Goal: Transaction & Acquisition: Book appointment/travel/reservation

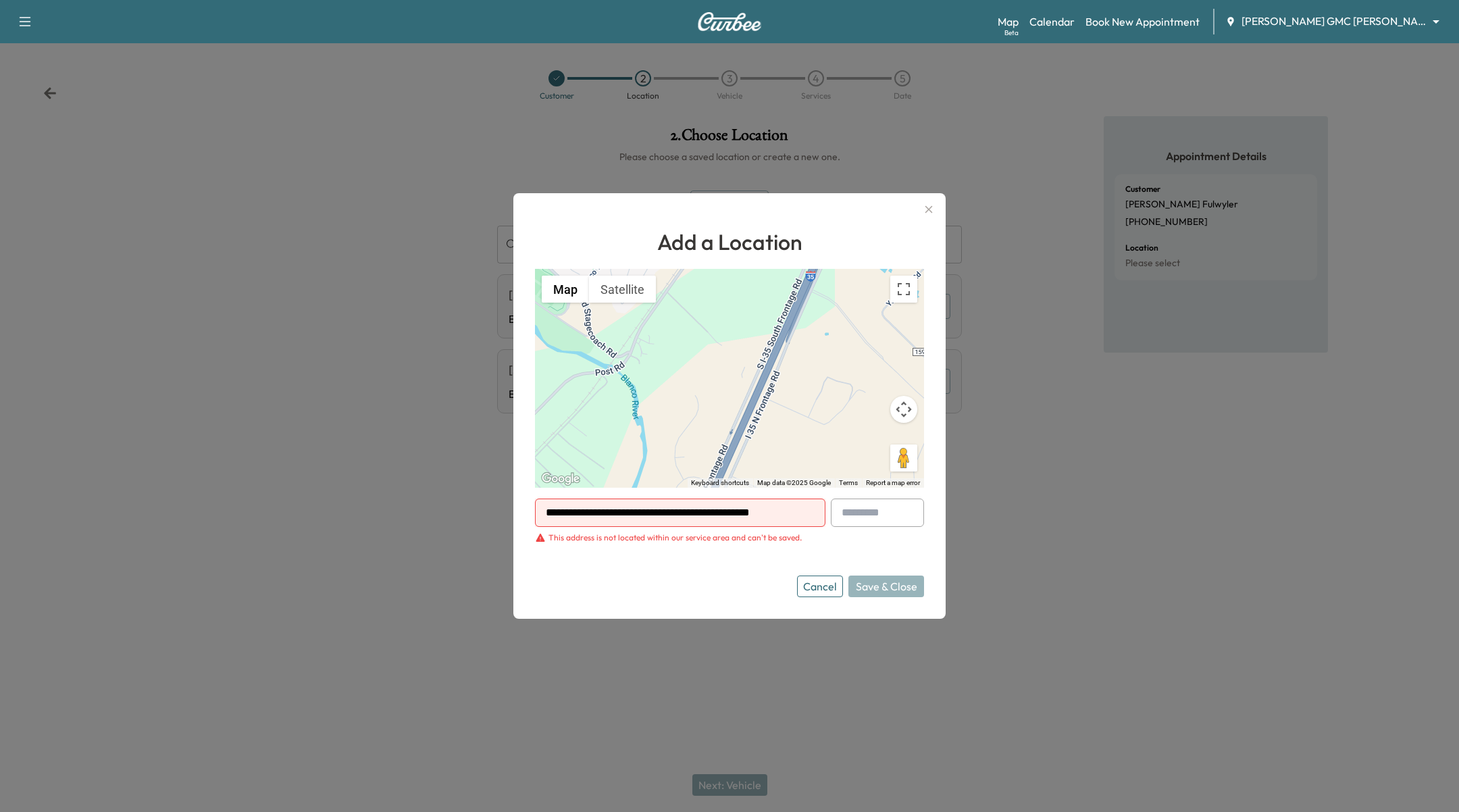
click at [928, 207] on icon "button" at bounding box center [928, 209] width 16 height 16
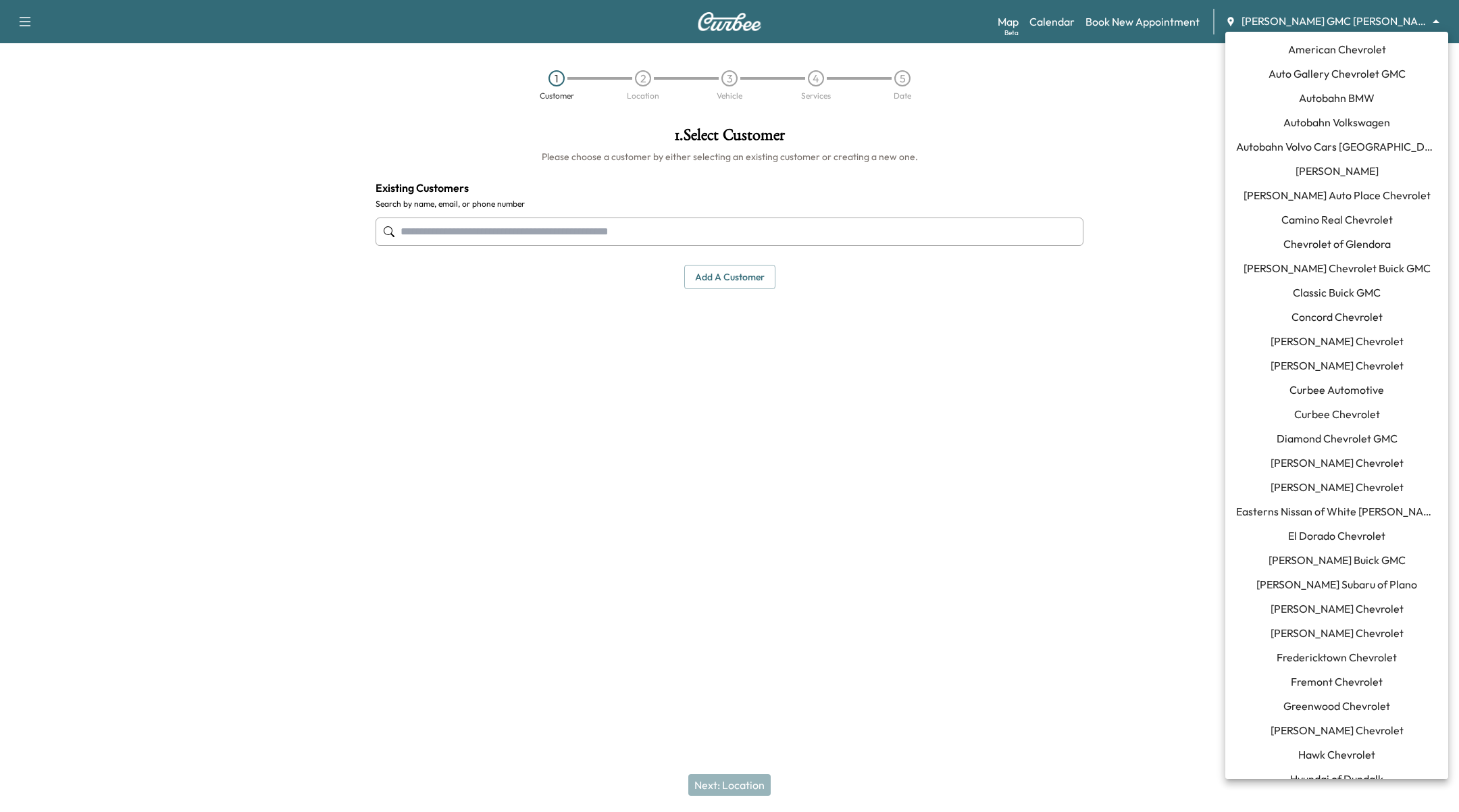
click at [1357, 18] on body "Support Log Out Map Beta Calendar Book New Appointment Todd Wenzel Buick GMC Da…" at bounding box center [730, 406] width 1459 height 812
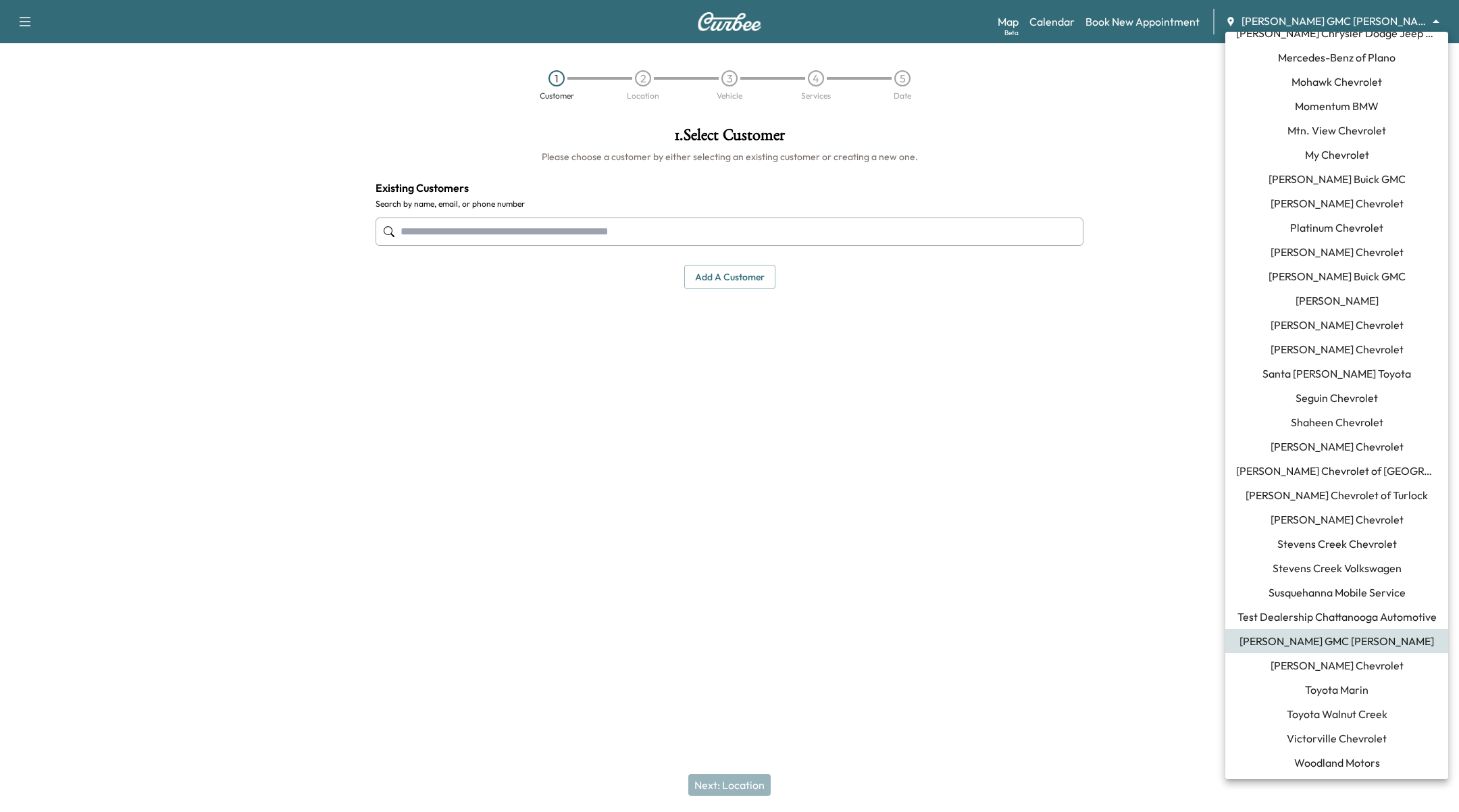
click at [1356, 571] on span "Stevens Creek Volkswagen" at bounding box center [1337, 567] width 129 height 16
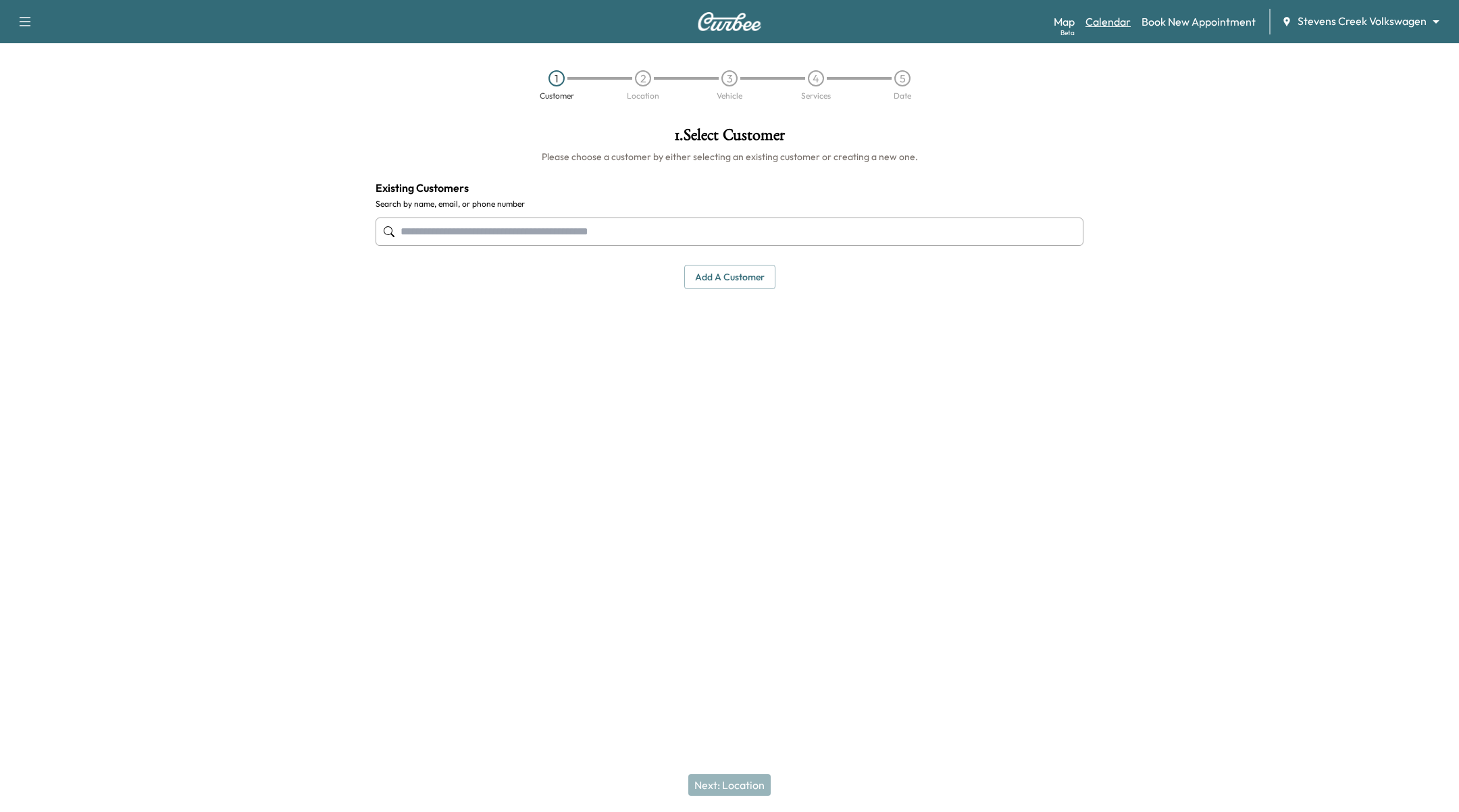
click at [1105, 21] on link "Calendar" at bounding box center [1108, 21] width 45 height 16
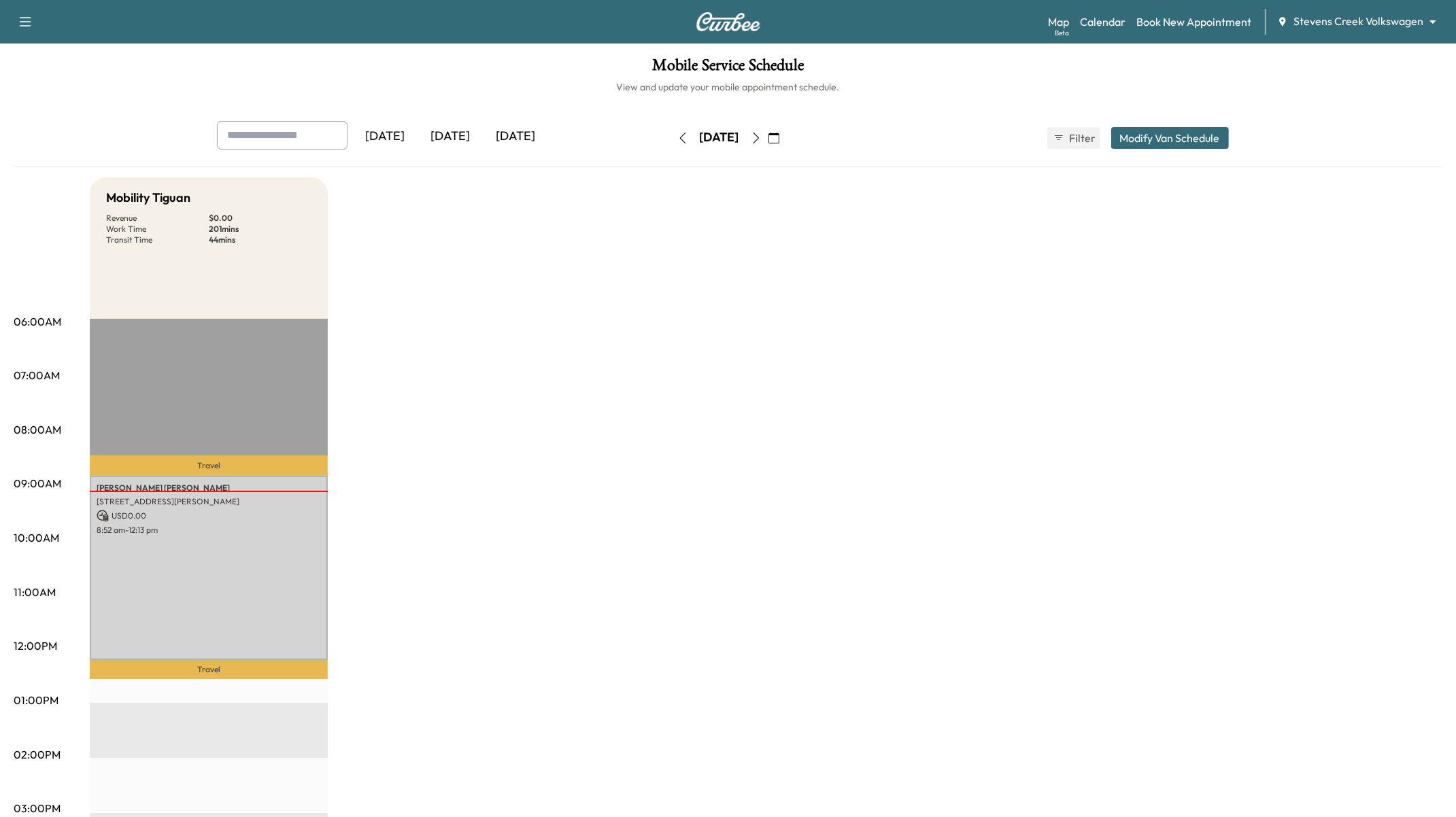
click at [780, 142] on icon "button" at bounding box center [773, 138] width 11 height 11
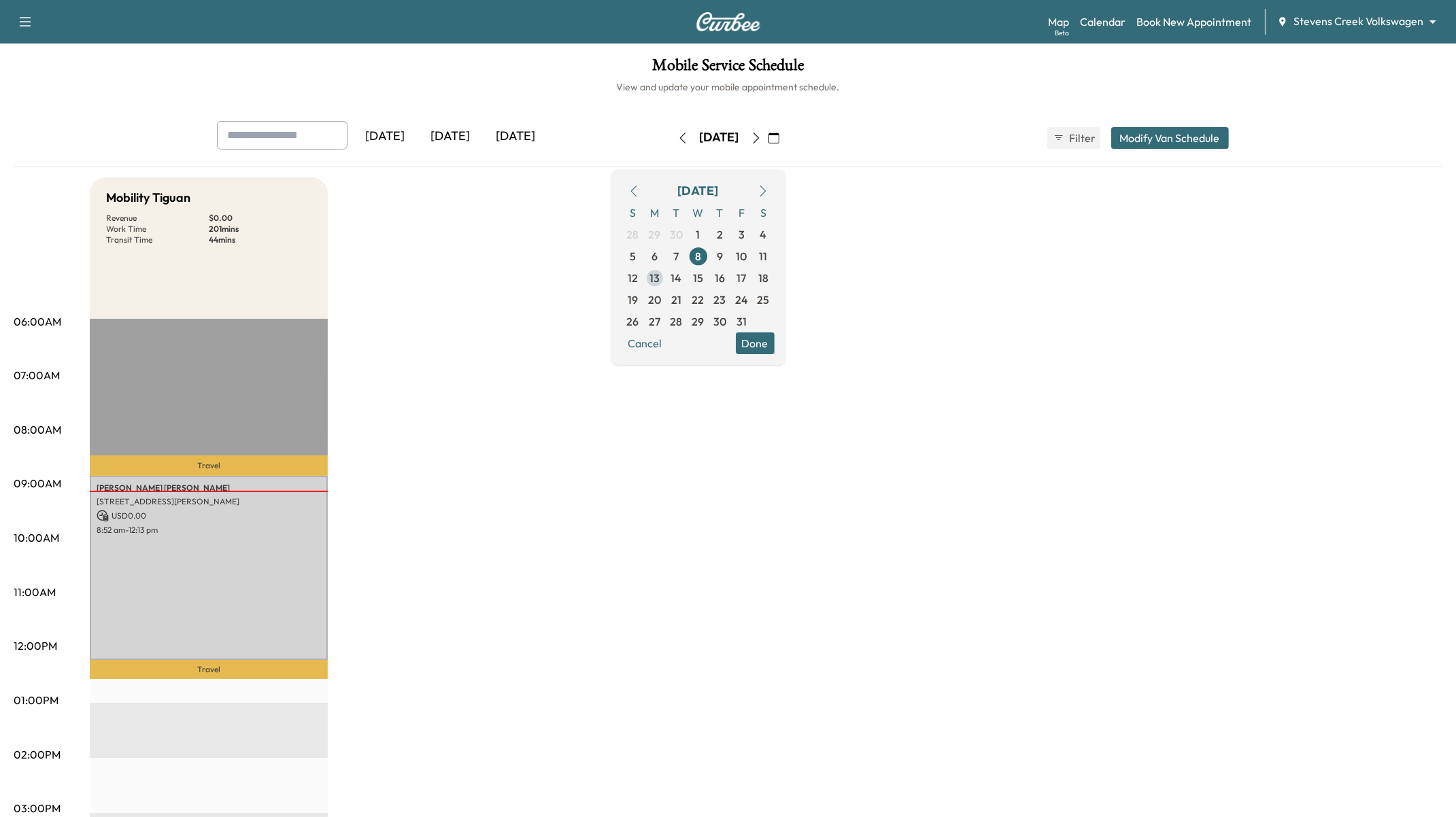
click at [660, 282] on span "13" at bounding box center [654, 278] width 10 height 16
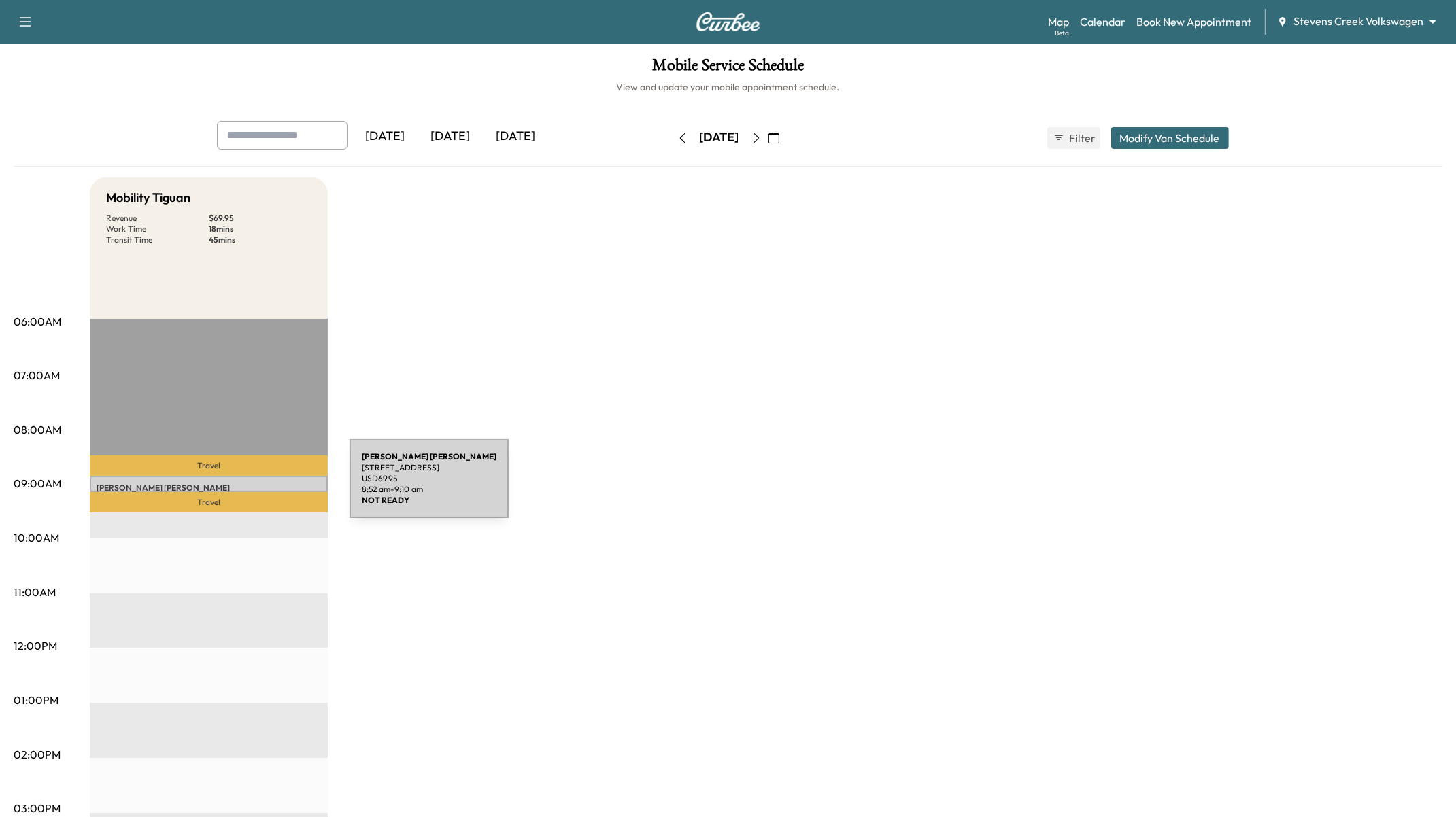
click at [249, 485] on p "CHRISTINA MCKENZIE DANIELLE RANDALL" at bounding box center [209, 488] width 225 height 11
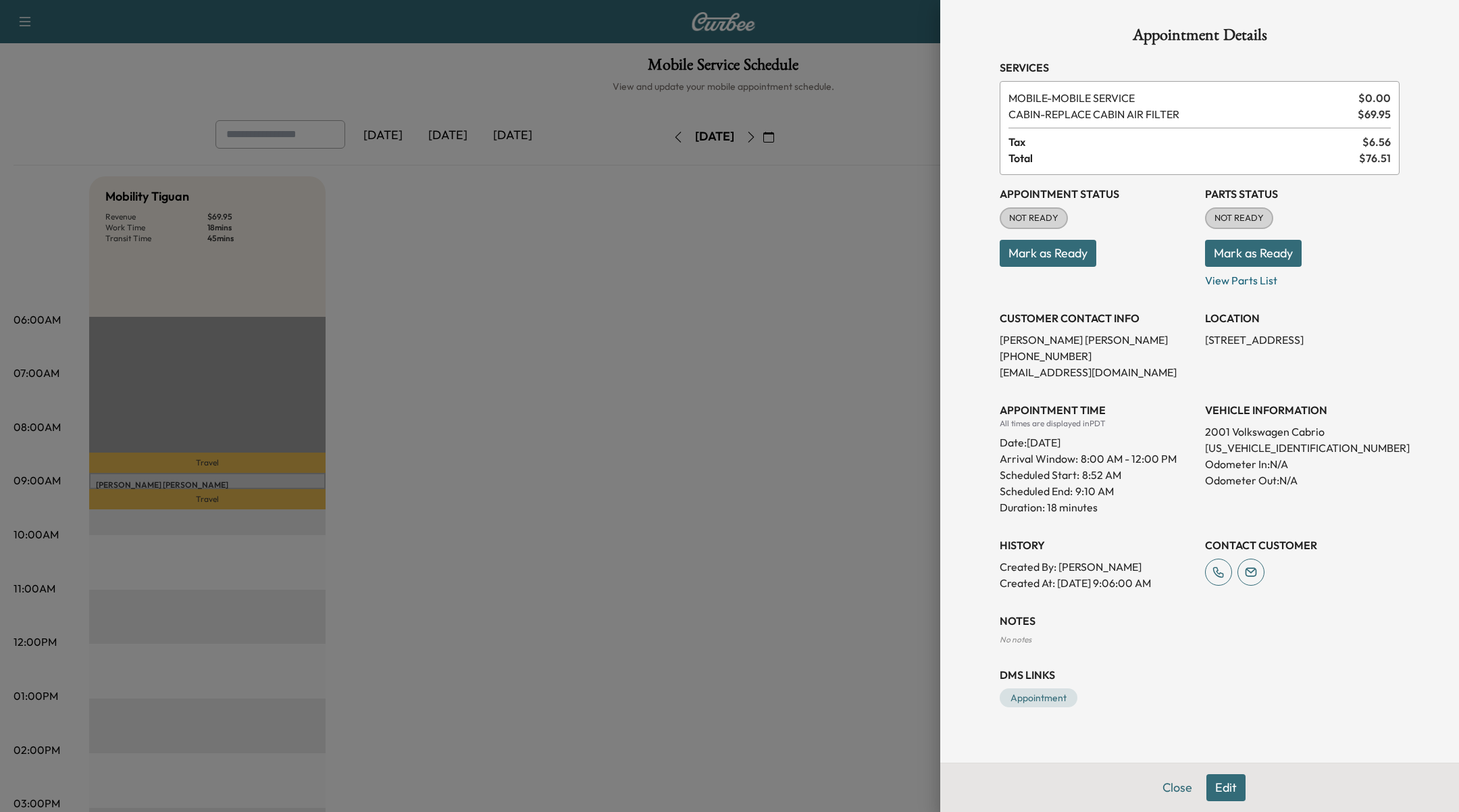
click at [778, 187] on div at bounding box center [730, 406] width 1459 height 812
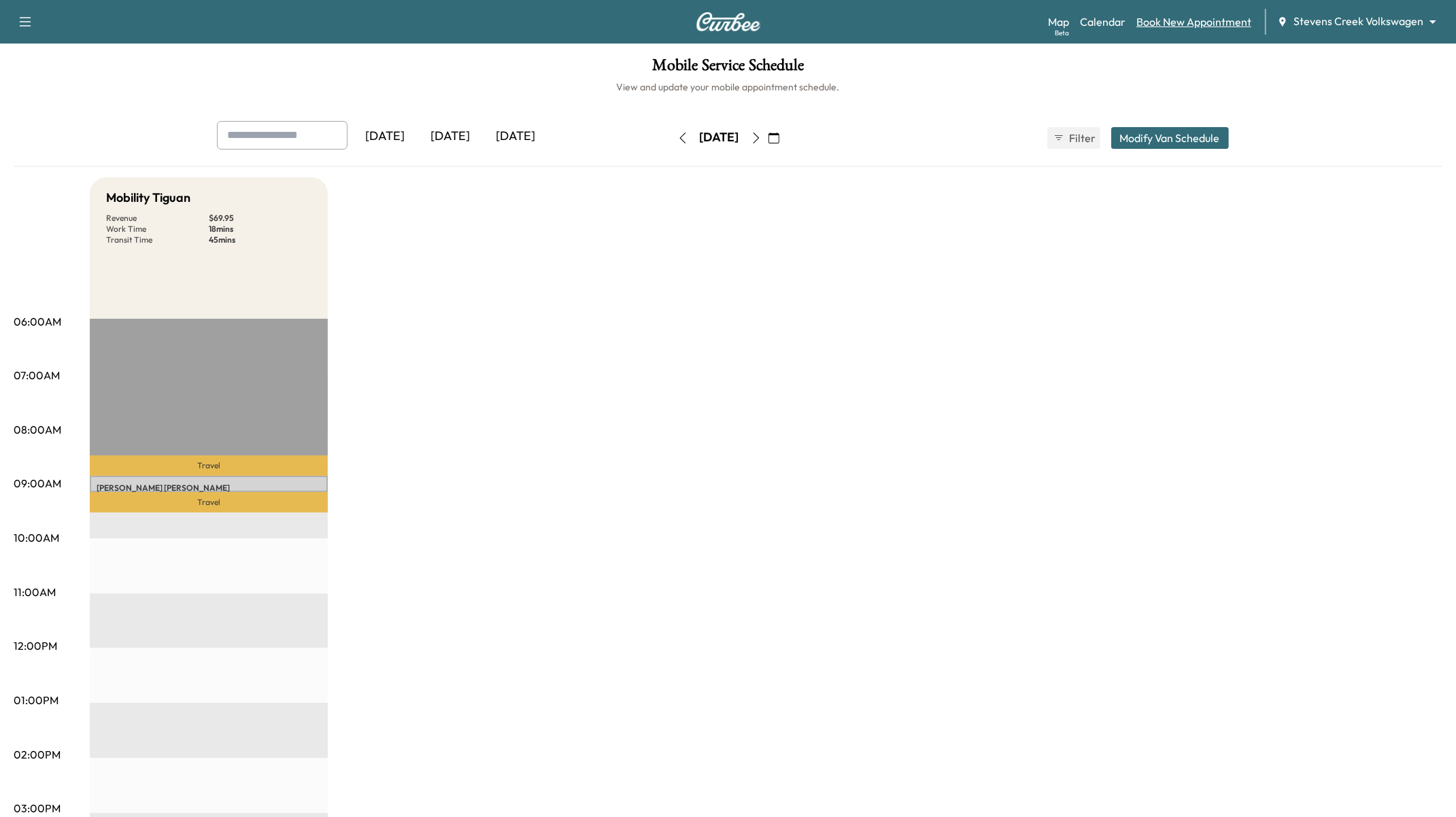
click at [1220, 25] on link "Book New Appointment" at bounding box center [1193, 22] width 115 height 16
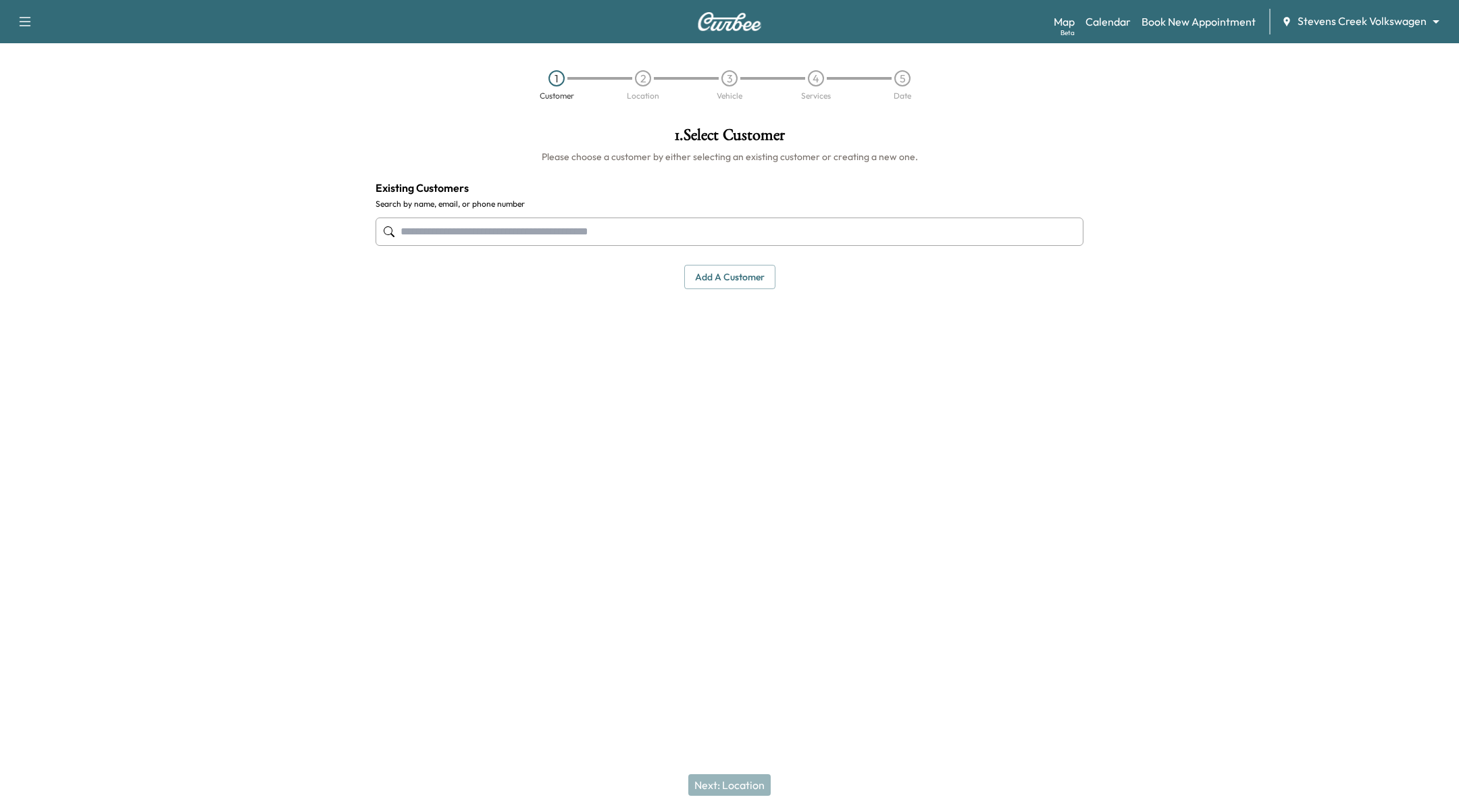
click at [823, 234] on input "text" at bounding box center [730, 232] width 708 height 28
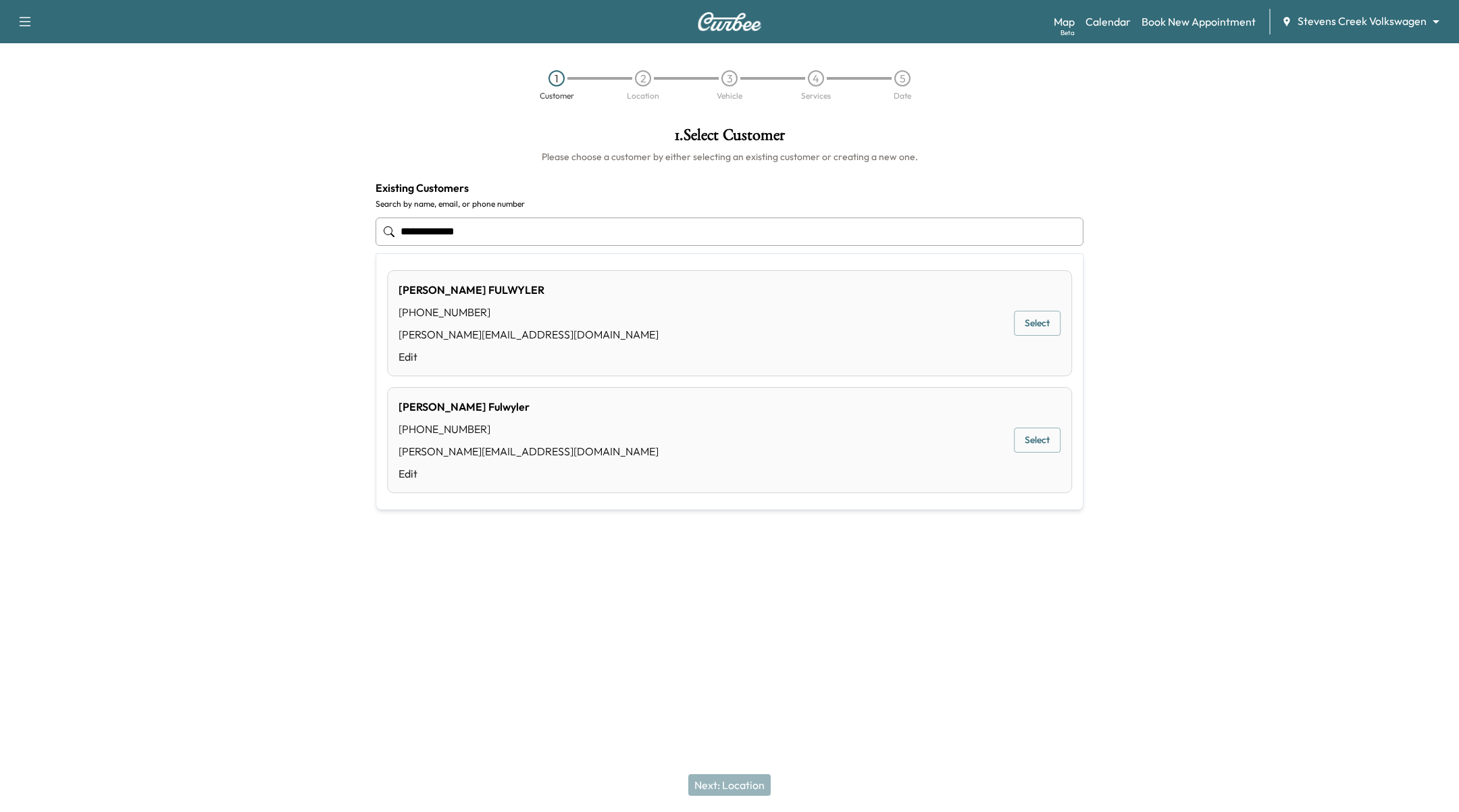
click at [1030, 437] on button "Select" at bounding box center [1037, 440] width 47 height 25
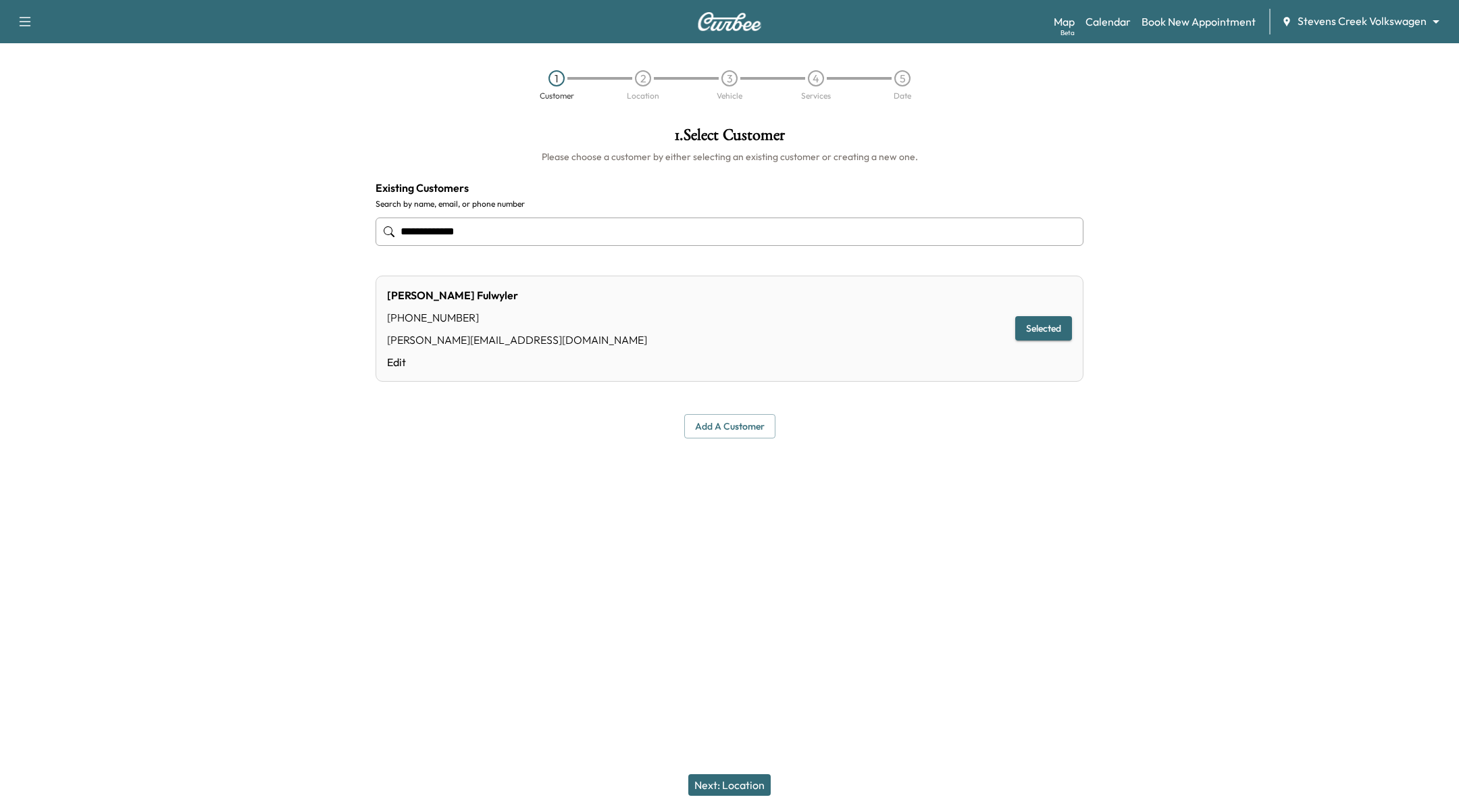
type input "**********"
click at [728, 769] on div "Next: Location" at bounding box center [730, 784] width 1459 height 54
click at [726, 788] on button "Next: Location" at bounding box center [730, 785] width 83 height 21
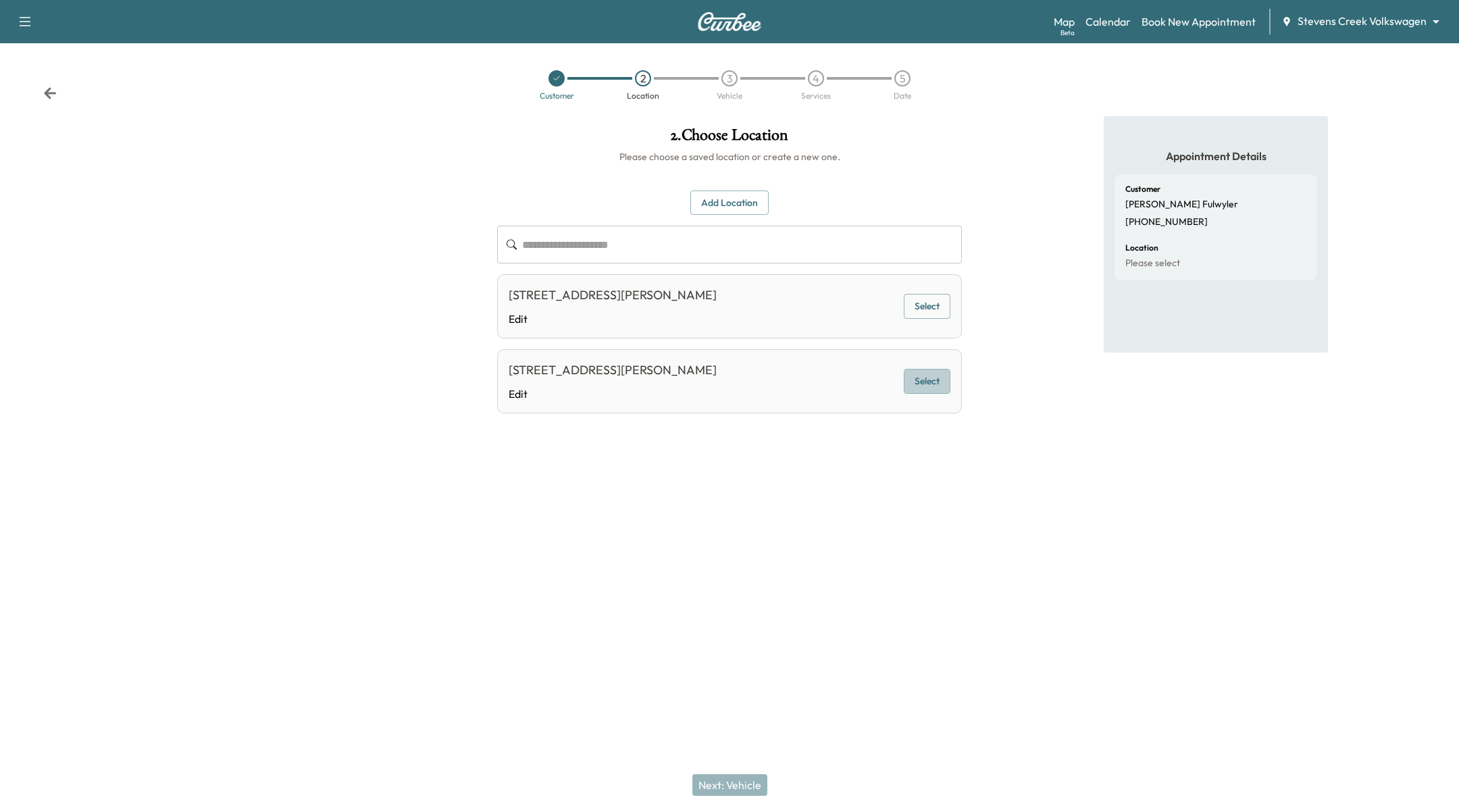
click at [941, 380] on button "Select" at bounding box center [927, 381] width 47 height 25
click at [734, 792] on button "Next: Vehicle" at bounding box center [730, 785] width 75 height 21
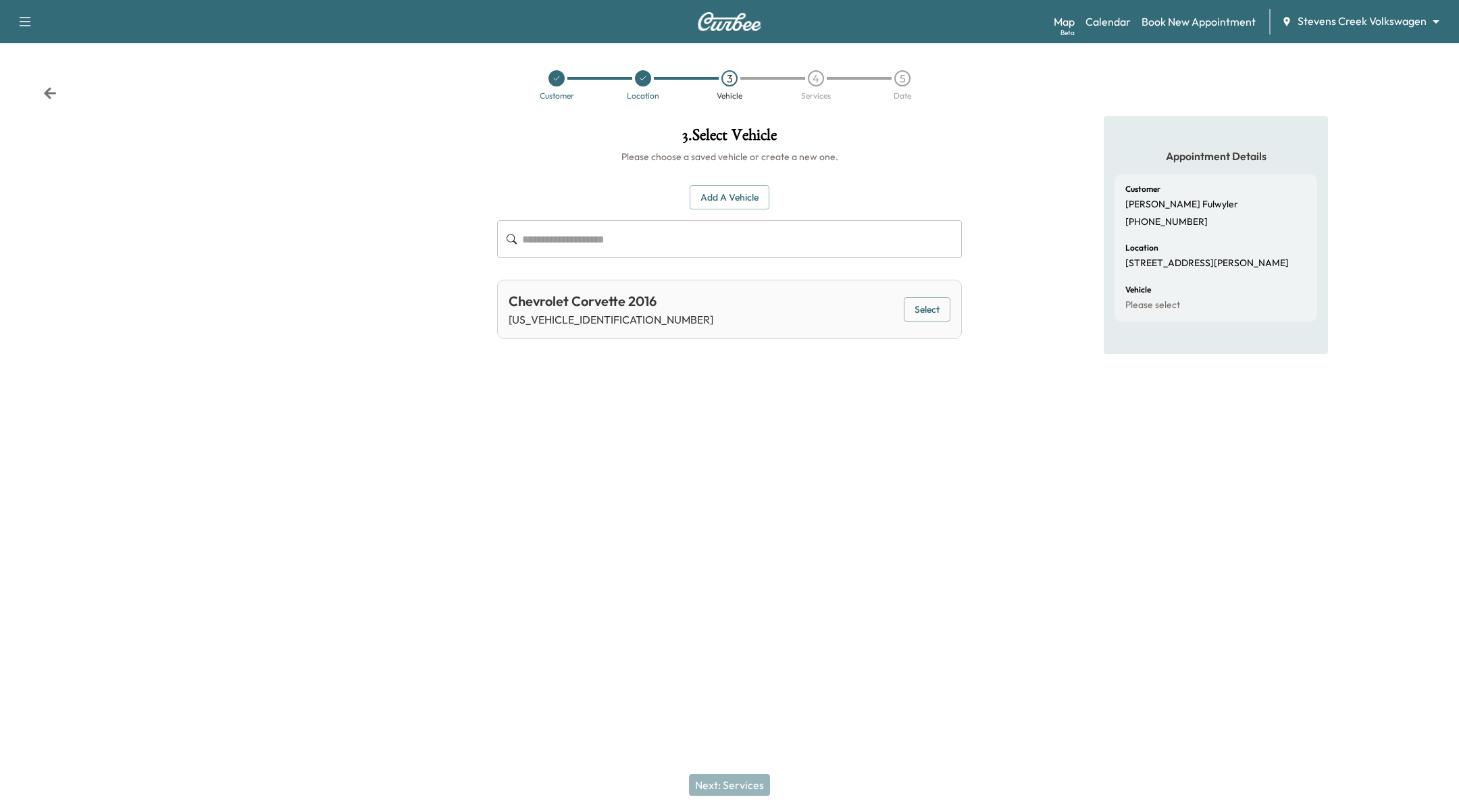
click at [941, 304] on button "Select" at bounding box center [927, 310] width 47 height 25
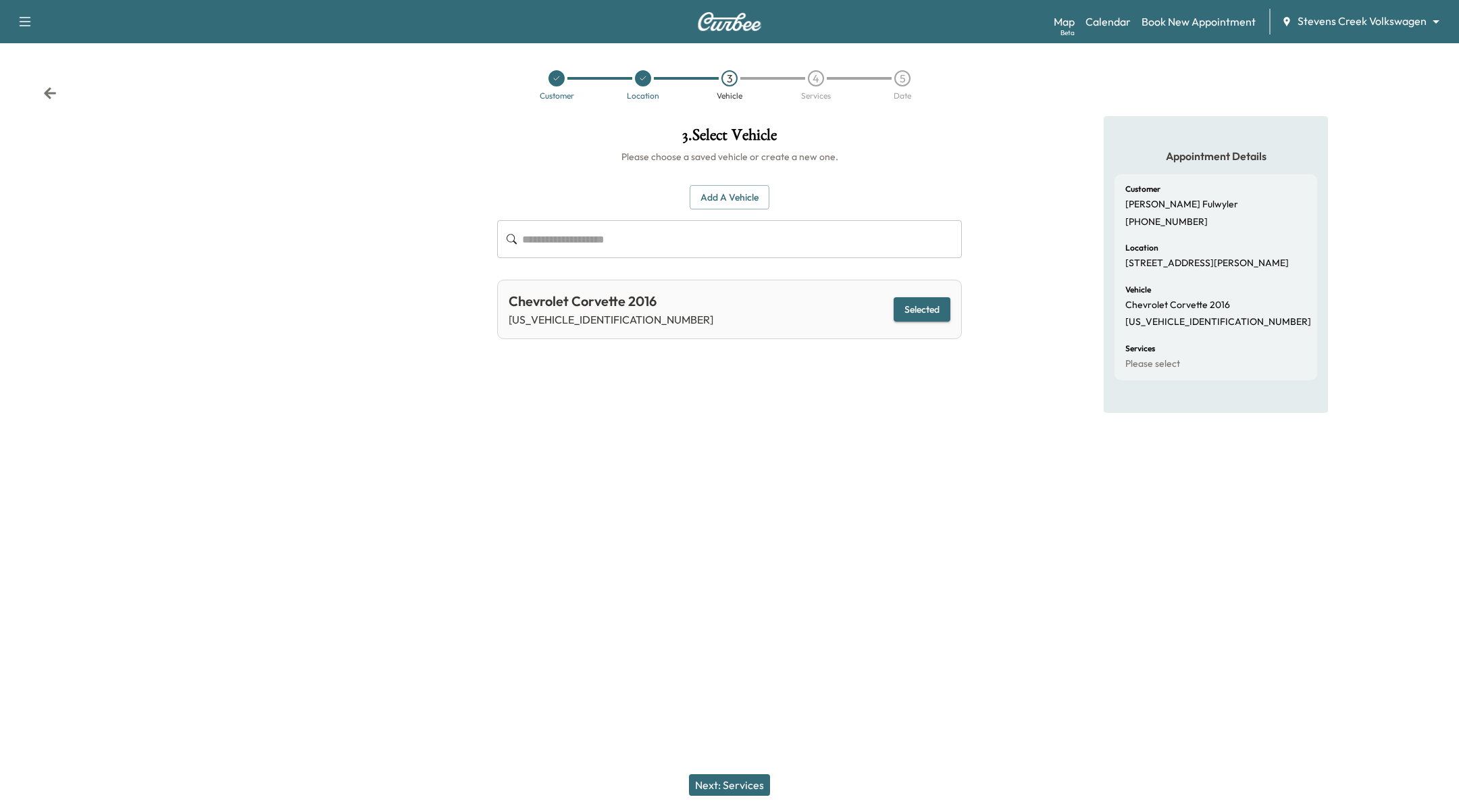
click at [723, 784] on button "Next: Services" at bounding box center [730, 785] width 81 height 21
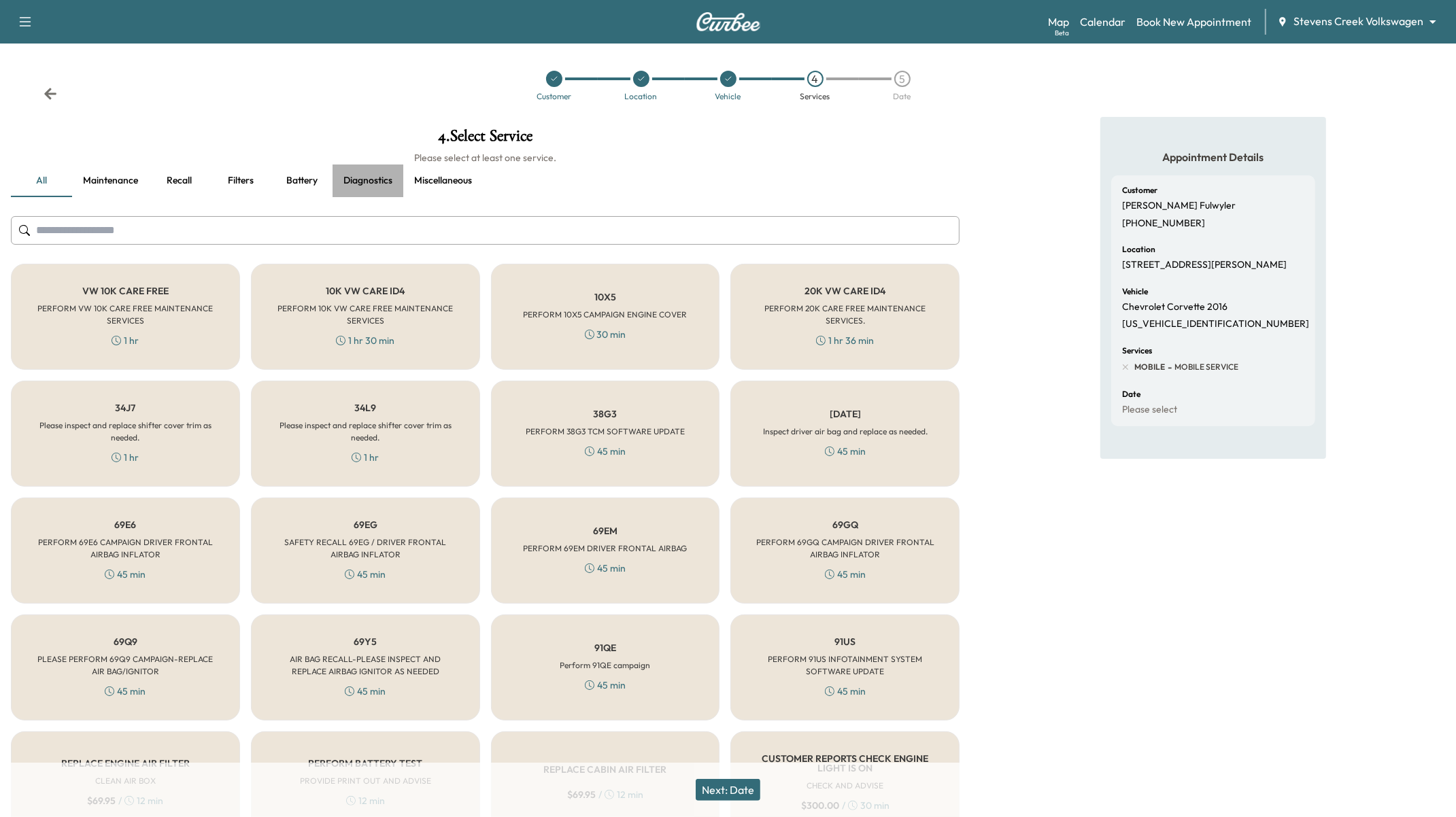
click at [372, 187] on button "Diagnostics" at bounding box center [368, 181] width 71 height 32
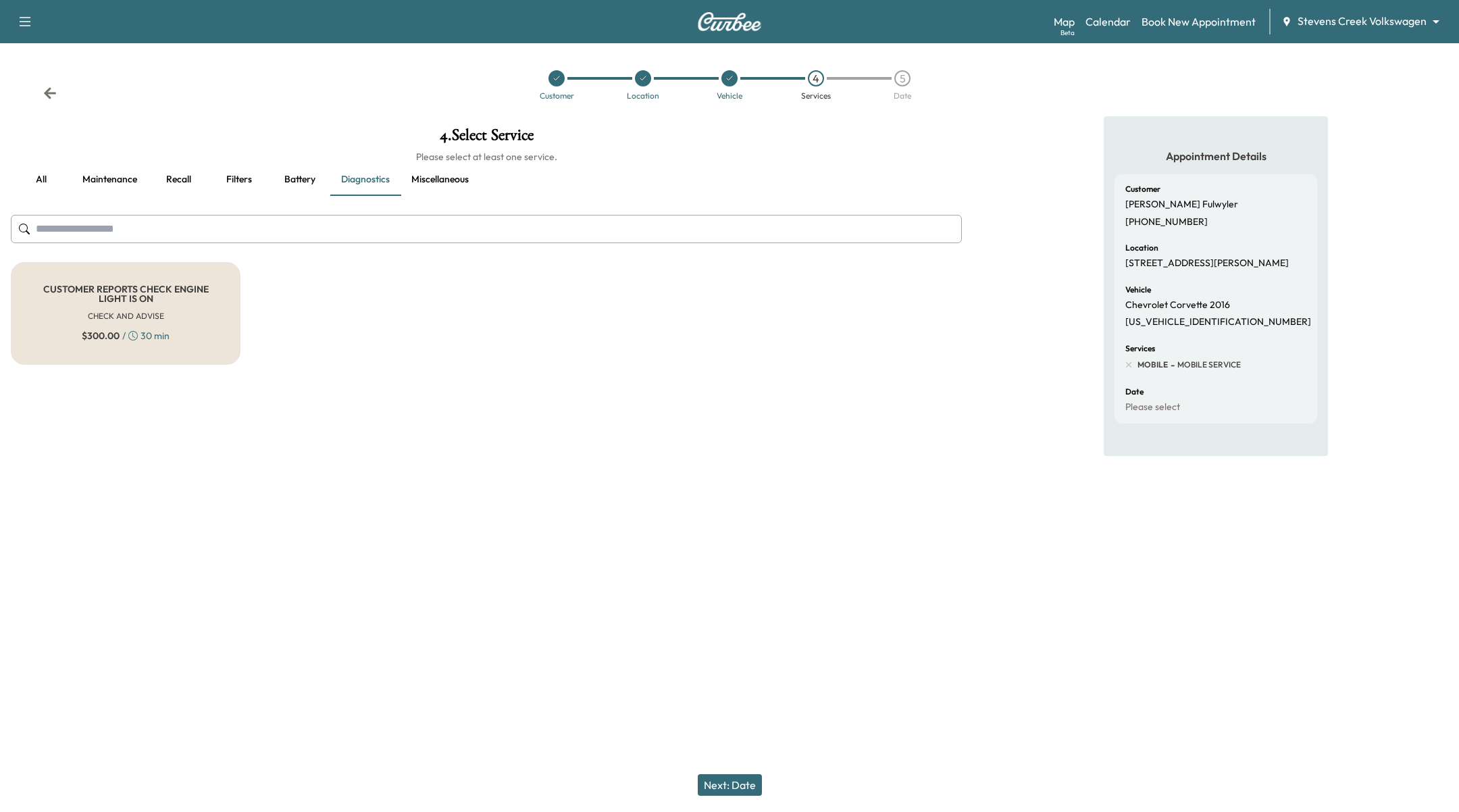
click at [185, 325] on div "CUSTOMER REPORTS CHECK ENGINE LIGHT IS ON CHECK AND ADVISE $ 300.00 / 30 min" at bounding box center [125, 313] width 229 height 102
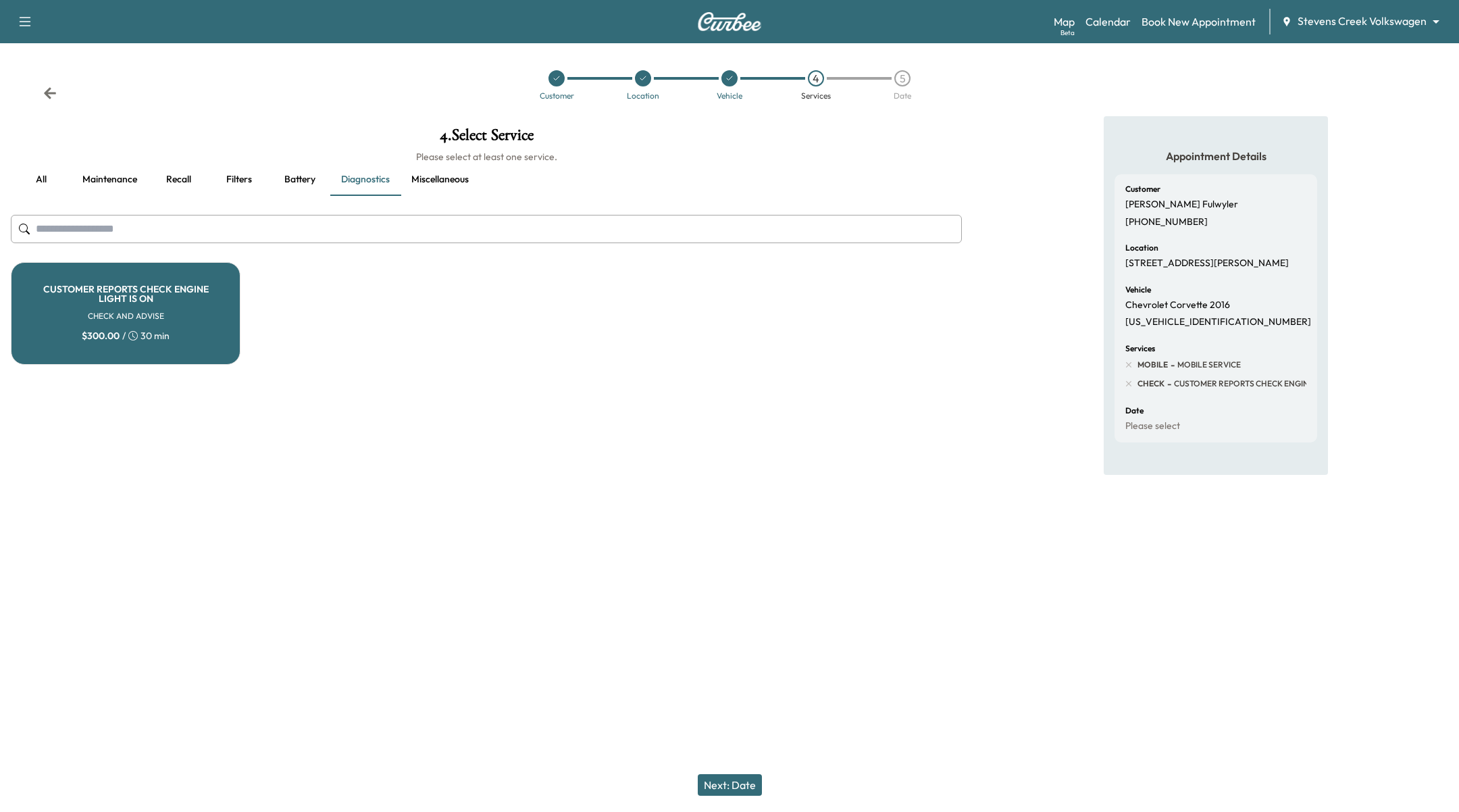
click at [748, 790] on button "Next: Date" at bounding box center [730, 785] width 64 height 21
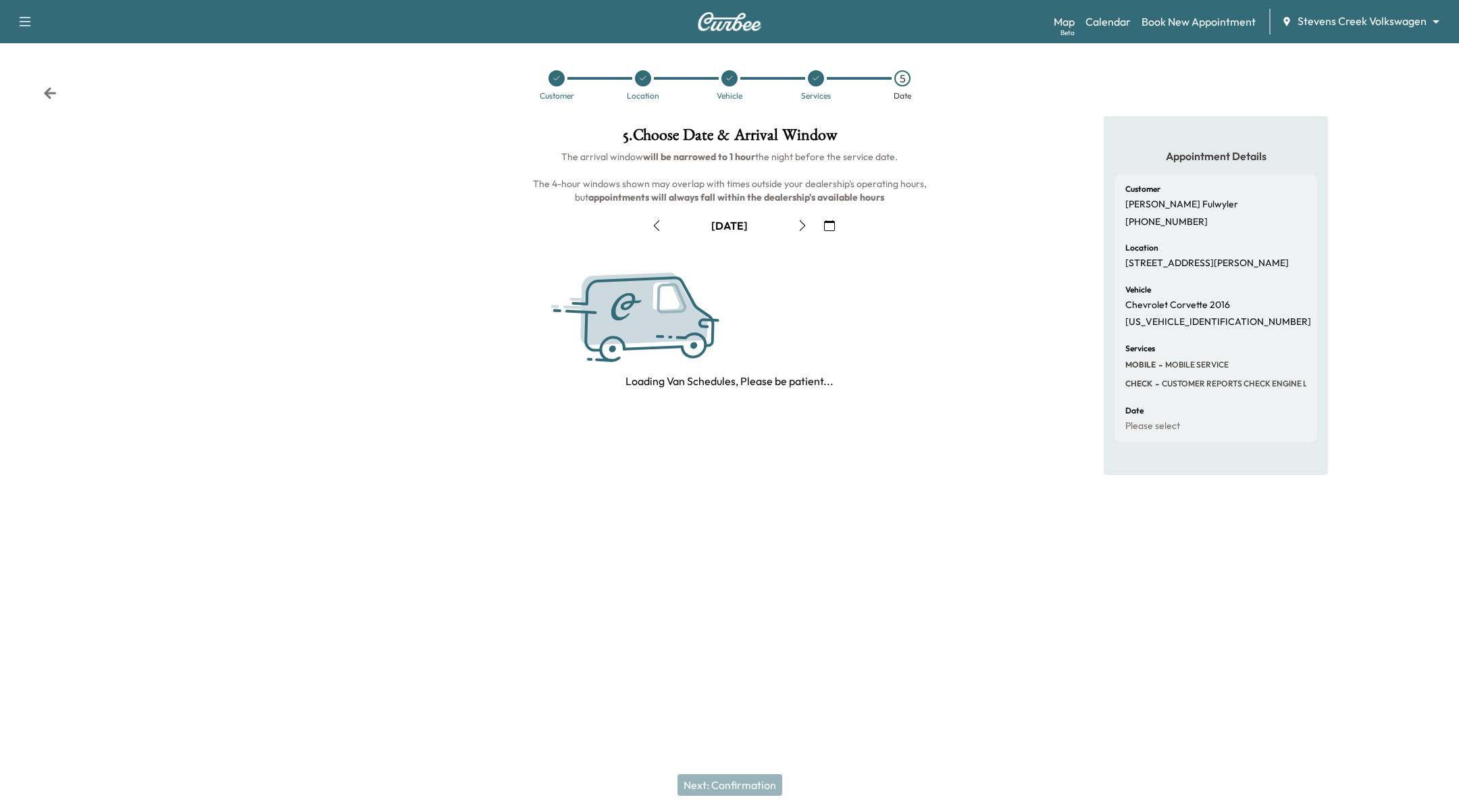
click at [830, 223] on icon "button" at bounding box center [830, 226] width 11 height 11
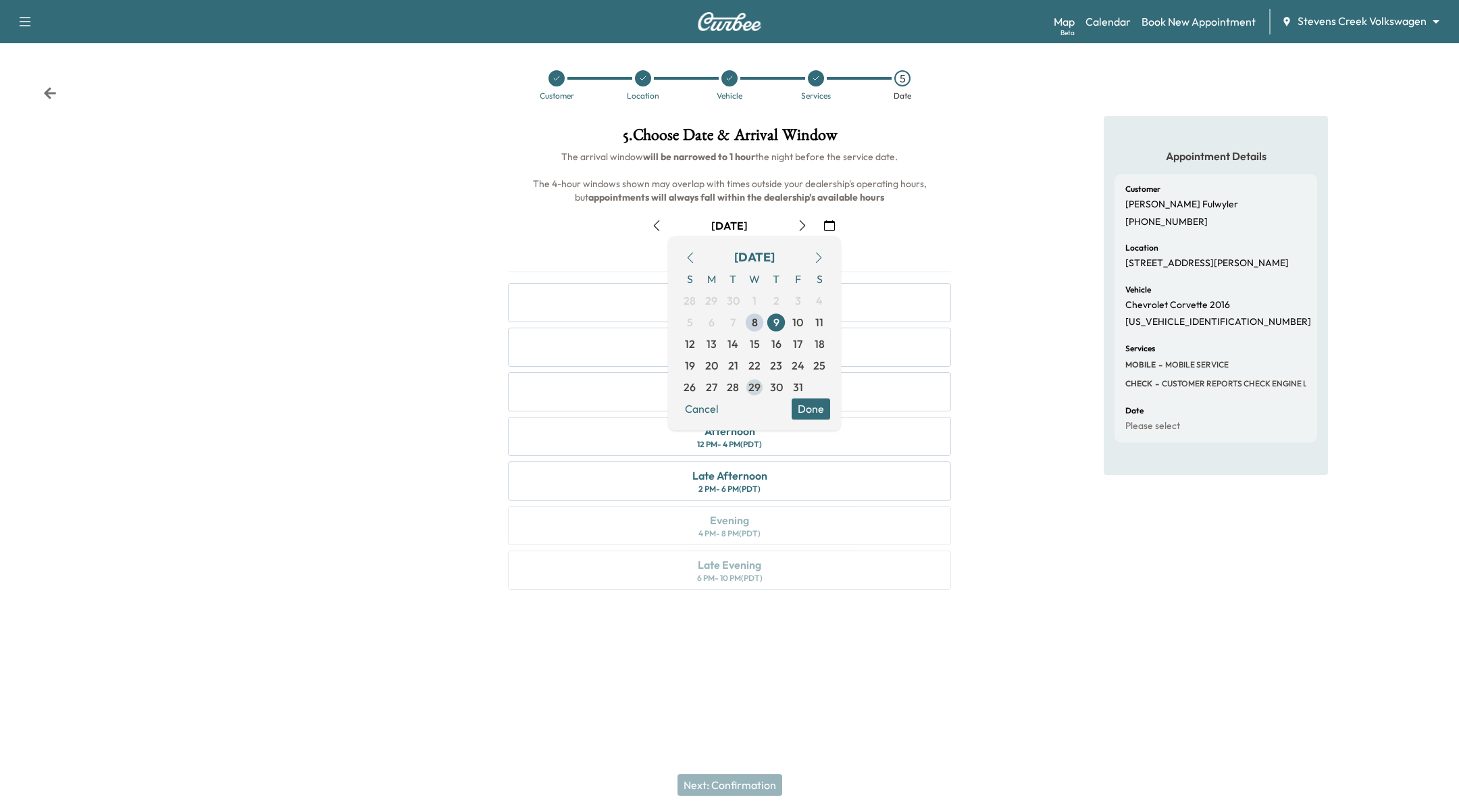
click at [755, 394] on span "29" at bounding box center [755, 387] width 12 height 16
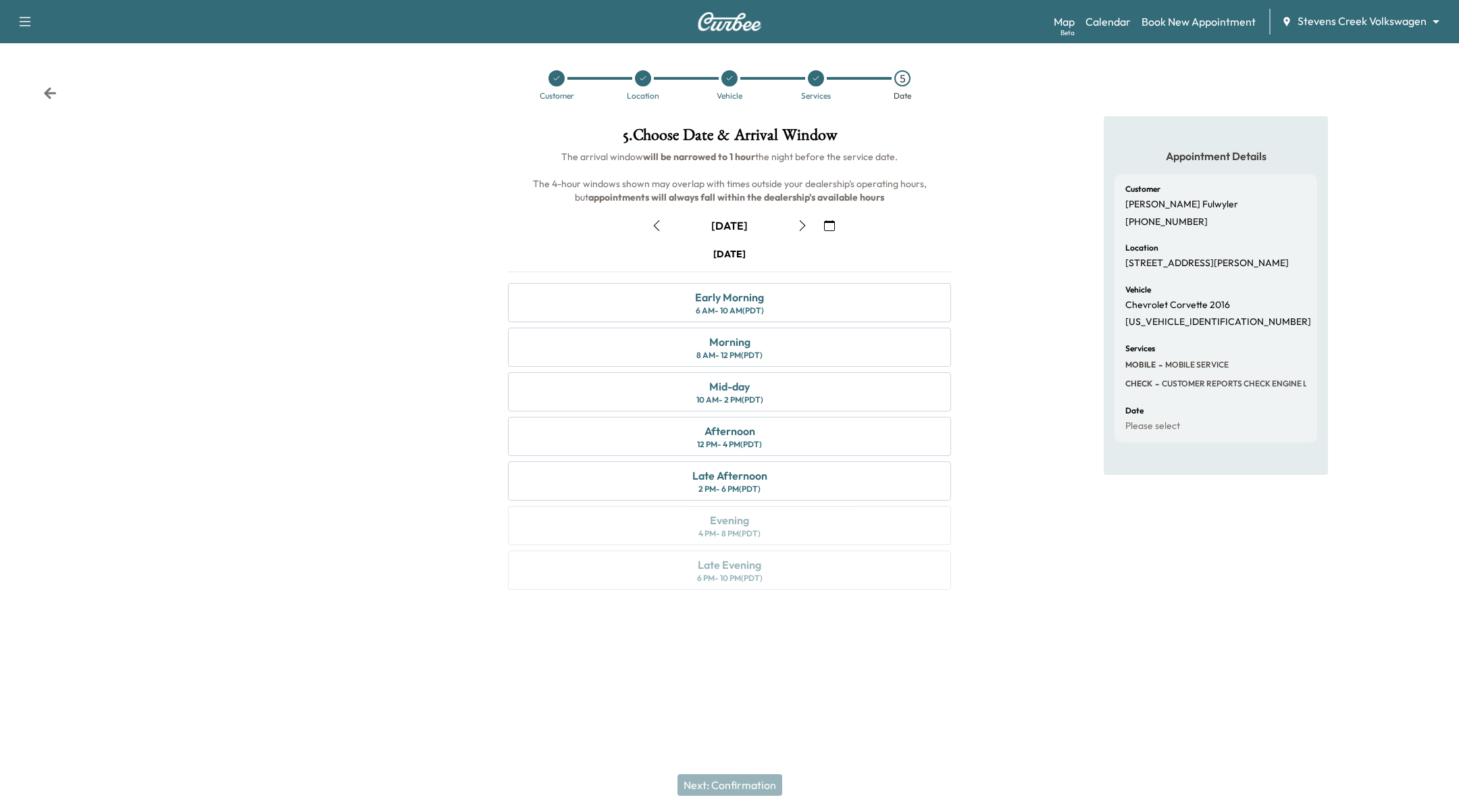
click at [801, 414] on div "Wednesday October 29 Early Morning 6 AM - 10 AM (PDT) Morning 8 AM - 12 PM (PDT…" at bounding box center [730, 421] width 465 height 348
click at [801, 429] on div "Afternoon 12 PM - 4 PM (PDT)" at bounding box center [730, 436] width 444 height 39
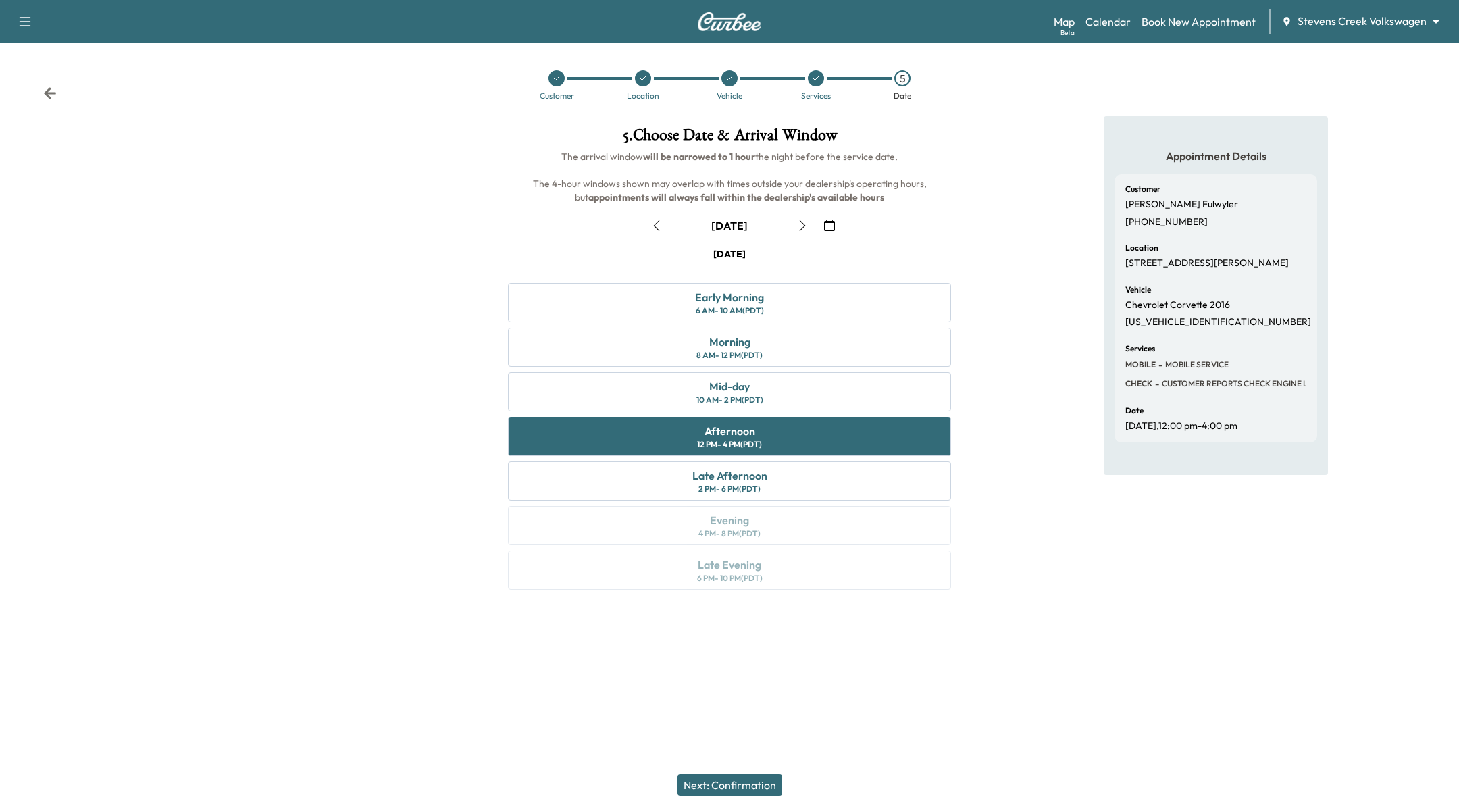
click at [736, 780] on button "Next: Confirmation" at bounding box center [730, 785] width 105 height 21
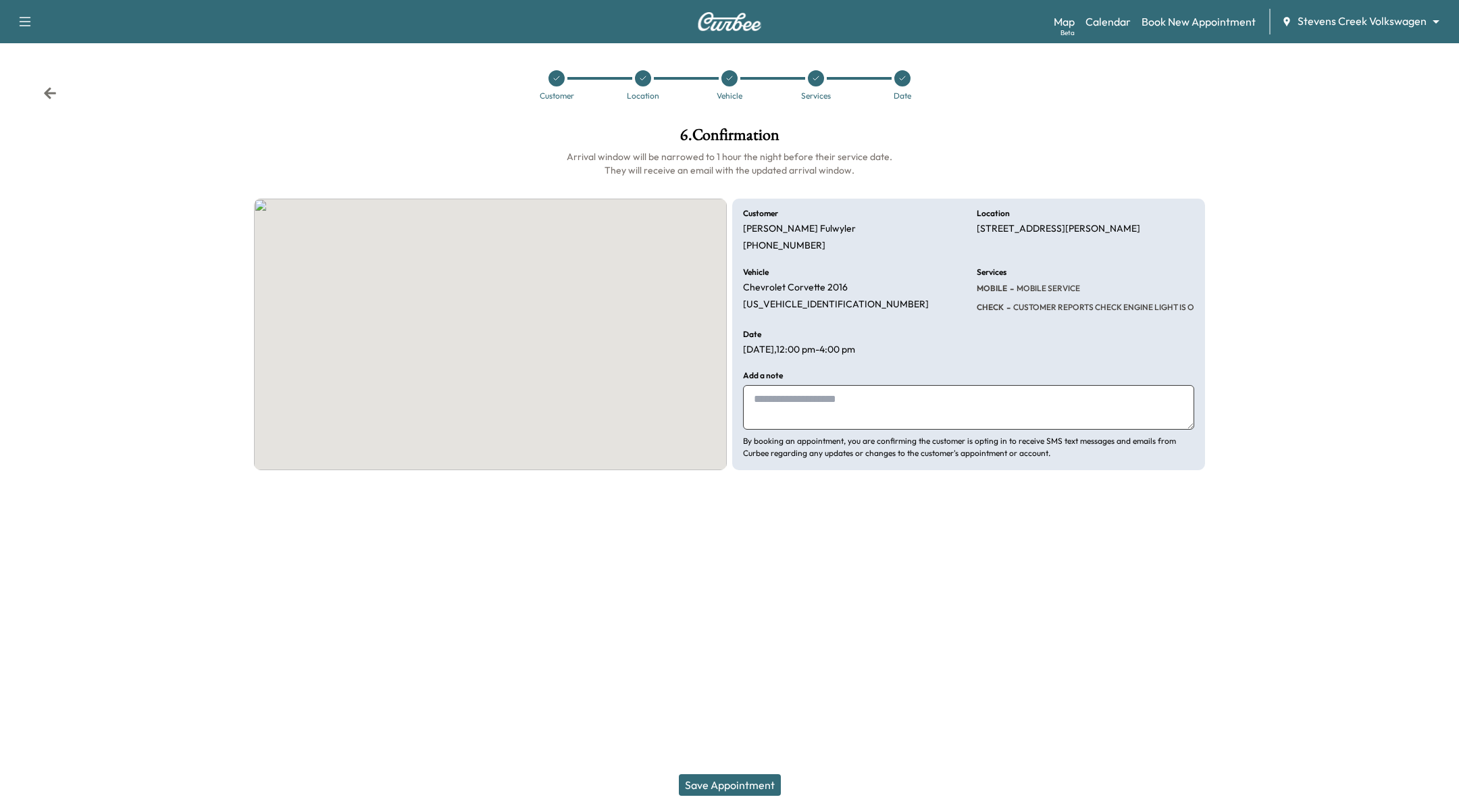
click at [736, 780] on button "Save Appointment" at bounding box center [730, 785] width 102 height 21
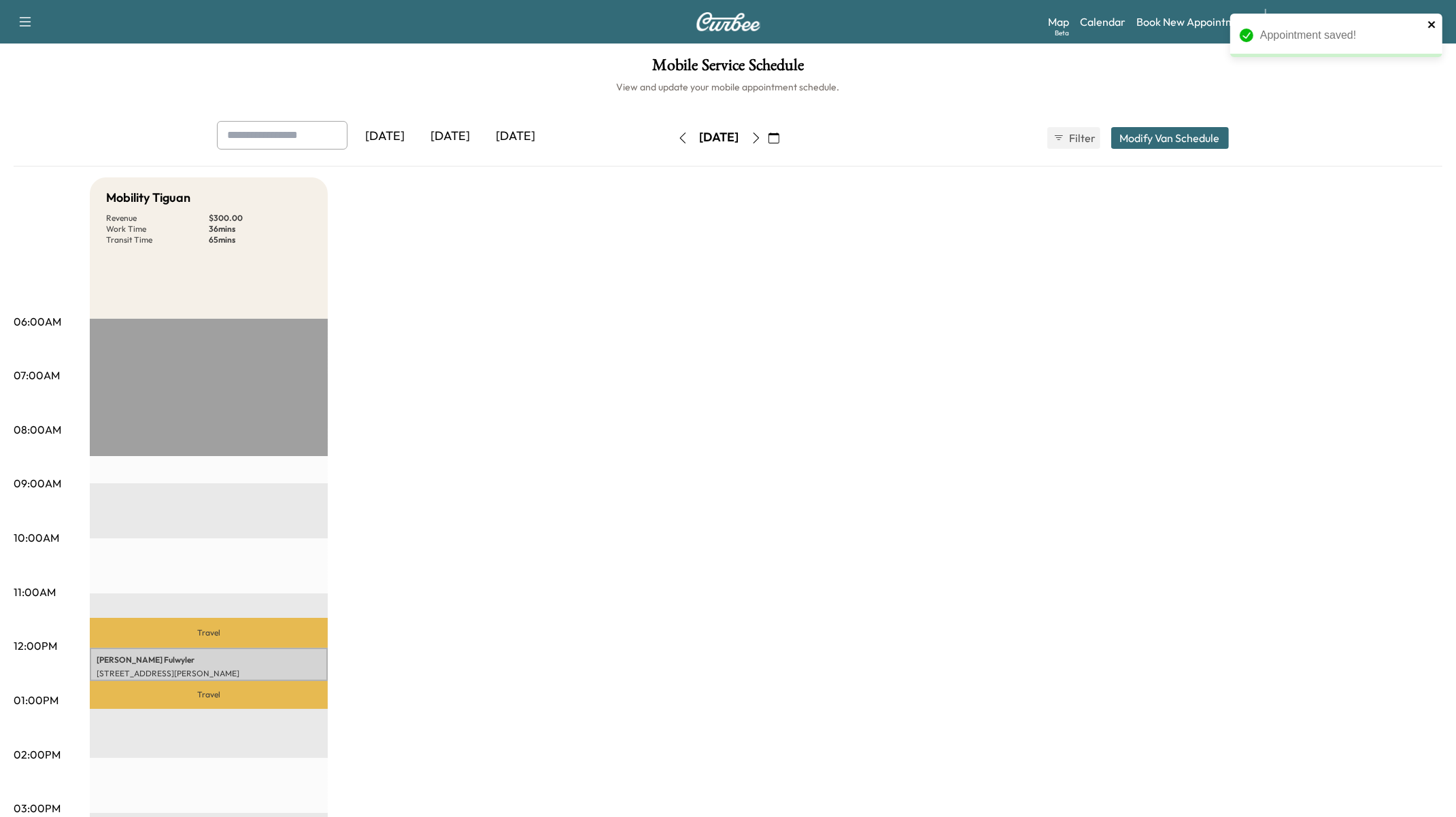
click at [1431, 25] on icon "close" at bounding box center [1431, 24] width 7 height 7
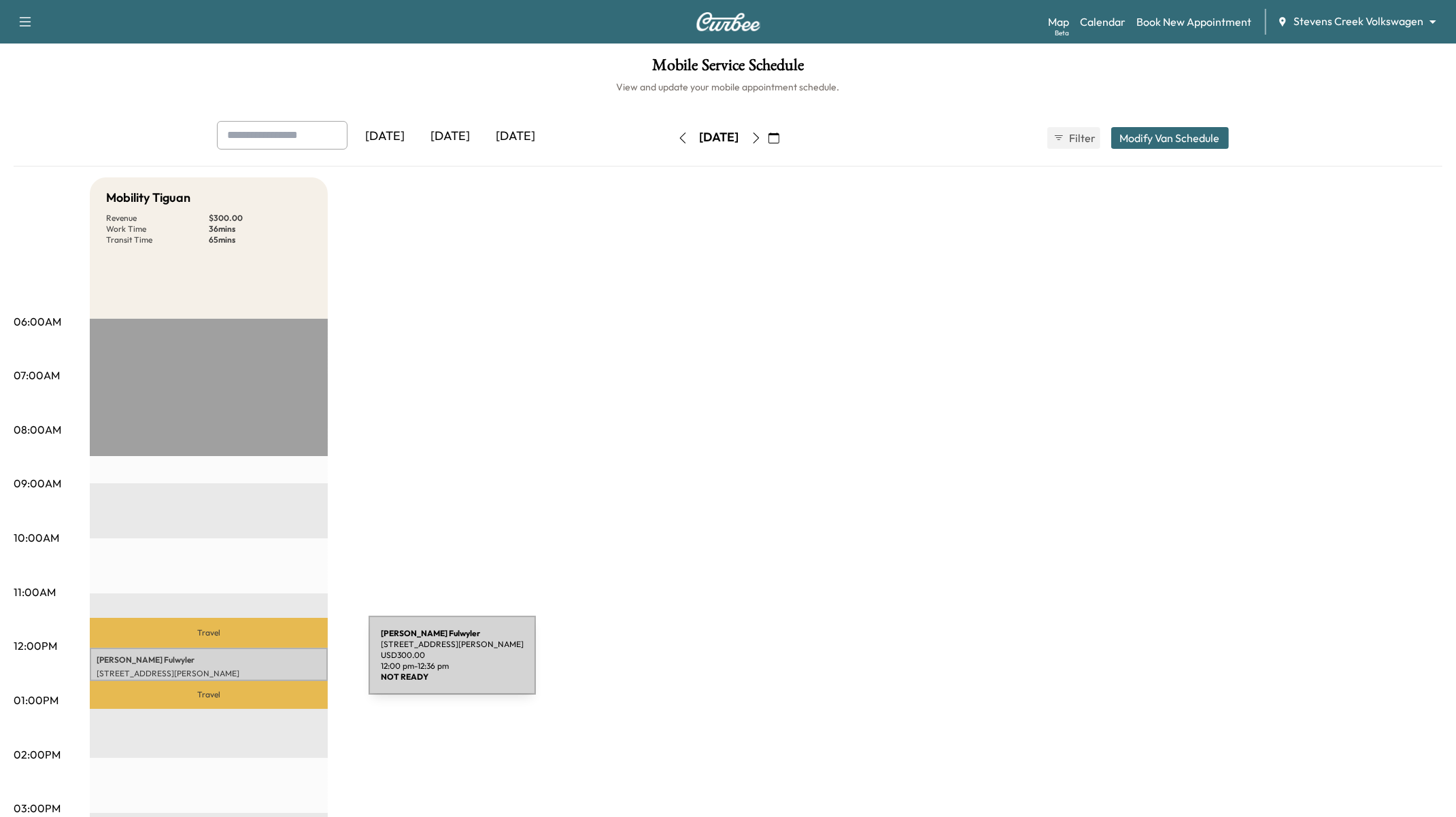
click at [266, 669] on p "5002 Felter Rd, San Jose, CA 95132, USA" at bounding box center [209, 674] width 225 height 11
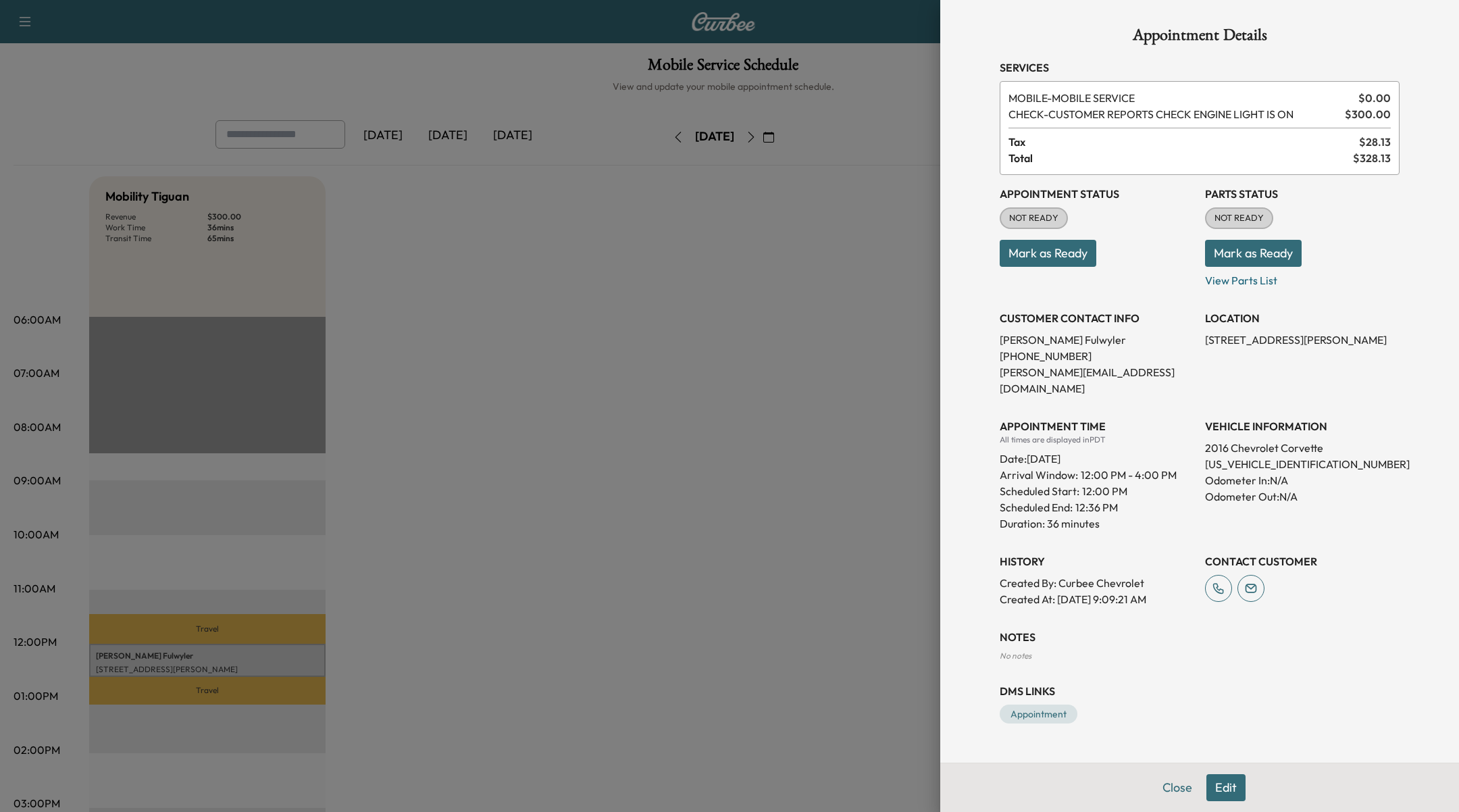
click at [1222, 789] on button "Edit" at bounding box center [1226, 788] width 39 height 27
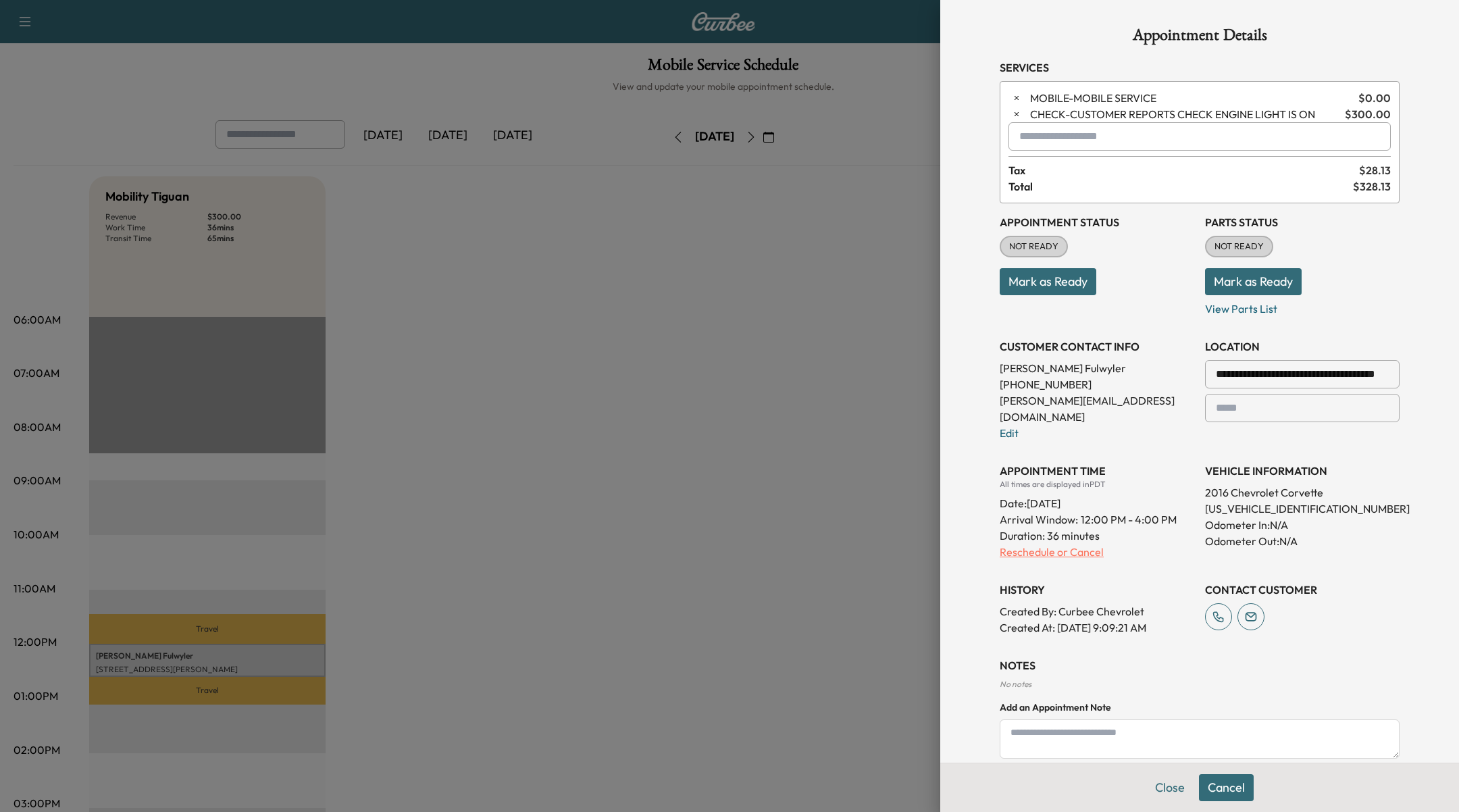
click at [1012, 544] on p "Reschedule or Cancel" at bounding box center [1097, 551] width 194 height 16
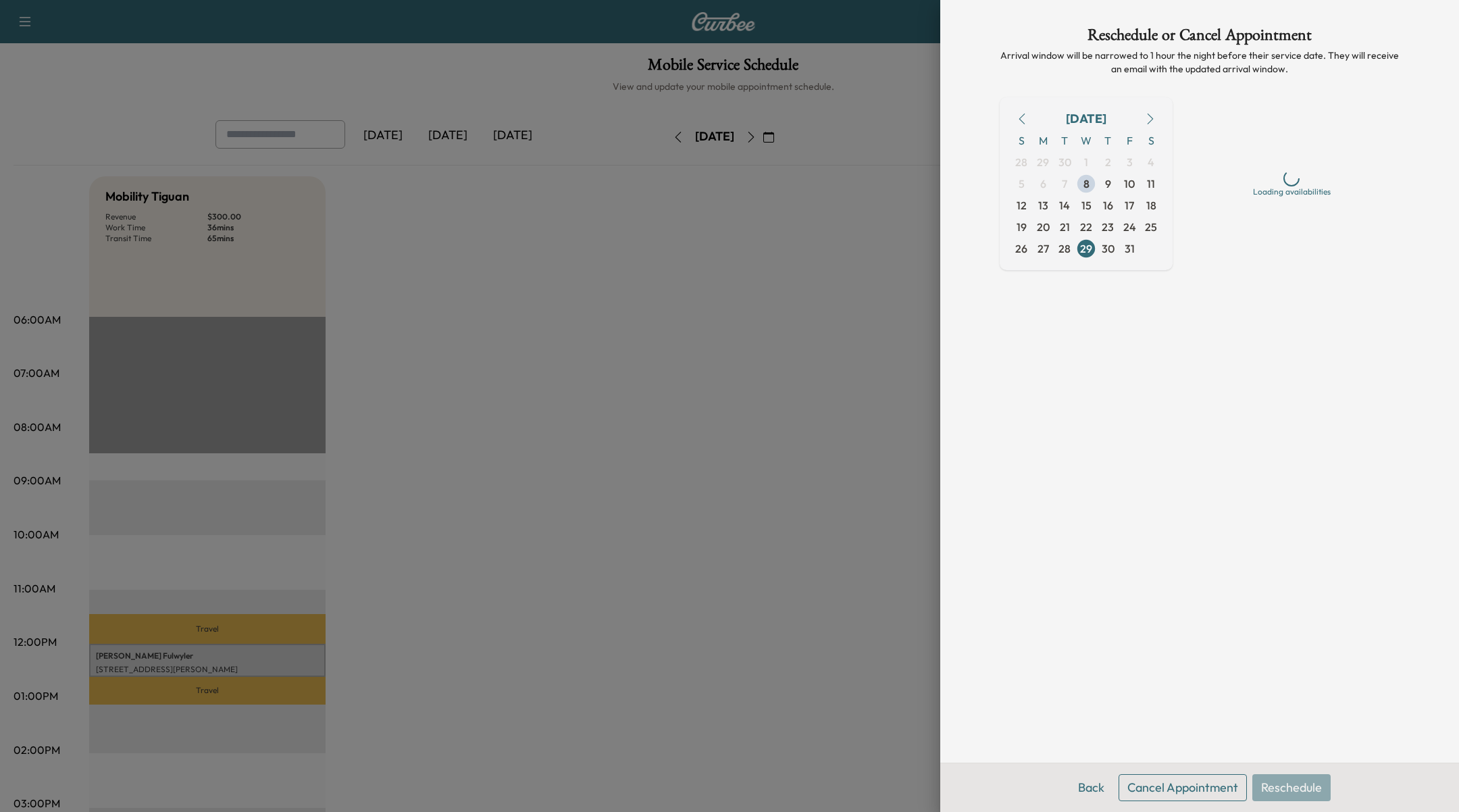
click at [1149, 797] on button "Cancel Appointment" at bounding box center [1183, 788] width 128 height 27
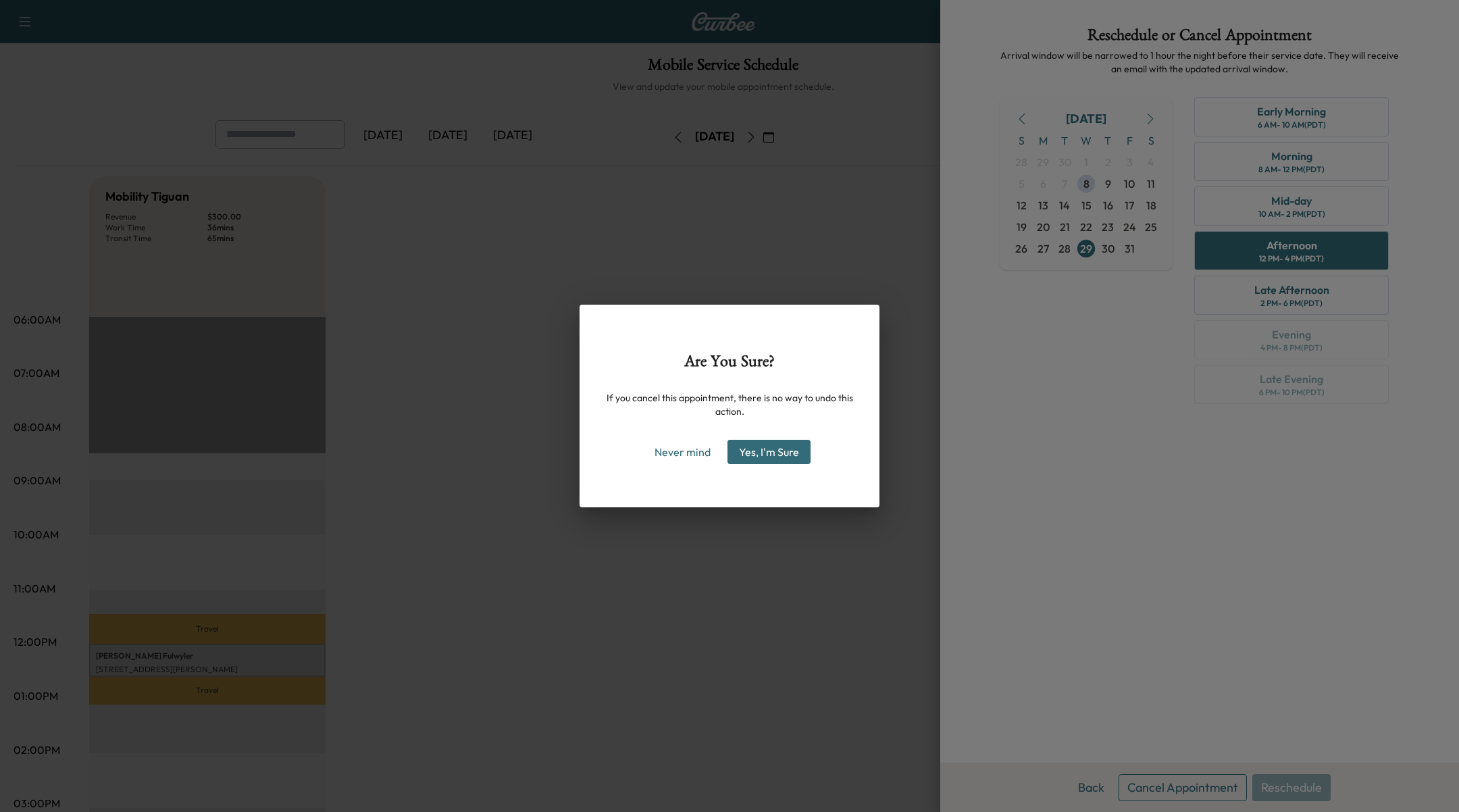
click at [789, 465] on div "Are You Sure? If you cancel this appointment, there is no way to undo this acti…" at bounding box center [730, 405] width 300 height 203
click at [795, 454] on button "Yes, I'm Sure" at bounding box center [769, 452] width 83 height 24
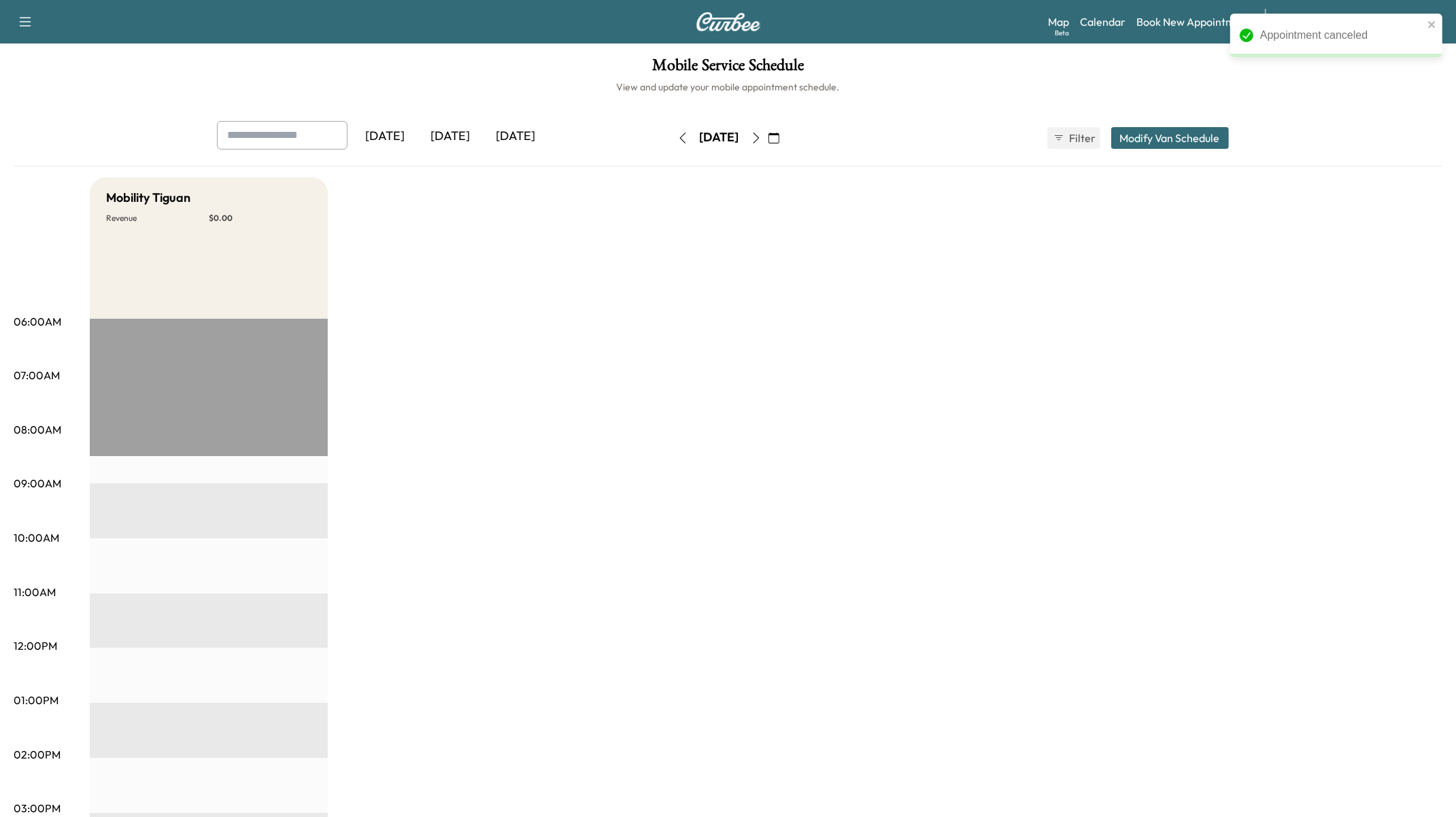
click at [1317, 125] on div "Yesterday Today Tomorrow Wednesday, October 29 October 2025 S M T W T F S 28 29…" at bounding box center [728, 143] width 1428 height 45
click at [1434, 24] on icon "close" at bounding box center [1432, 25] width 9 height 11
click at [1364, 26] on div "Appointment canceled" at bounding box center [1336, 41] width 218 height 60
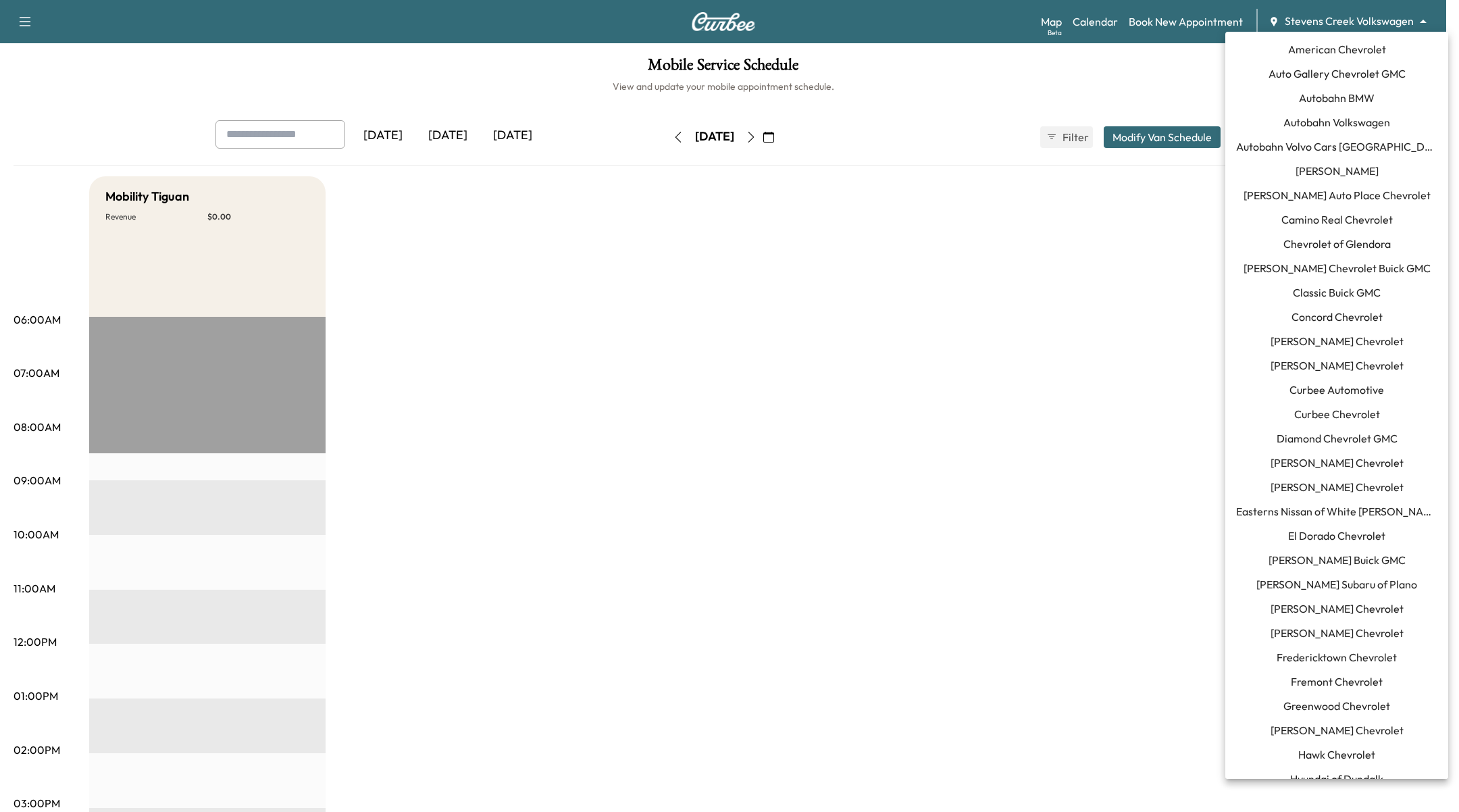
click at [1361, 21] on body "Support Log Out Map Beta Calendar Book New Appointment Stevens Creek Volkswagen…" at bounding box center [730, 406] width 1459 height 812
click at [1371, 115] on span "Autobahn Volkswagen" at bounding box center [1337, 122] width 107 height 16
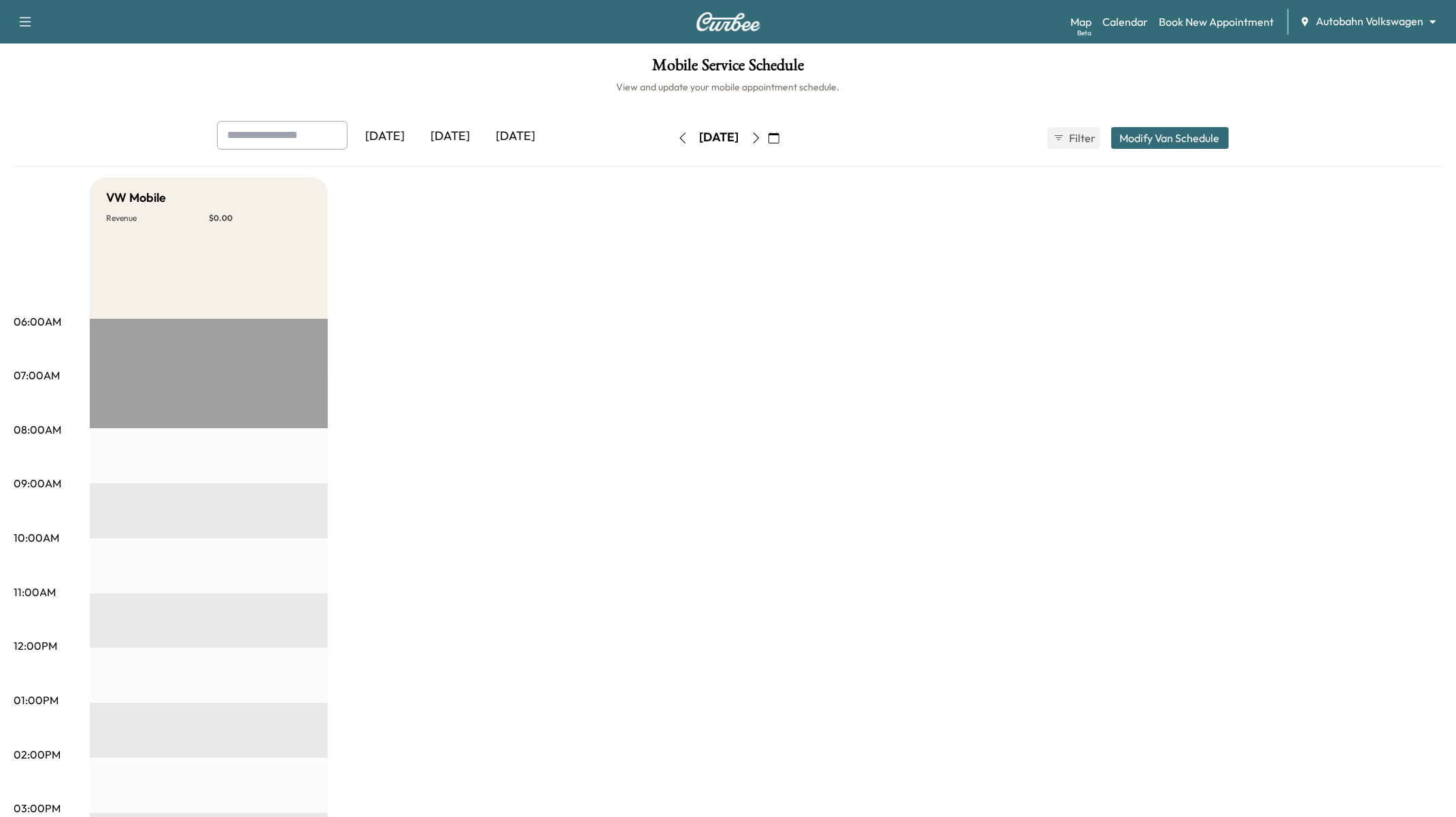
click at [762, 140] on icon "button" at bounding box center [756, 138] width 11 height 11
click at [780, 140] on icon "button" at bounding box center [773, 138] width 11 height 11
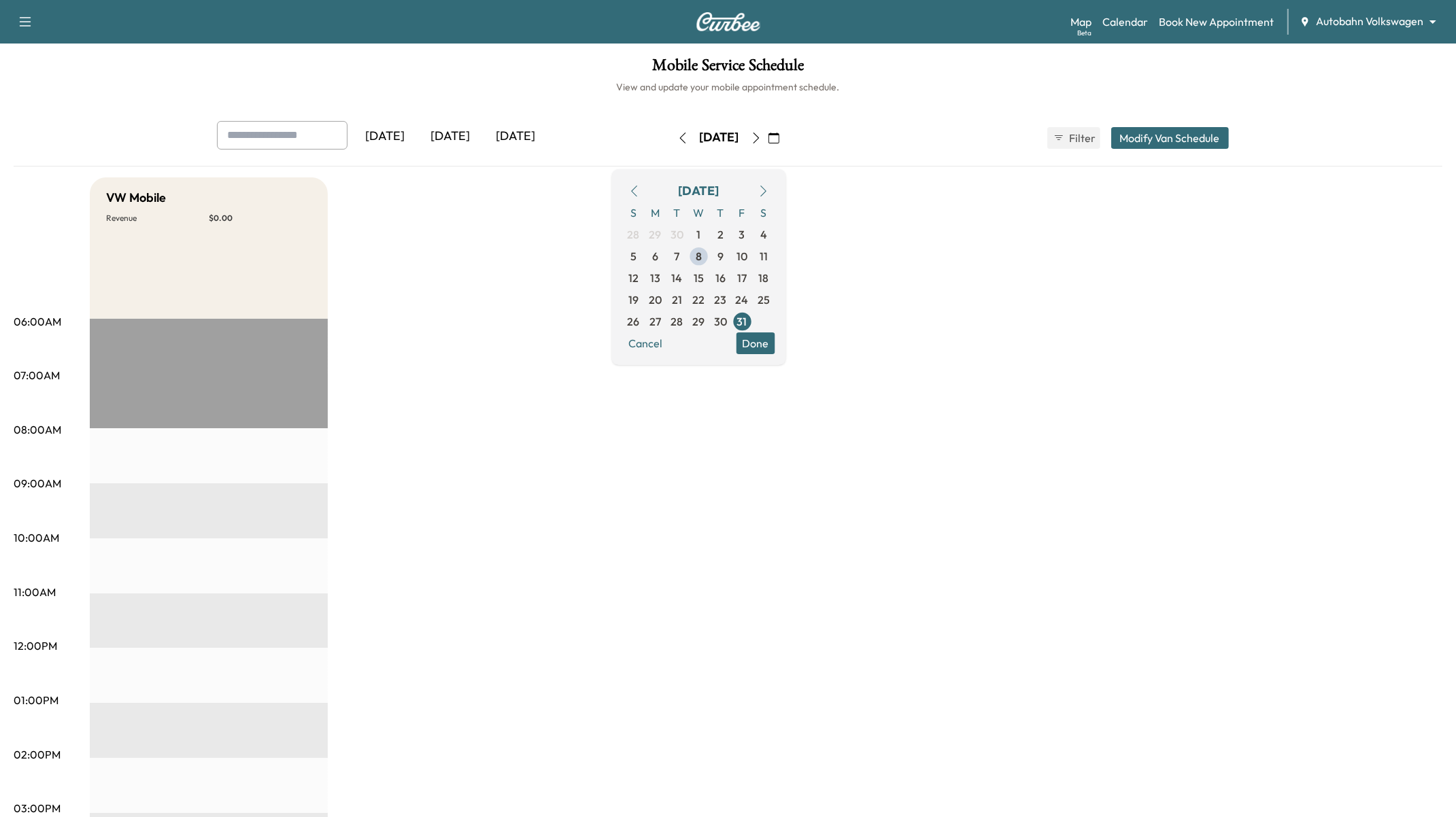
click at [762, 142] on icon "button" at bounding box center [756, 138] width 11 height 11
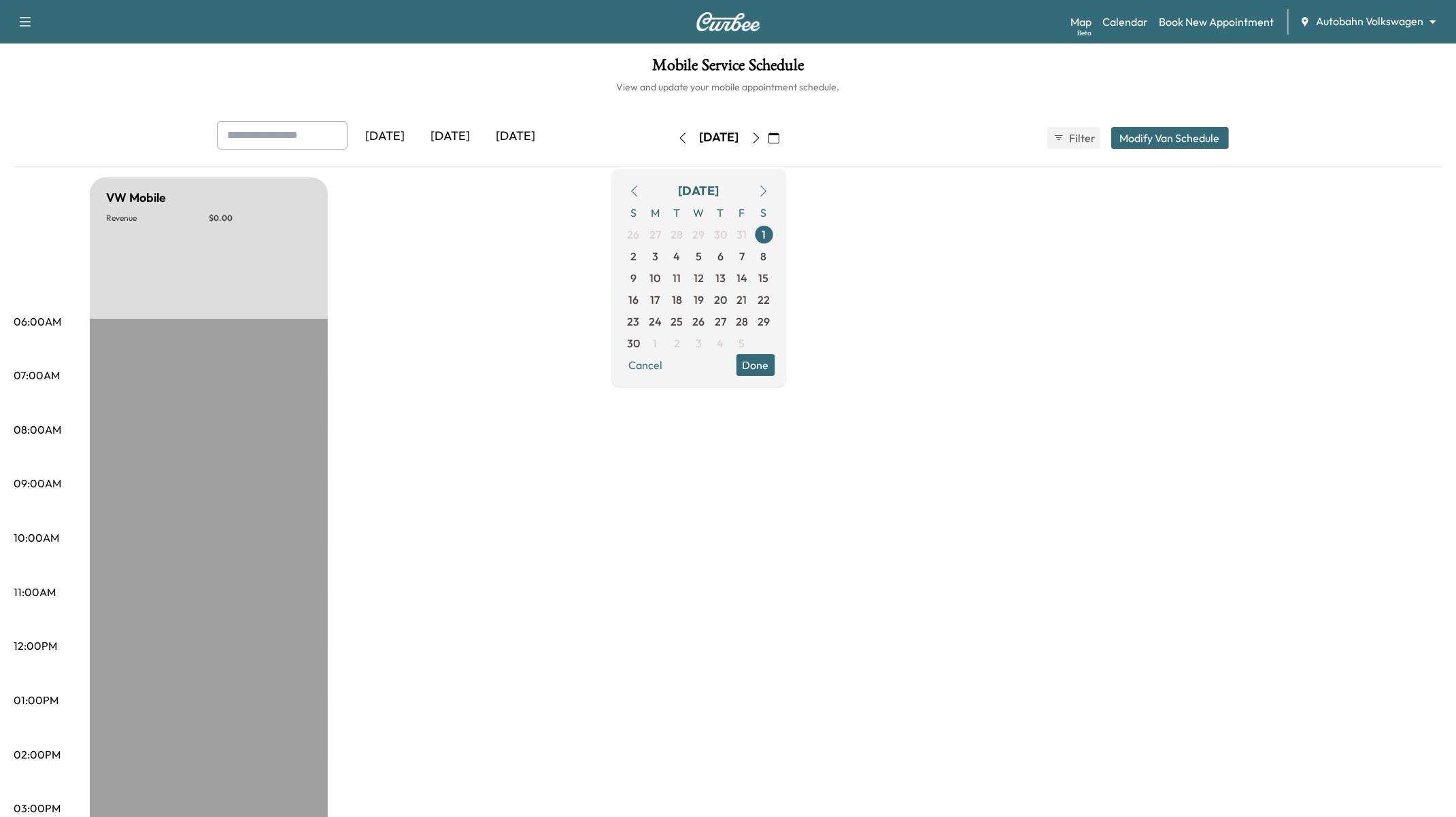
click at [762, 139] on icon "button" at bounding box center [756, 138] width 11 height 11
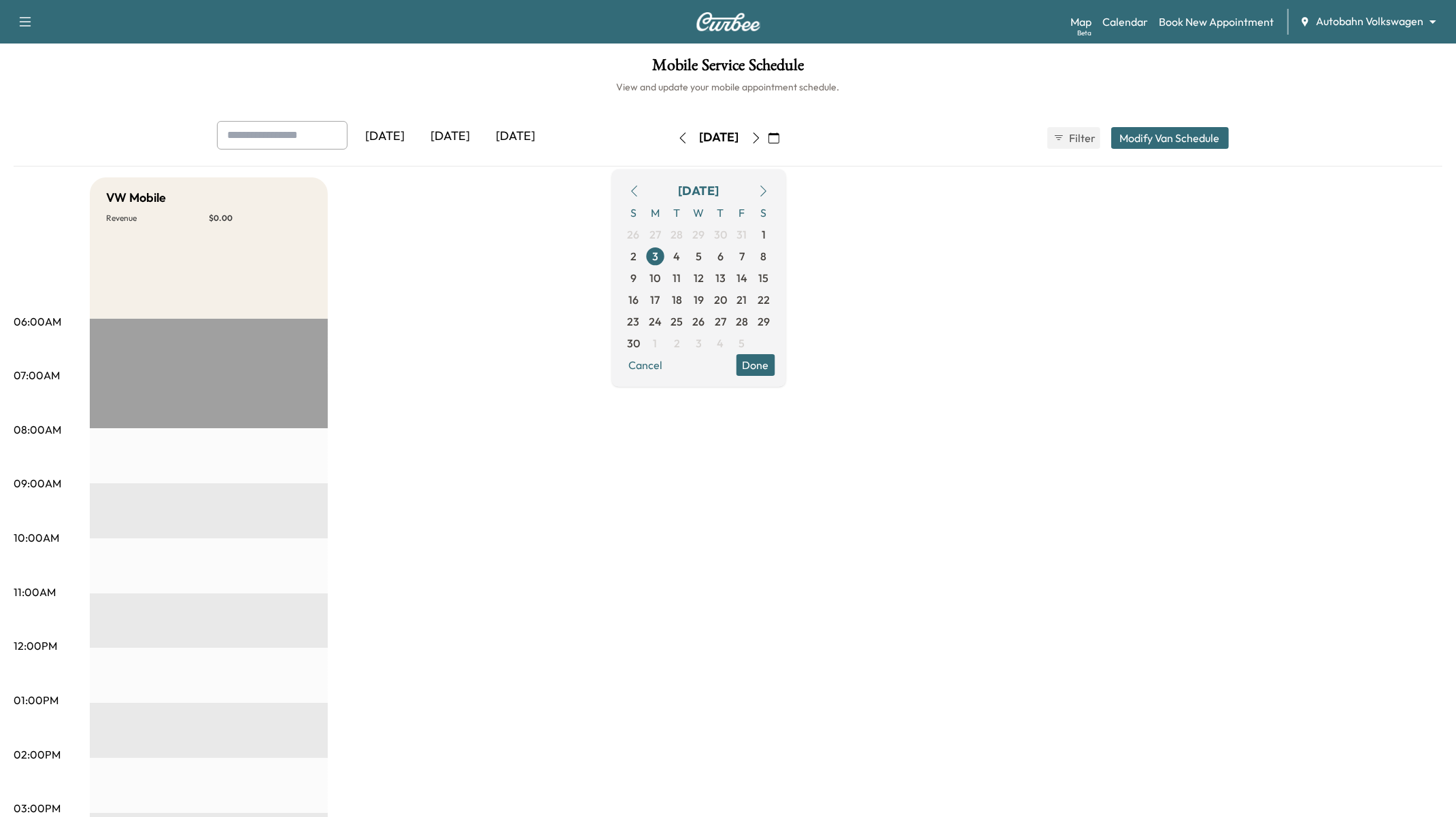
click at [762, 139] on icon "button" at bounding box center [756, 138] width 11 height 11
click at [768, 139] on button "button" at bounding box center [756, 138] width 23 height 22
click at [762, 139] on icon "button" at bounding box center [756, 138] width 11 height 11
click at [785, 139] on button "button" at bounding box center [773, 138] width 23 height 22
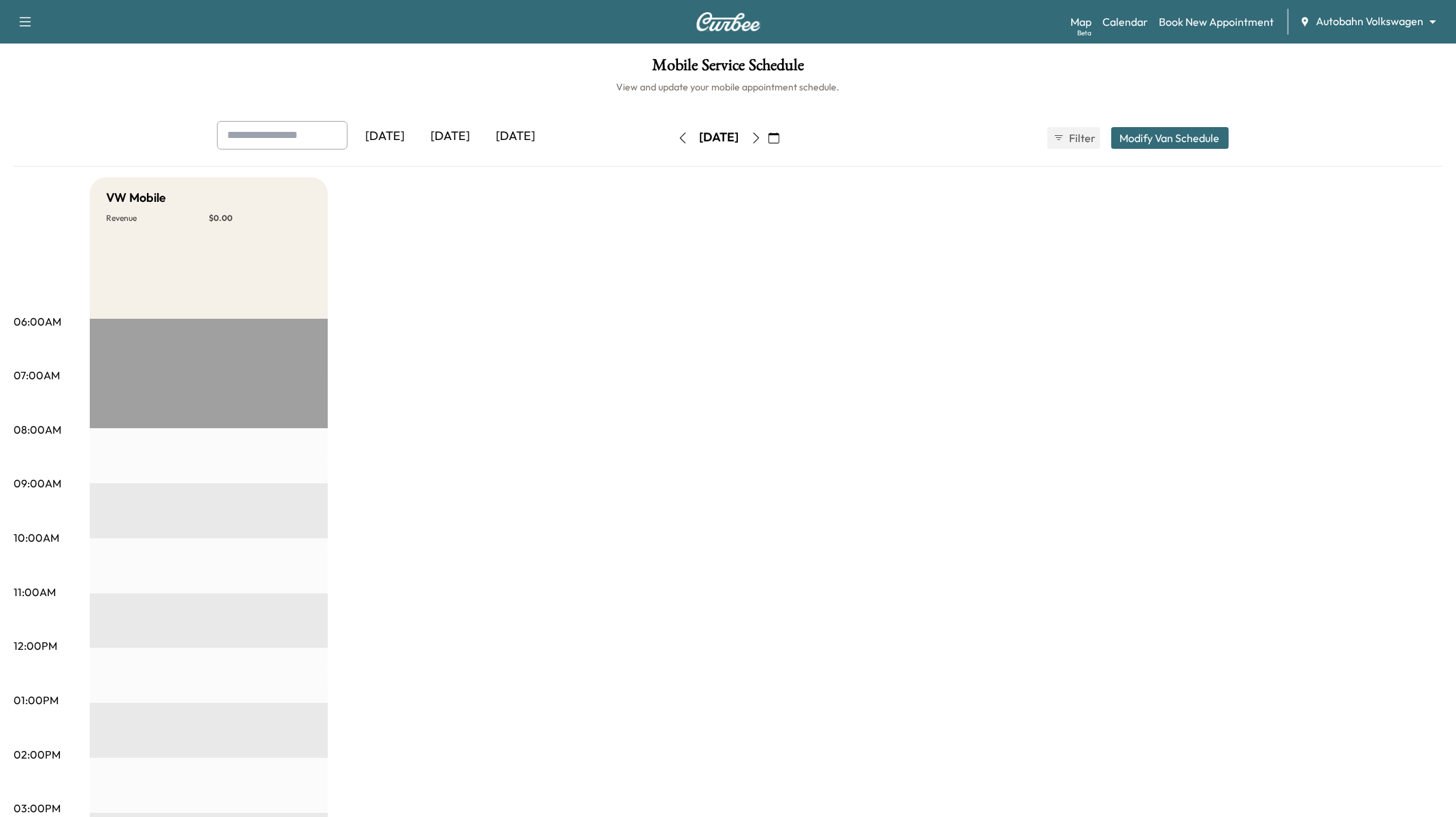
click at [762, 138] on icon "button" at bounding box center [756, 138] width 11 height 11
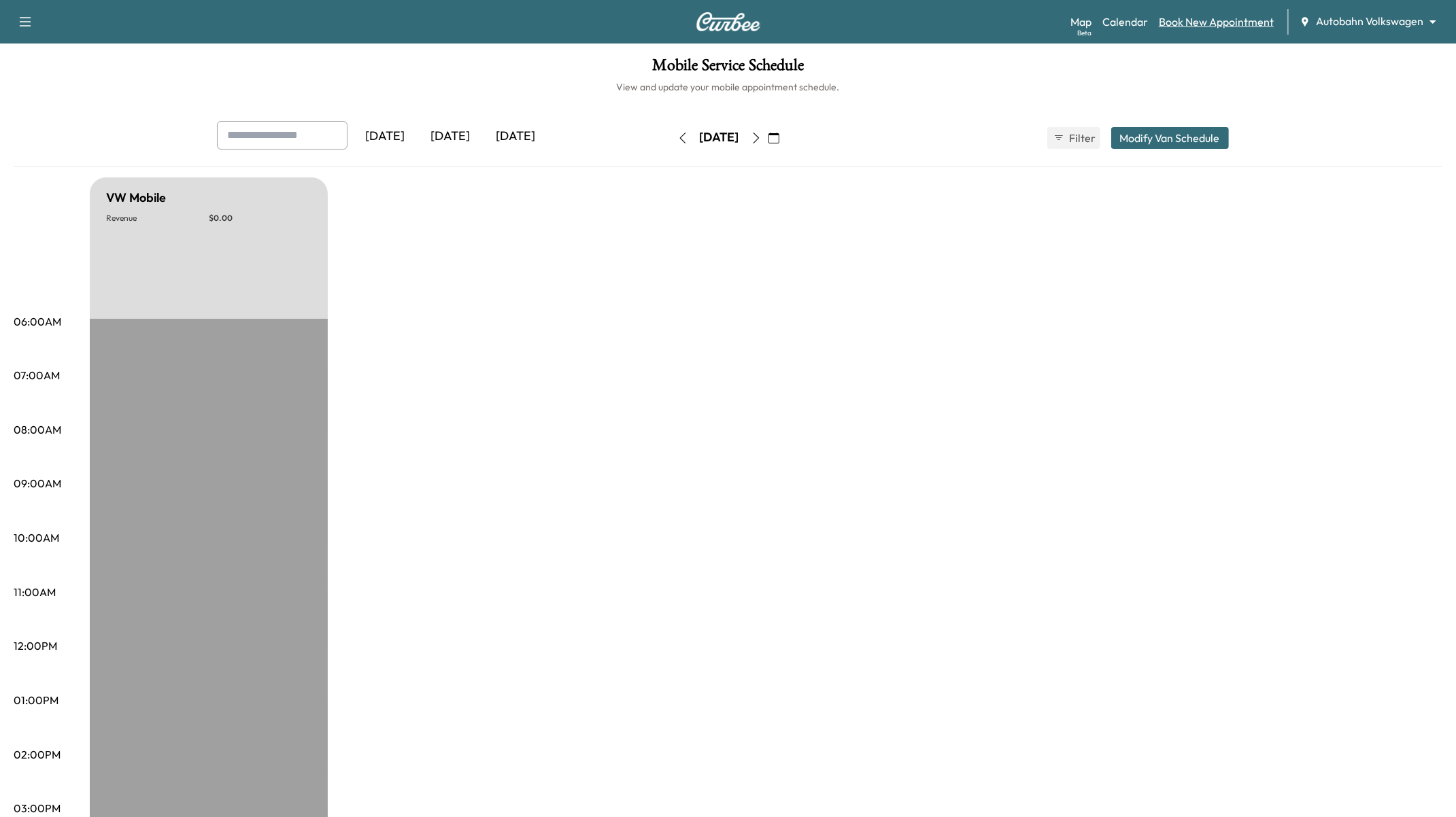
click at [1201, 28] on link "Book New Appointment" at bounding box center [1216, 22] width 115 height 16
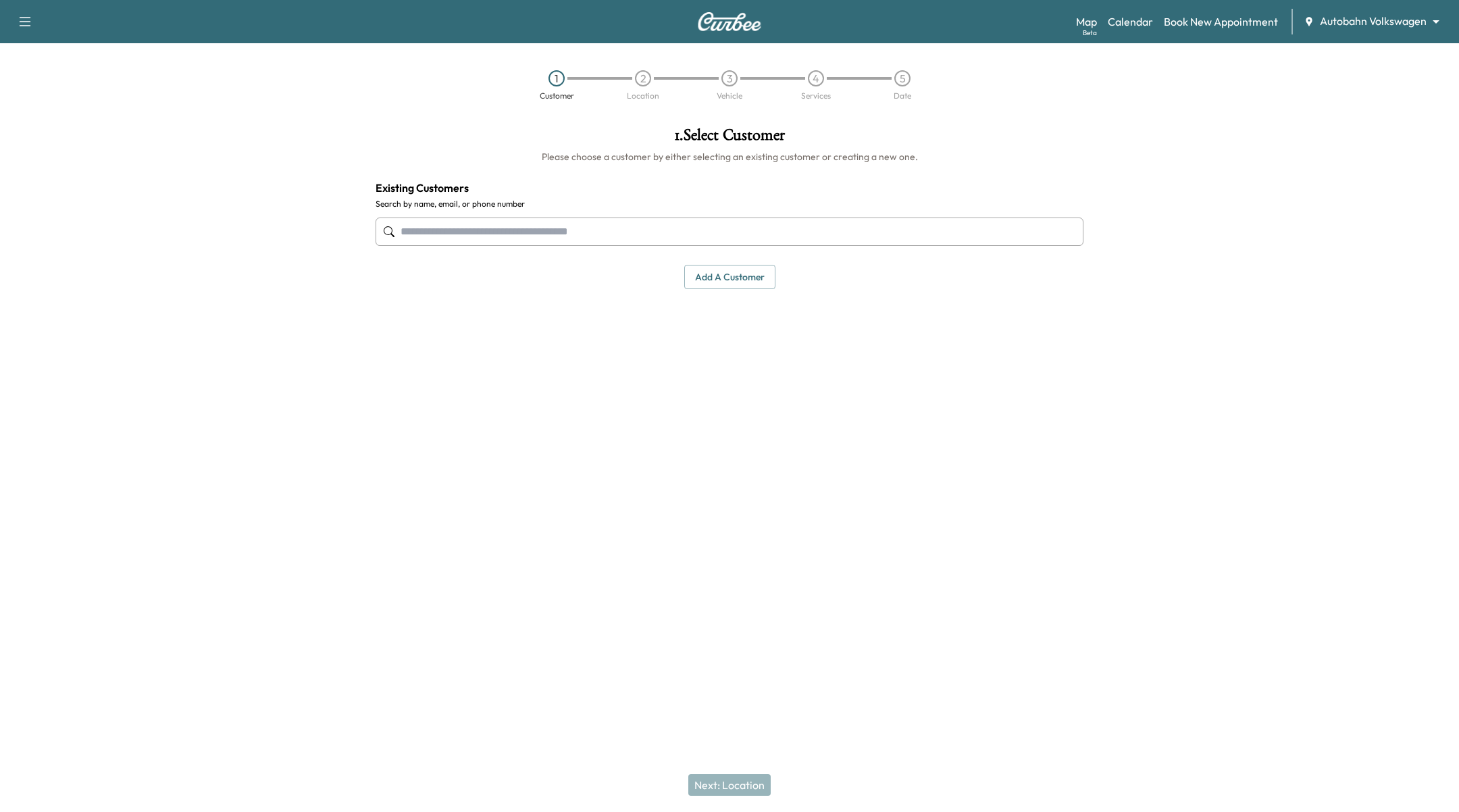
click at [687, 218] on input "text" at bounding box center [730, 232] width 708 height 28
click at [684, 235] on input "text" at bounding box center [730, 232] width 708 height 28
click at [687, 230] on input "text" at bounding box center [730, 232] width 708 height 28
click at [630, 234] on input "text" at bounding box center [730, 232] width 708 height 28
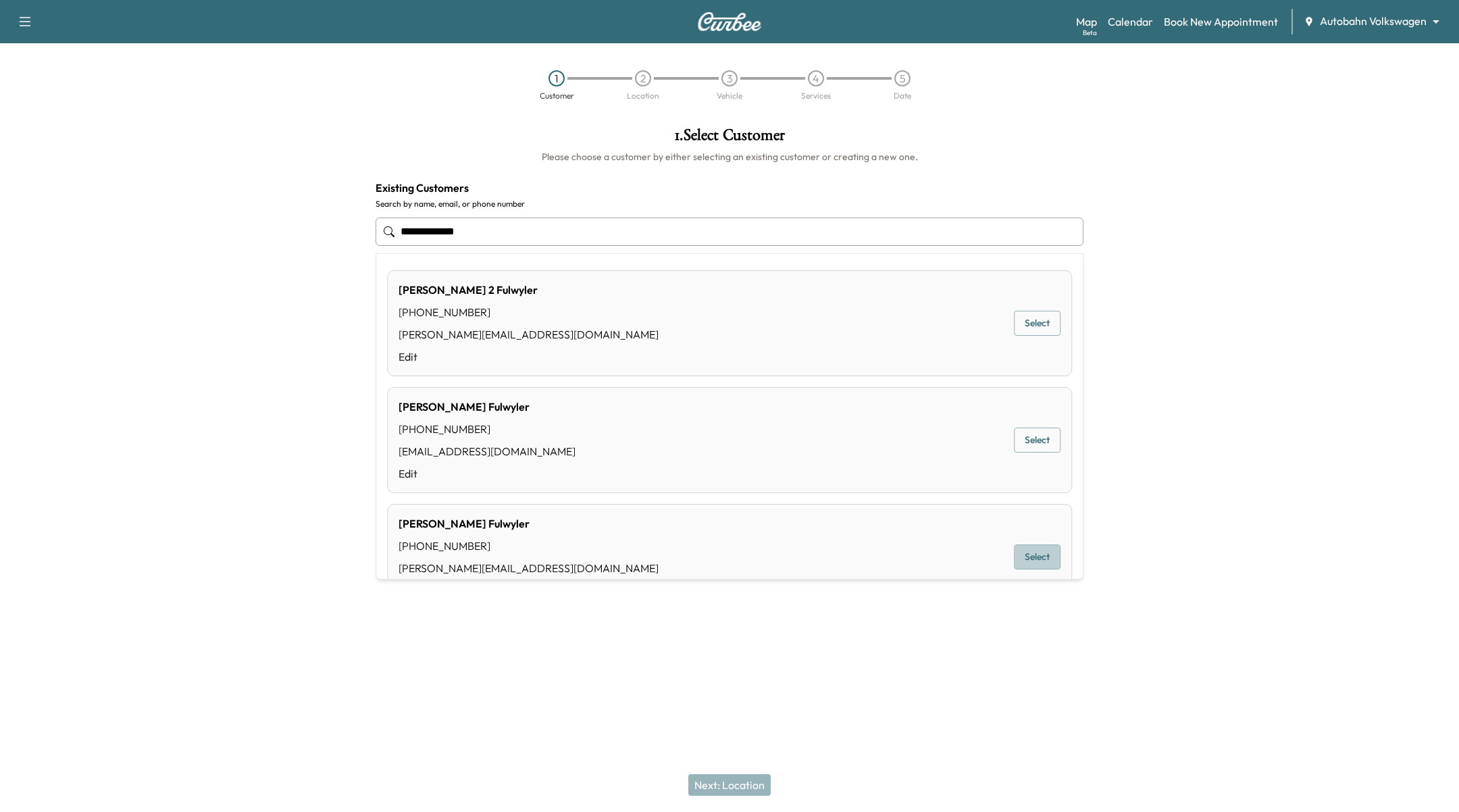
click at [1030, 554] on button "Select" at bounding box center [1037, 557] width 47 height 25
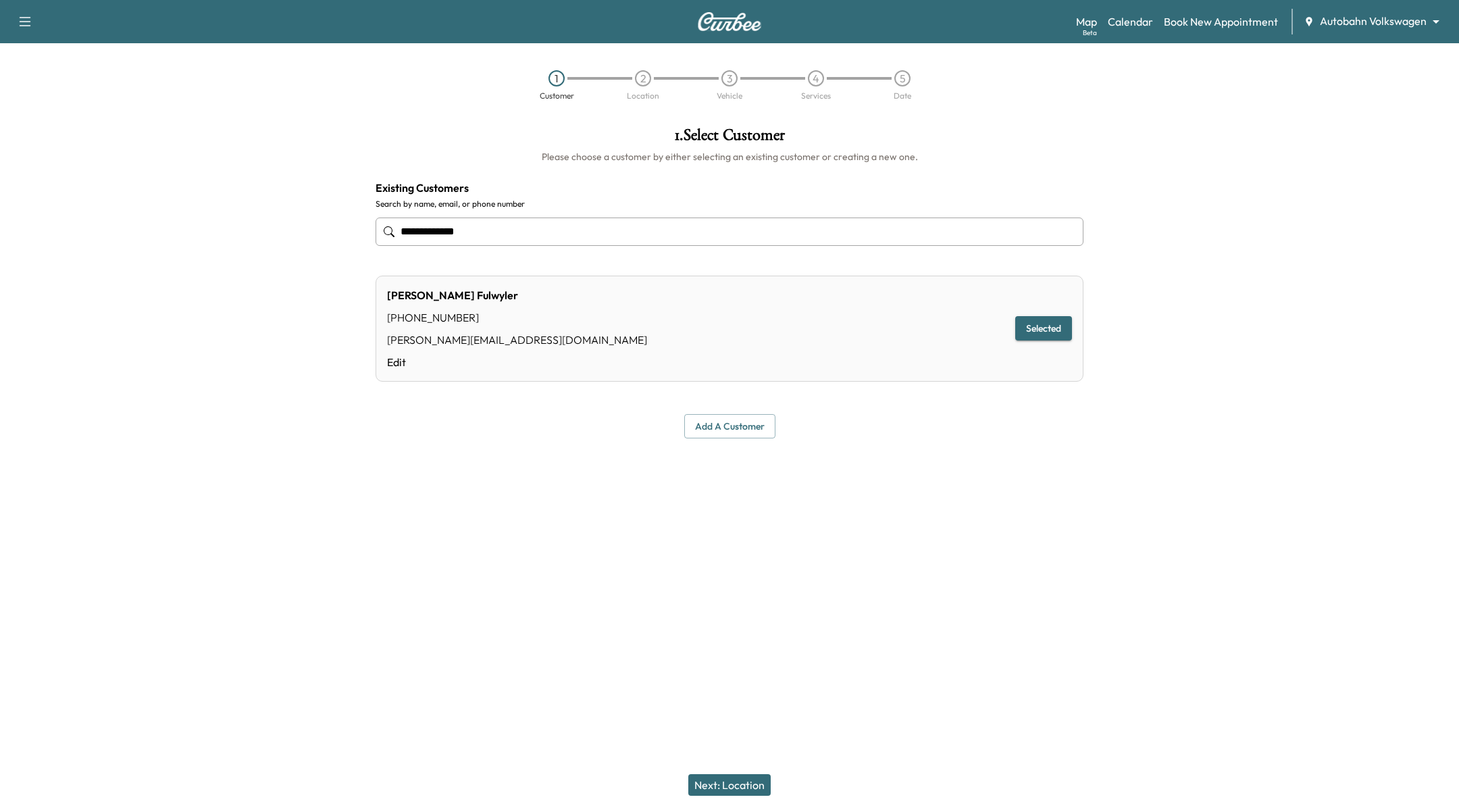
type input "**********"
click at [739, 794] on button "Next: Location" at bounding box center [730, 785] width 83 height 21
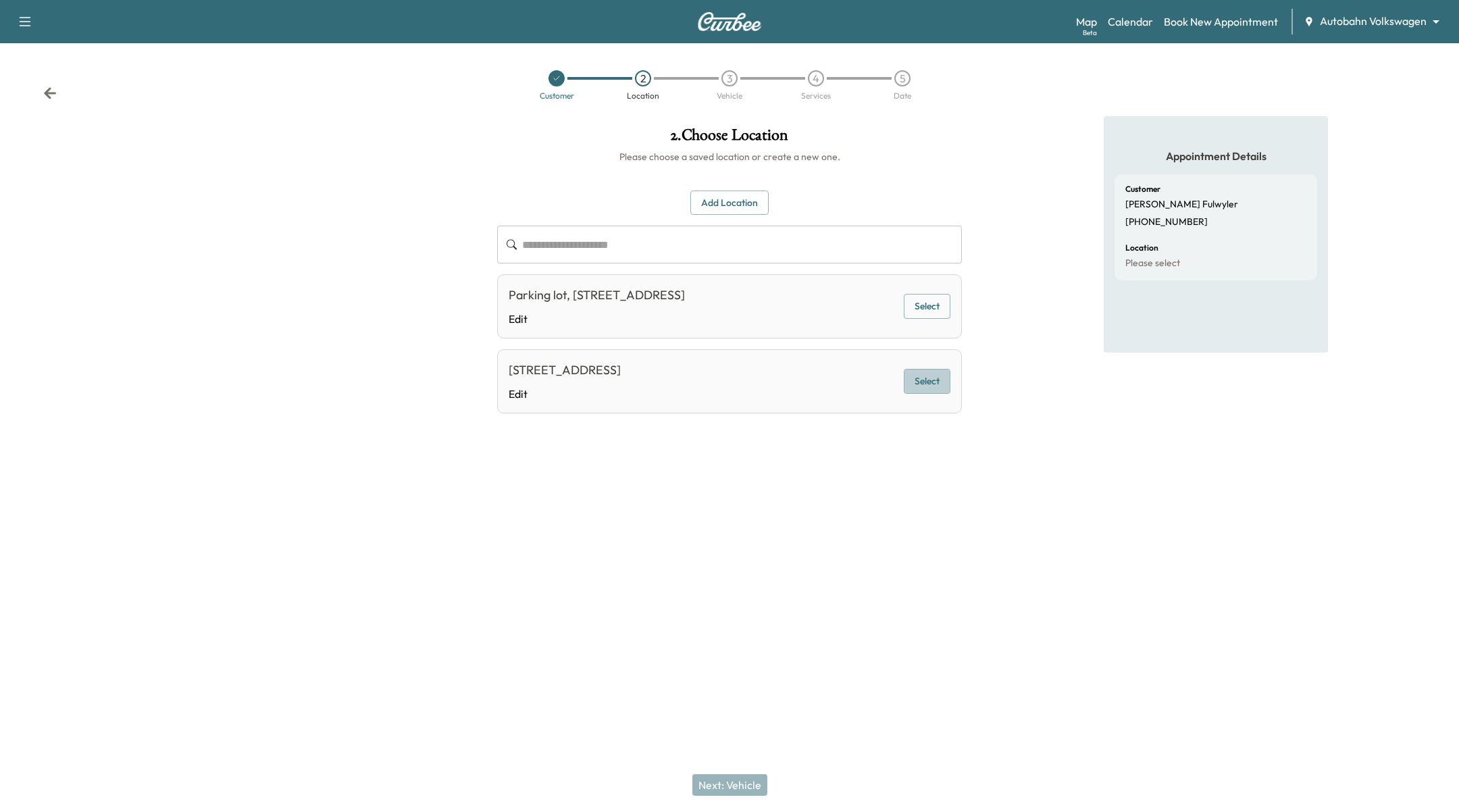
click at [920, 380] on button "Select" at bounding box center [927, 381] width 47 height 25
click at [720, 788] on button "Next: Vehicle" at bounding box center [730, 785] width 75 height 21
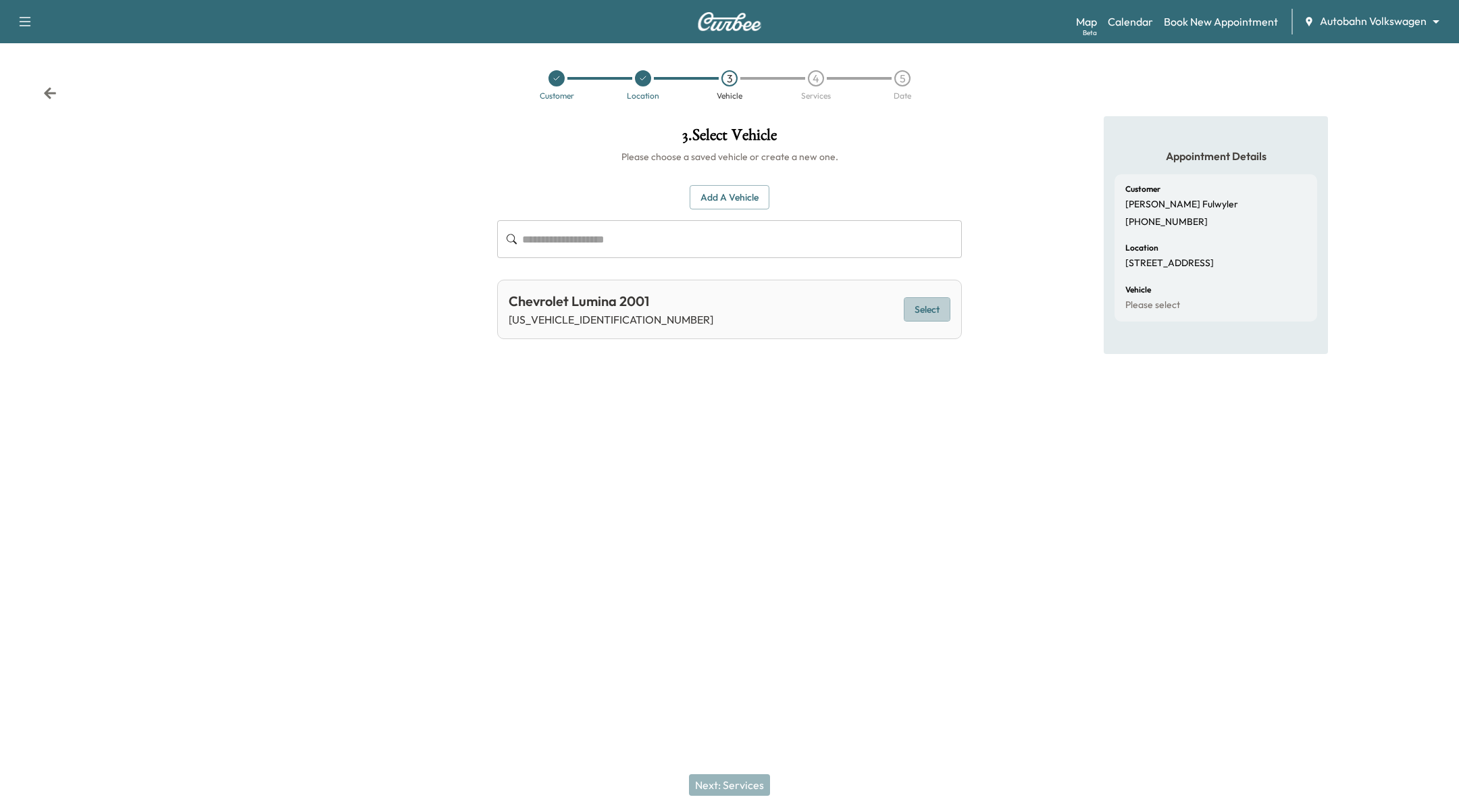
click at [928, 309] on button "Select" at bounding box center [927, 310] width 47 height 25
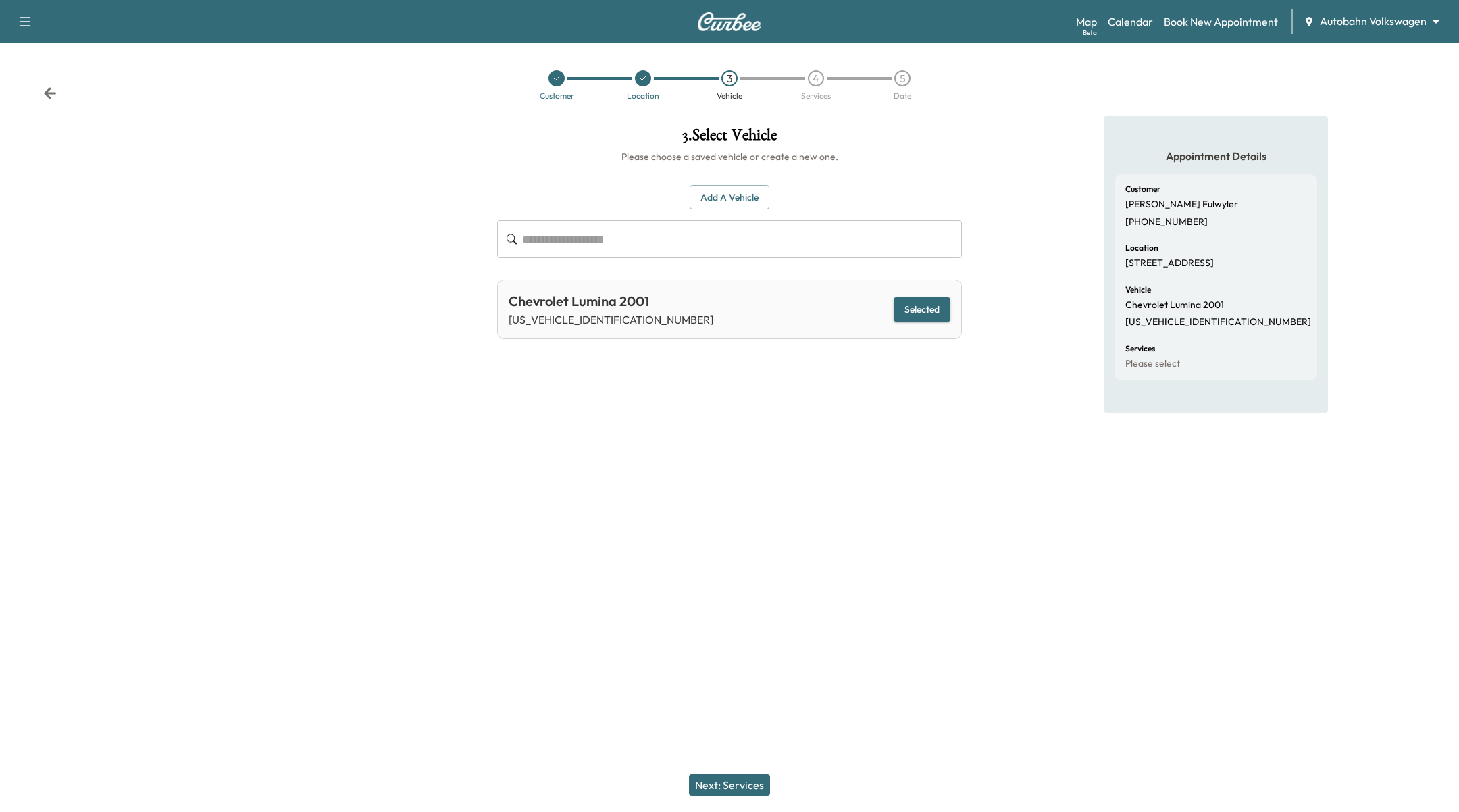
click at [762, 785] on button "Next: Services" at bounding box center [730, 785] width 81 height 21
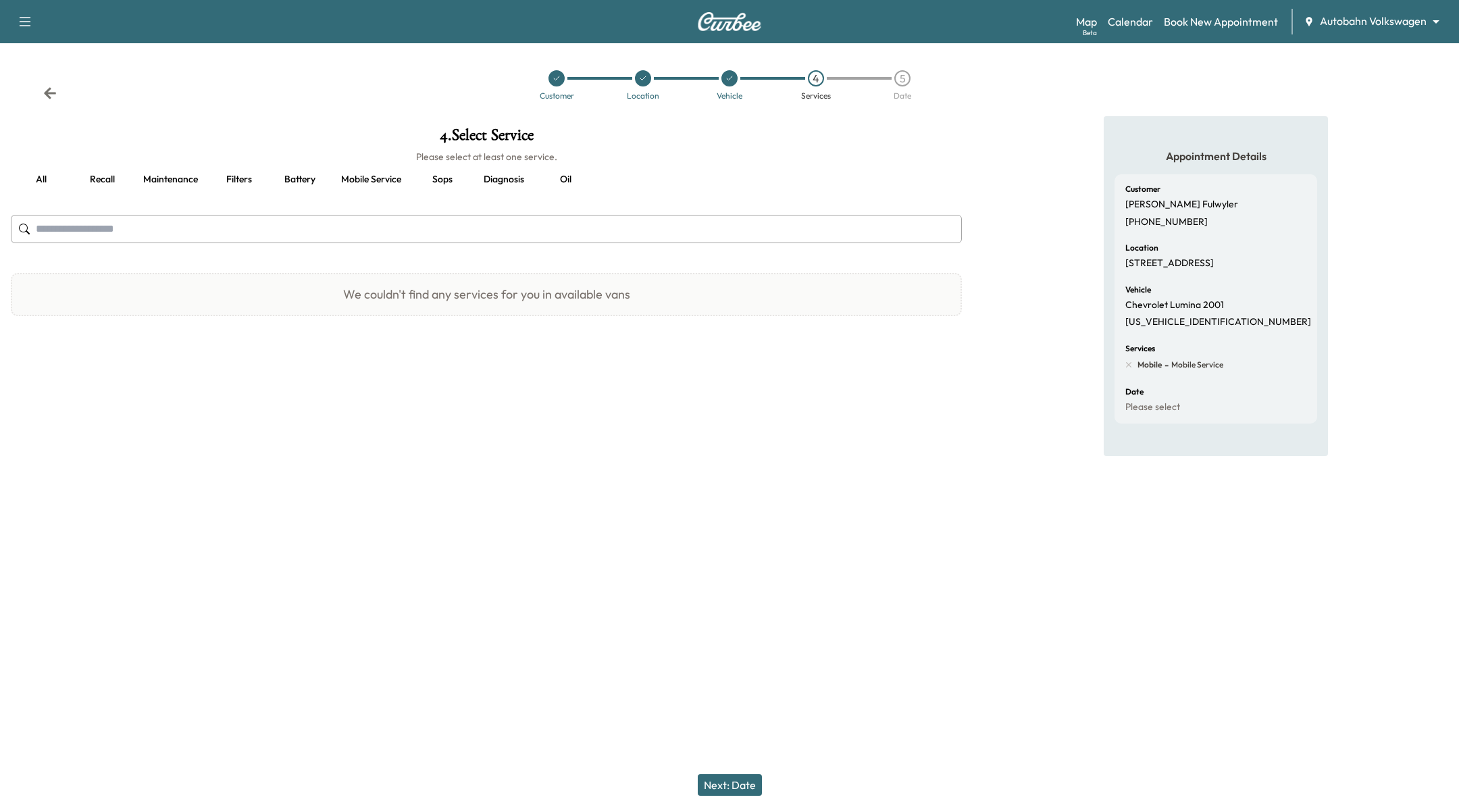
click at [103, 175] on button "Recall" at bounding box center [102, 180] width 61 height 32
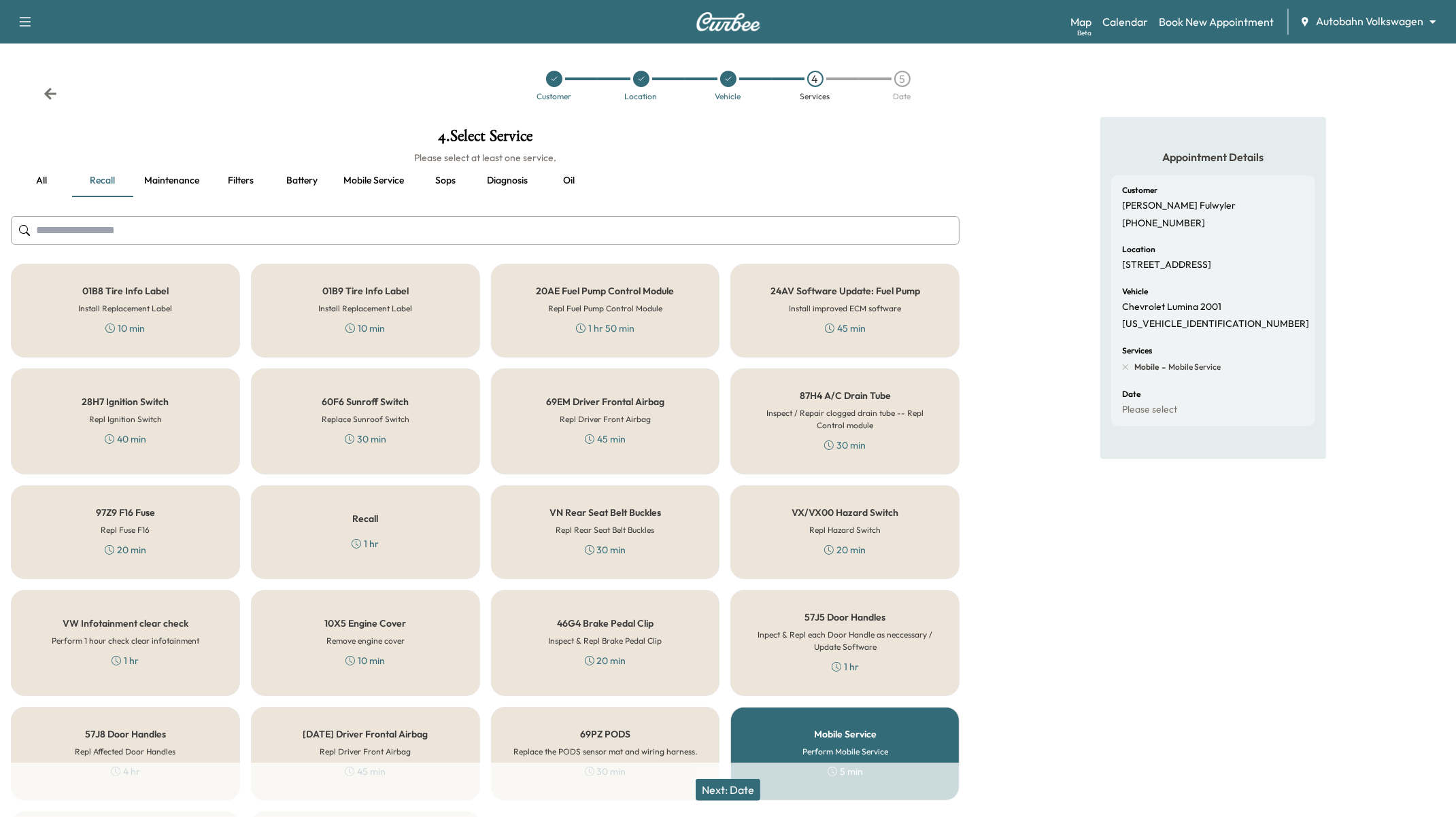
click at [147, 184] on button "Maintenance" at bounding box center [172, 181] width 77 height 32
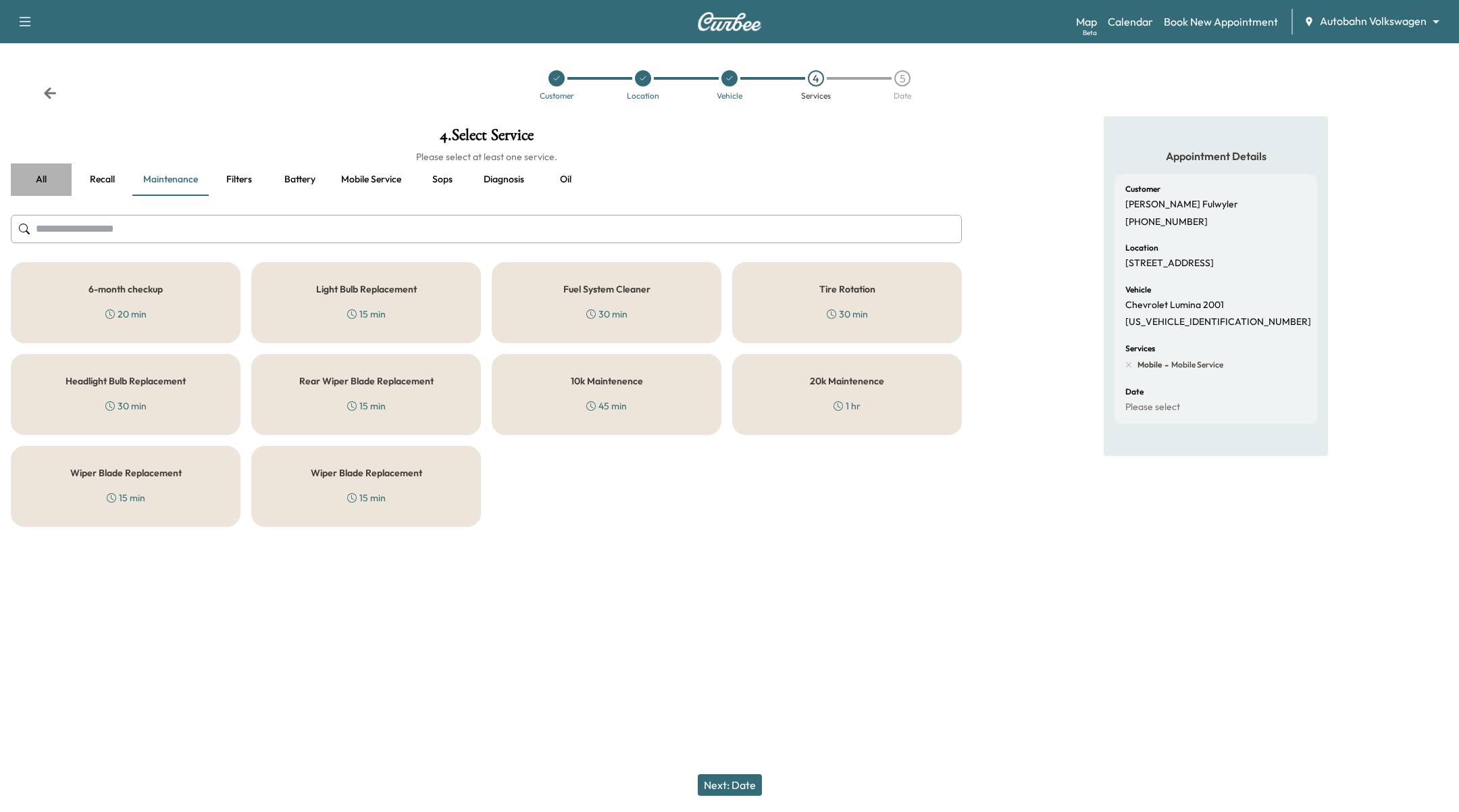
click at [34, 183] on button "all" at bounding box center [41, 180] width 61 height 32
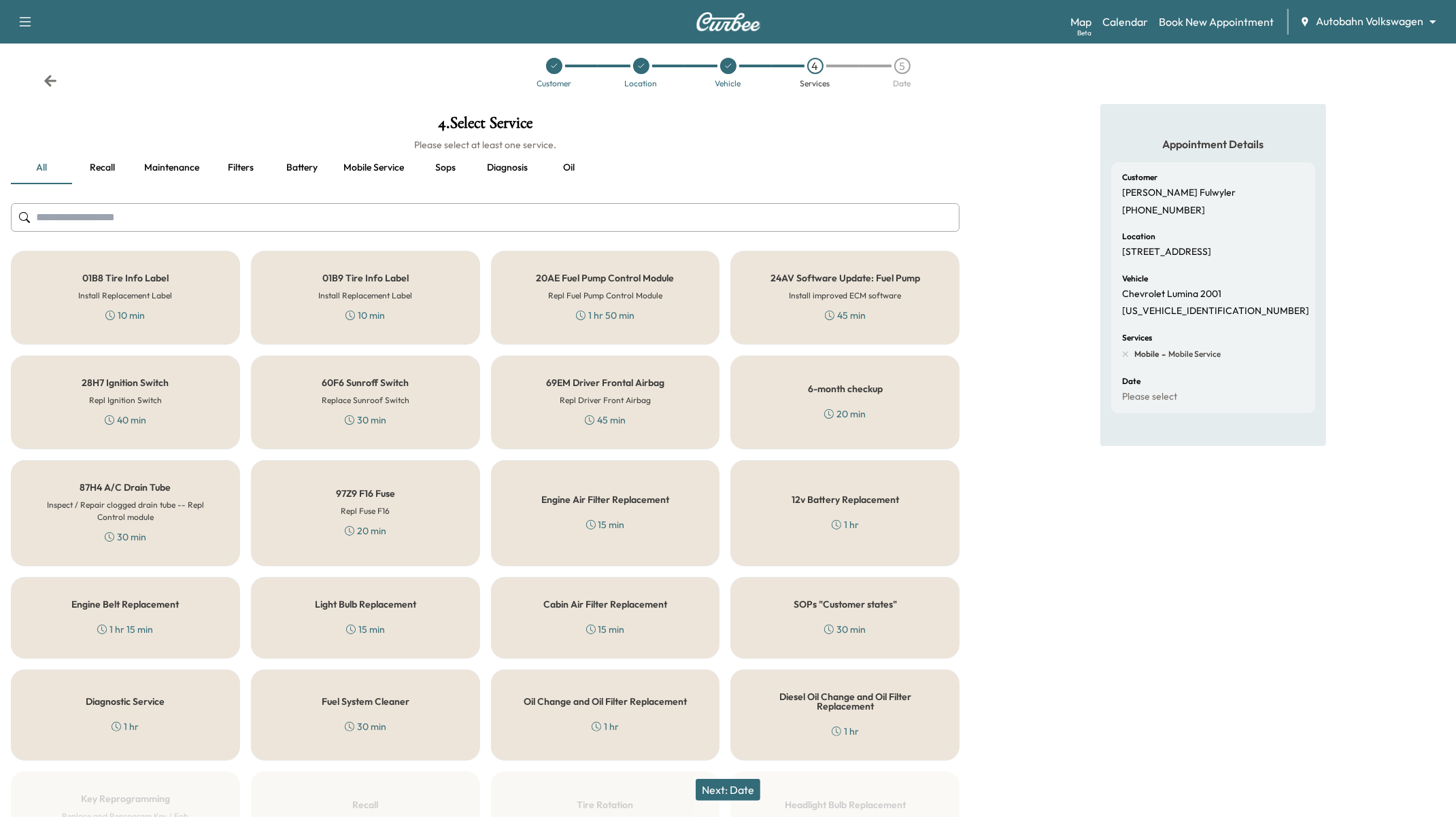
scroll to position [9, 0]
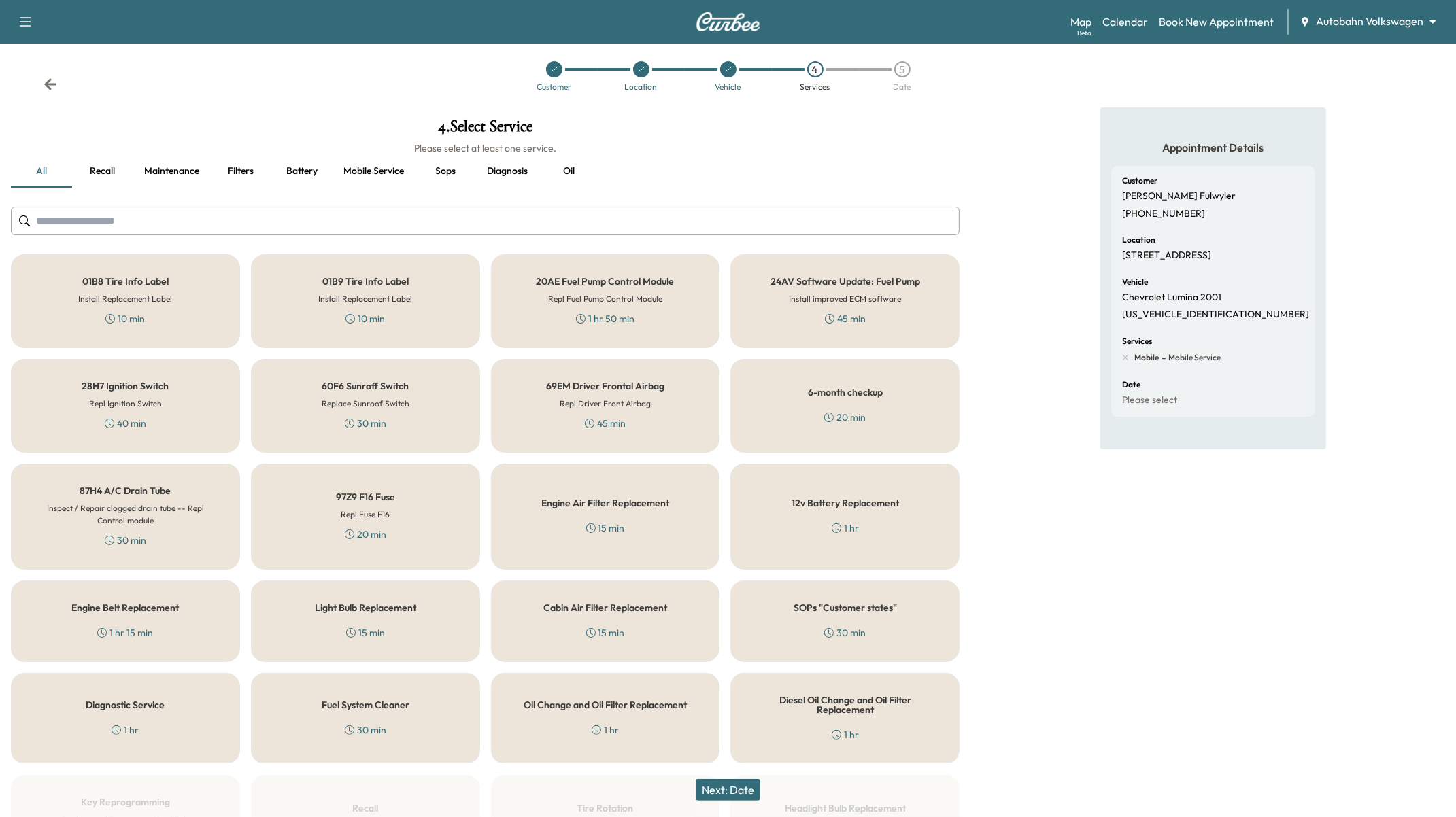
click at [530, 286] on div "20AE Fuel Pump Control Module Repl Fuel Pump Control Module 1 hr 50 min" at bounding box center [606, 301] width 229 height 94
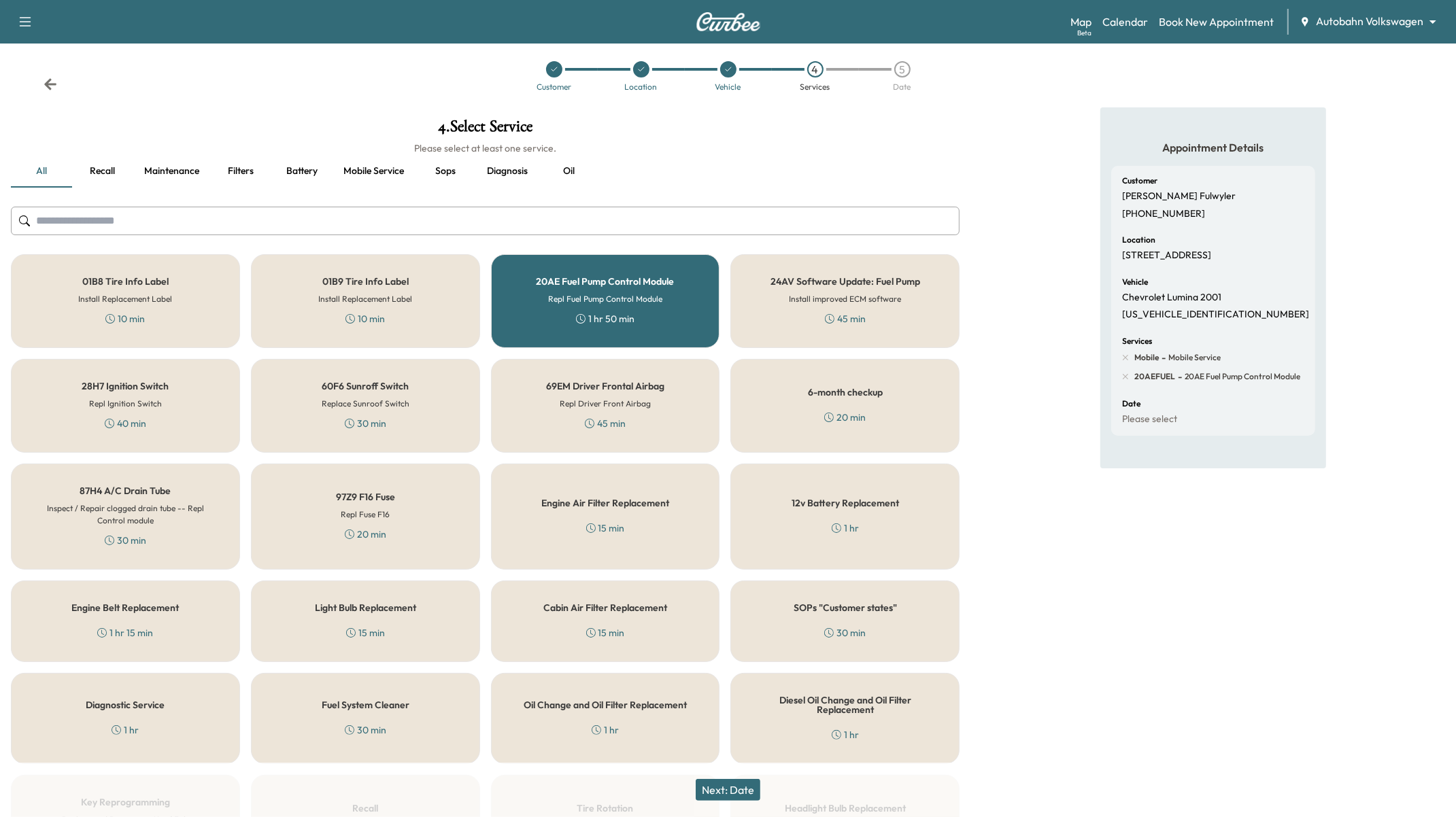
click at [716, 799] on button "Next: Date" at bounding box center [728, 790] width 65 height 22
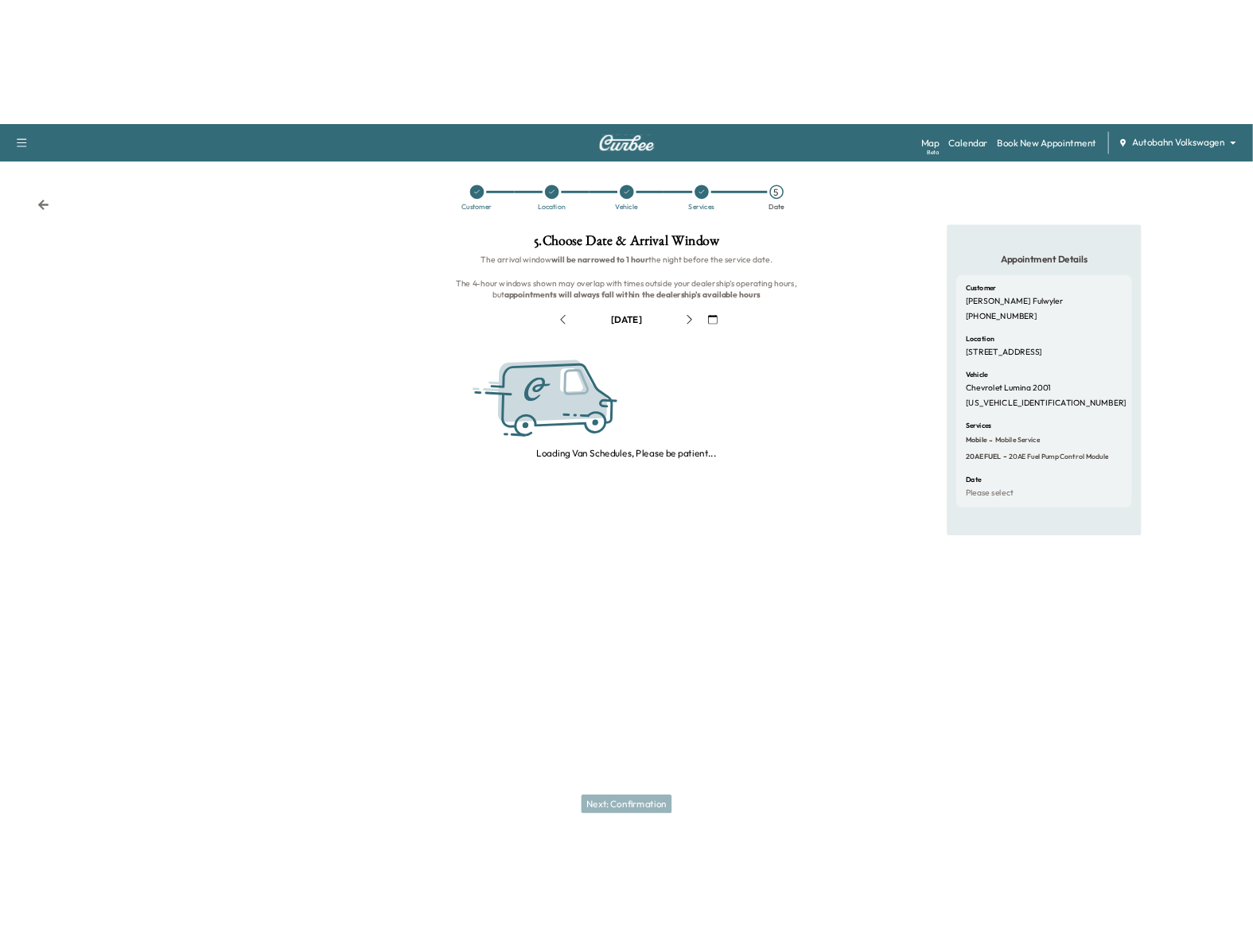
scroll to position [0, 0]
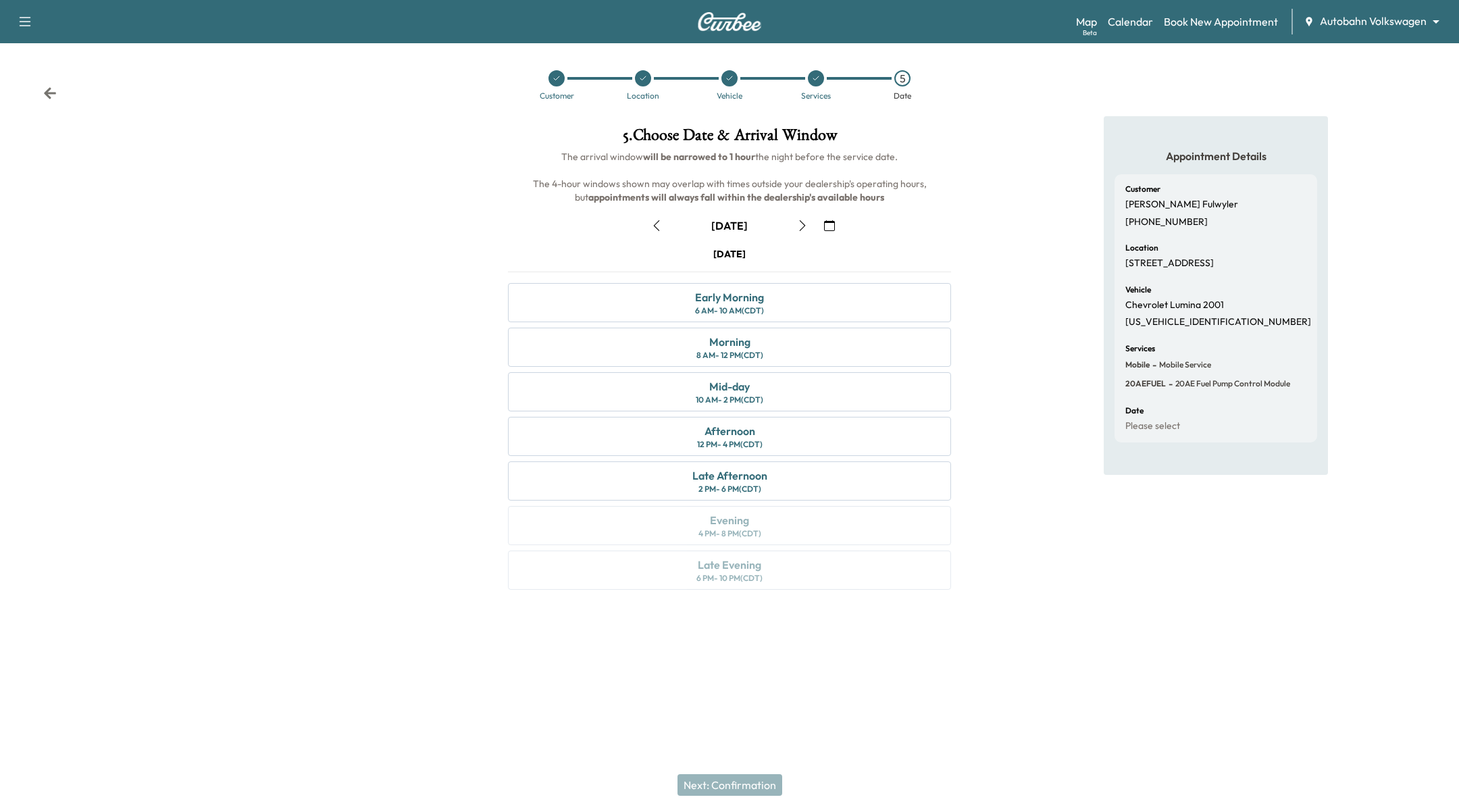
click at [801, 220] on icon "button" at bounding box center [803, 226] width 6 height 11
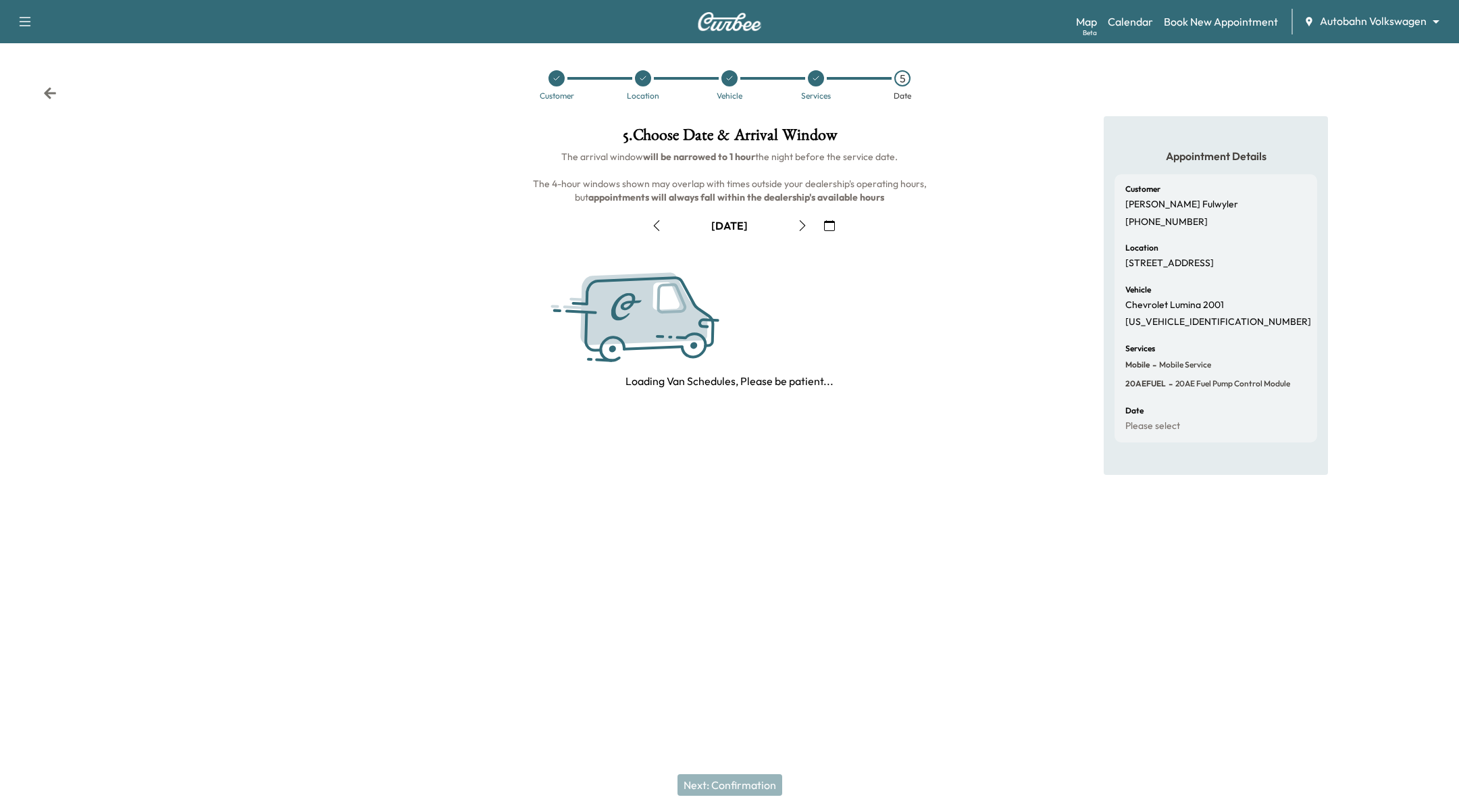
click at [801, 220] on icon "button" at bounding box center [803, 226] width 6 height 11
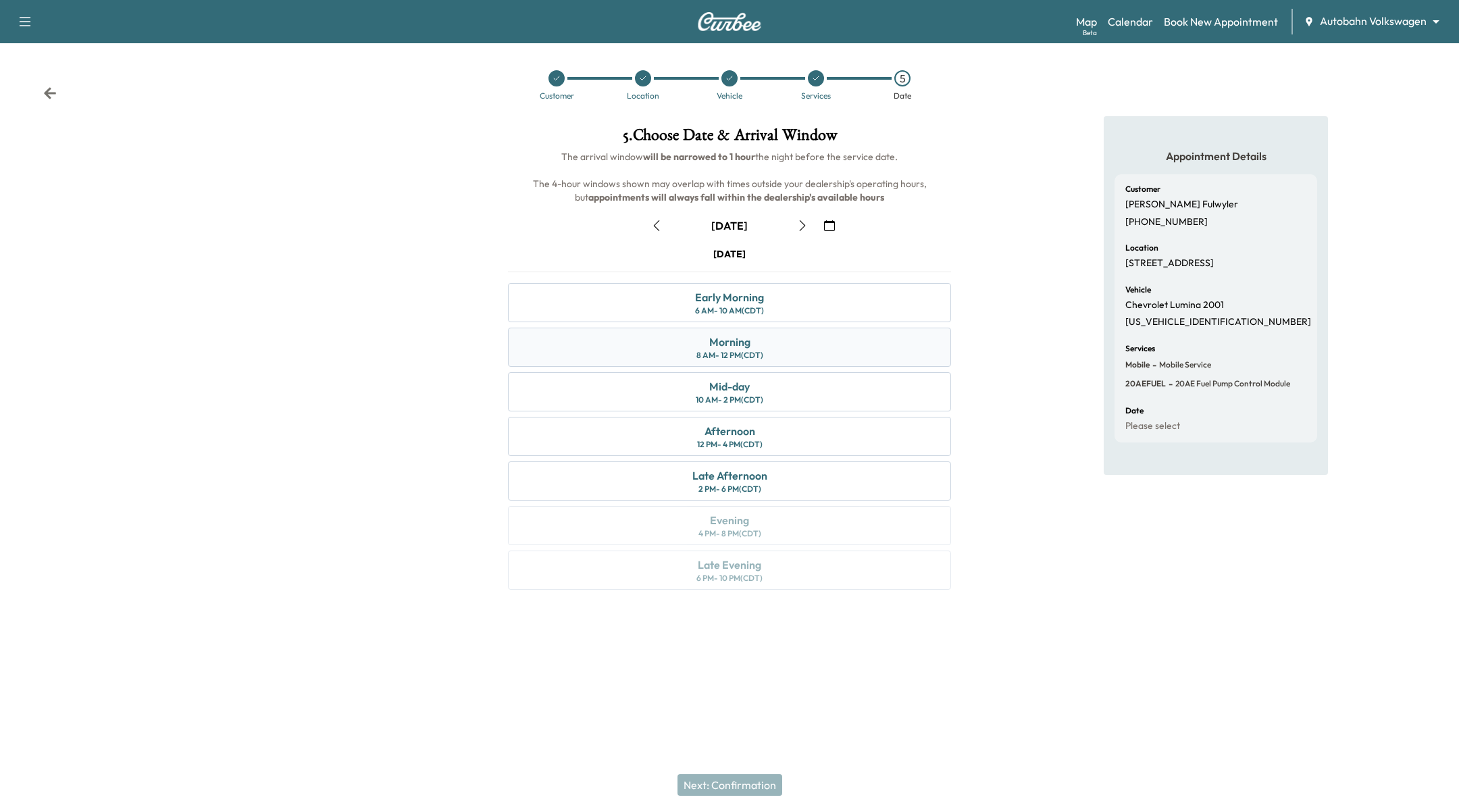
click at [739, 345] on div "Morning" at bounding box center [730, 341] width 41 height 16
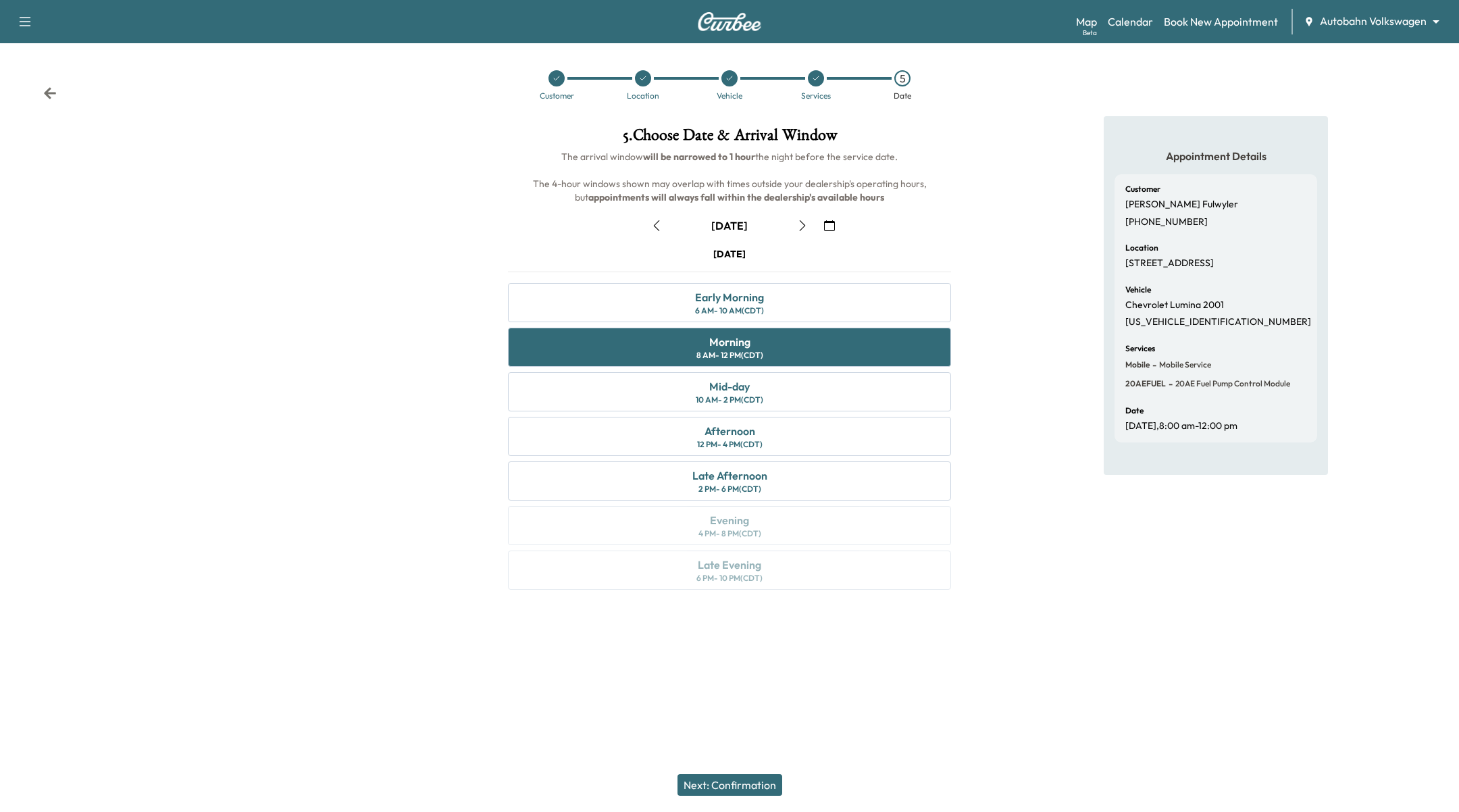
click at [719, 799] on div "Next: Confirmation" at bounding box center [730, 784] width 1459 height 54
click at [725, 782] on button "Next: Confirmation" at bounding box center [730, 785] width 105 height 21
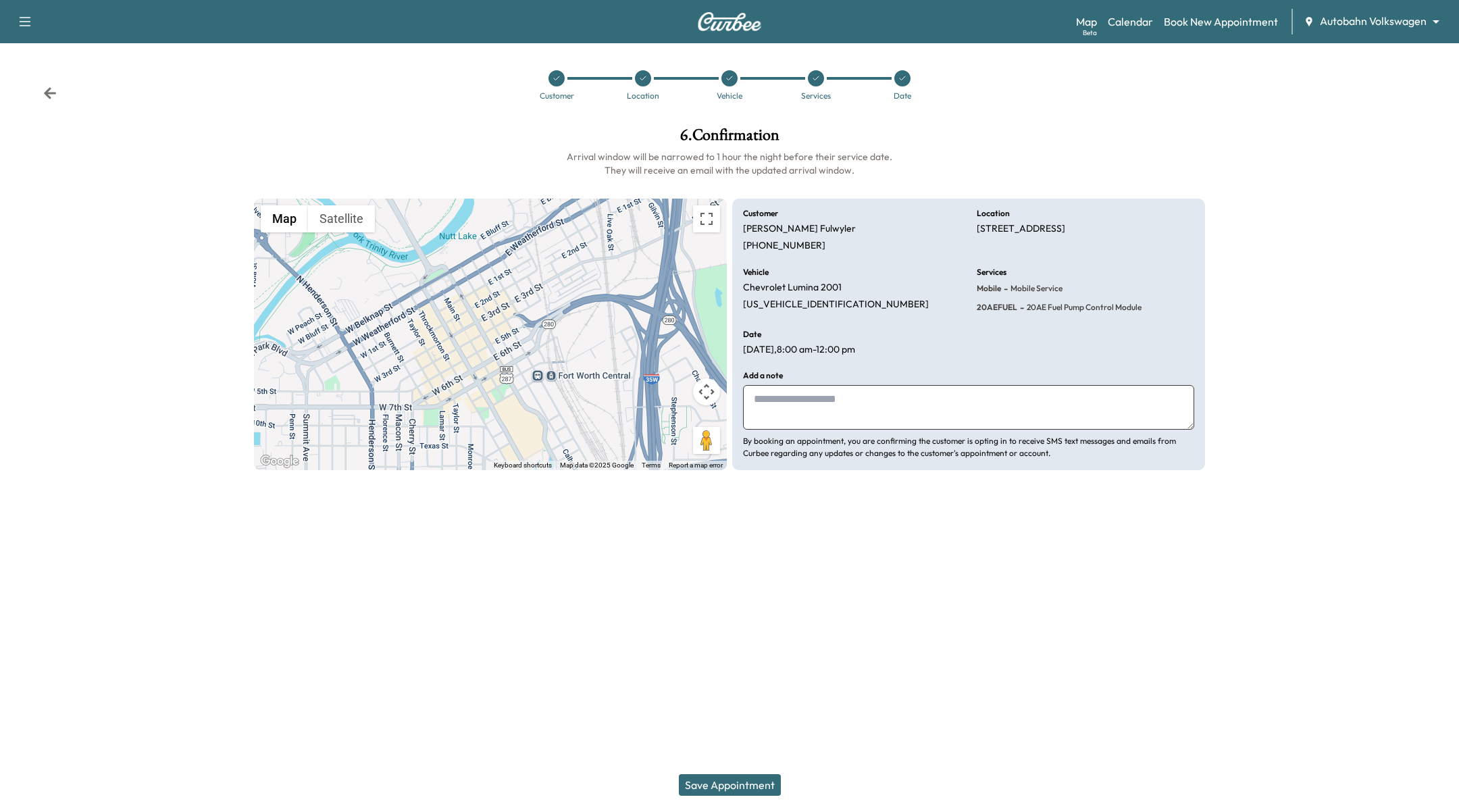
click at [734, 791] on button "Save Appointment" at bounding box center [730, 785] width 102 height 21
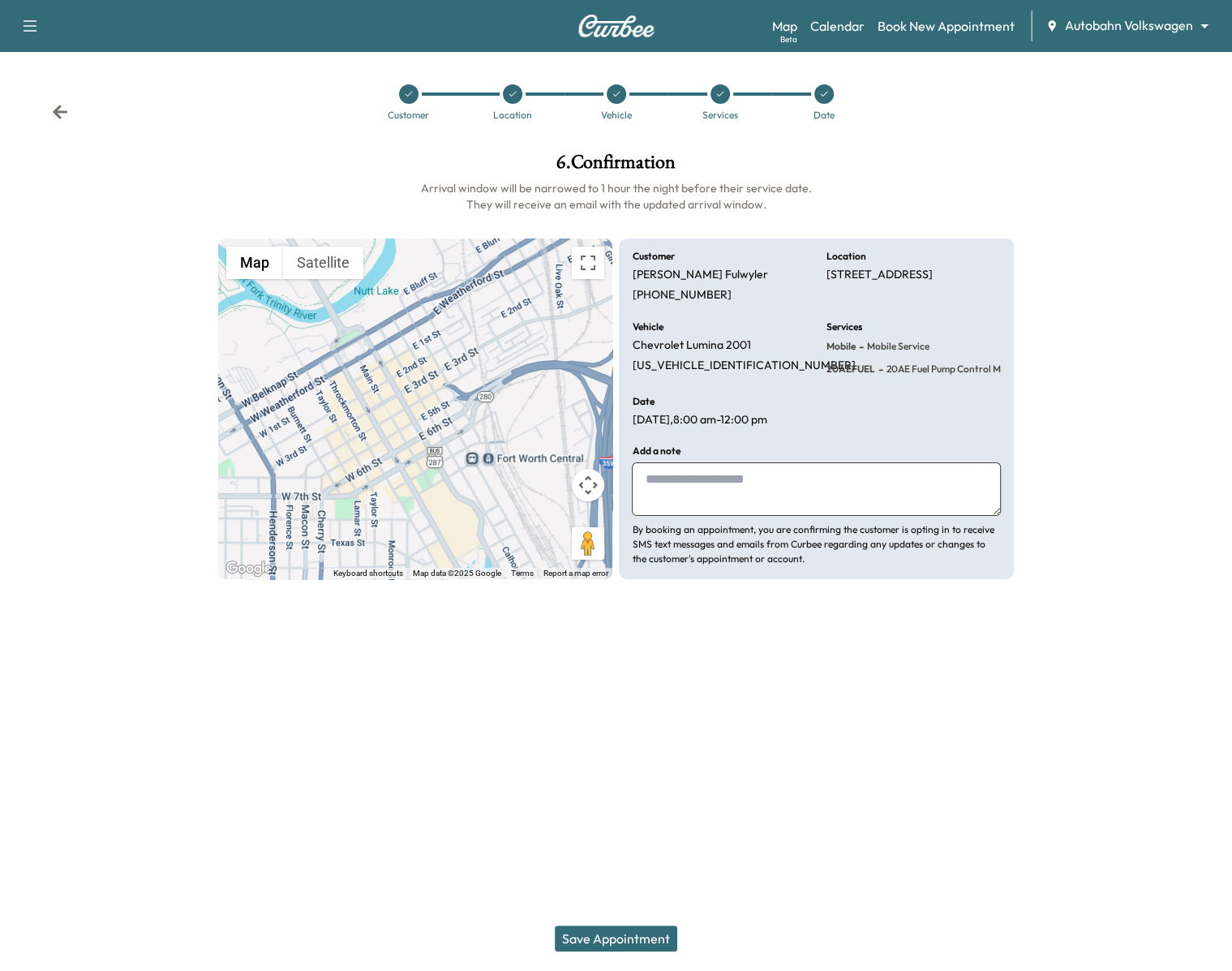
click at [1148, 884] on div "Support Log Out Map Beta Calendar Book New Appointment Autobahn Volkswagen ****…" at bounding box center [616, 486] width 1232 height 971
click at [623, 943] on button "Save Appointment" at bounding box center [615, 938] width 122 height 26
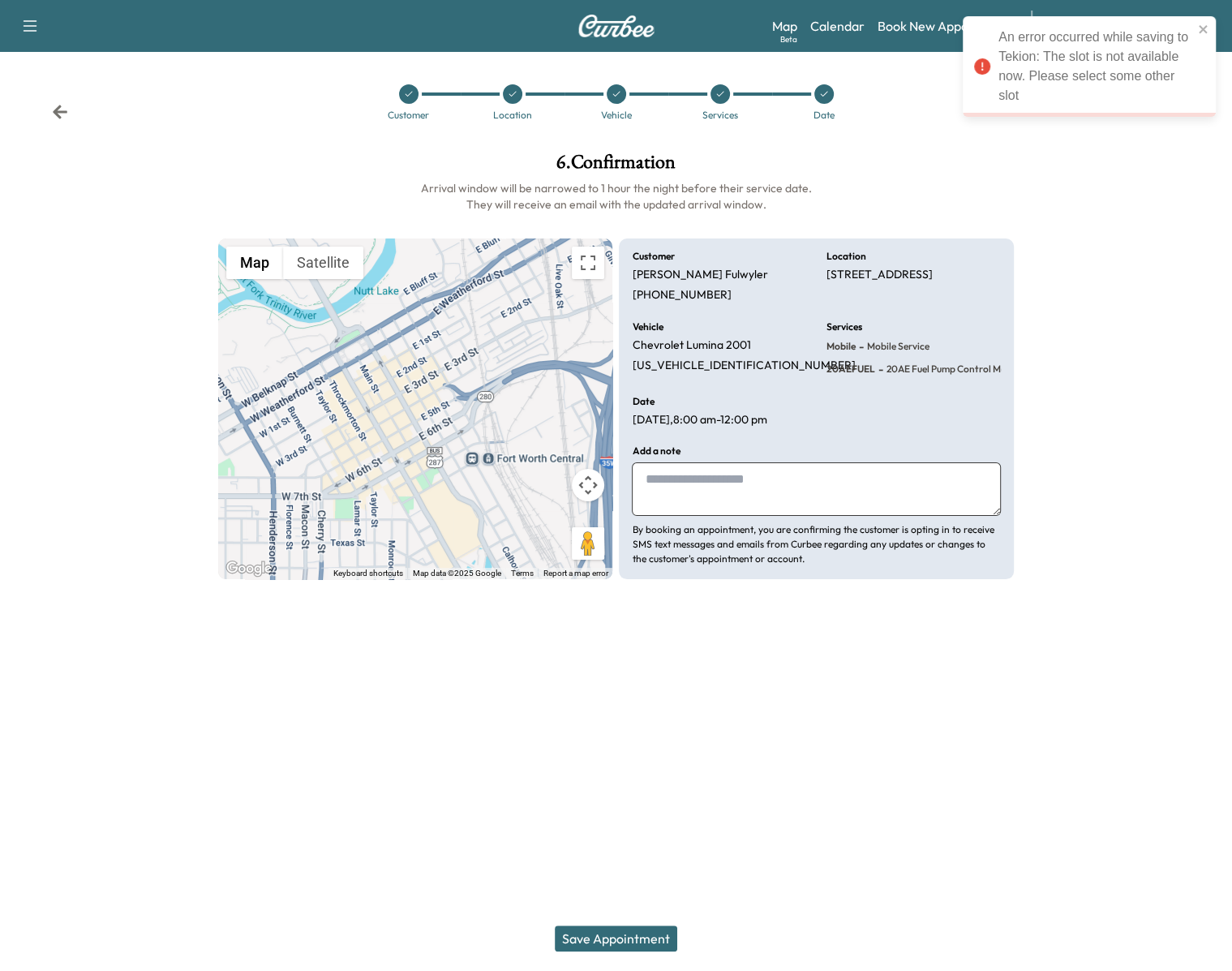
drag, startPoint x: 1231, startPoint y: 512, endPoint x: 1161, endPoint y: 504, distance: 70.5
click at [1125, 518] on div at bounding box center [1130, 382] width 206 height 486
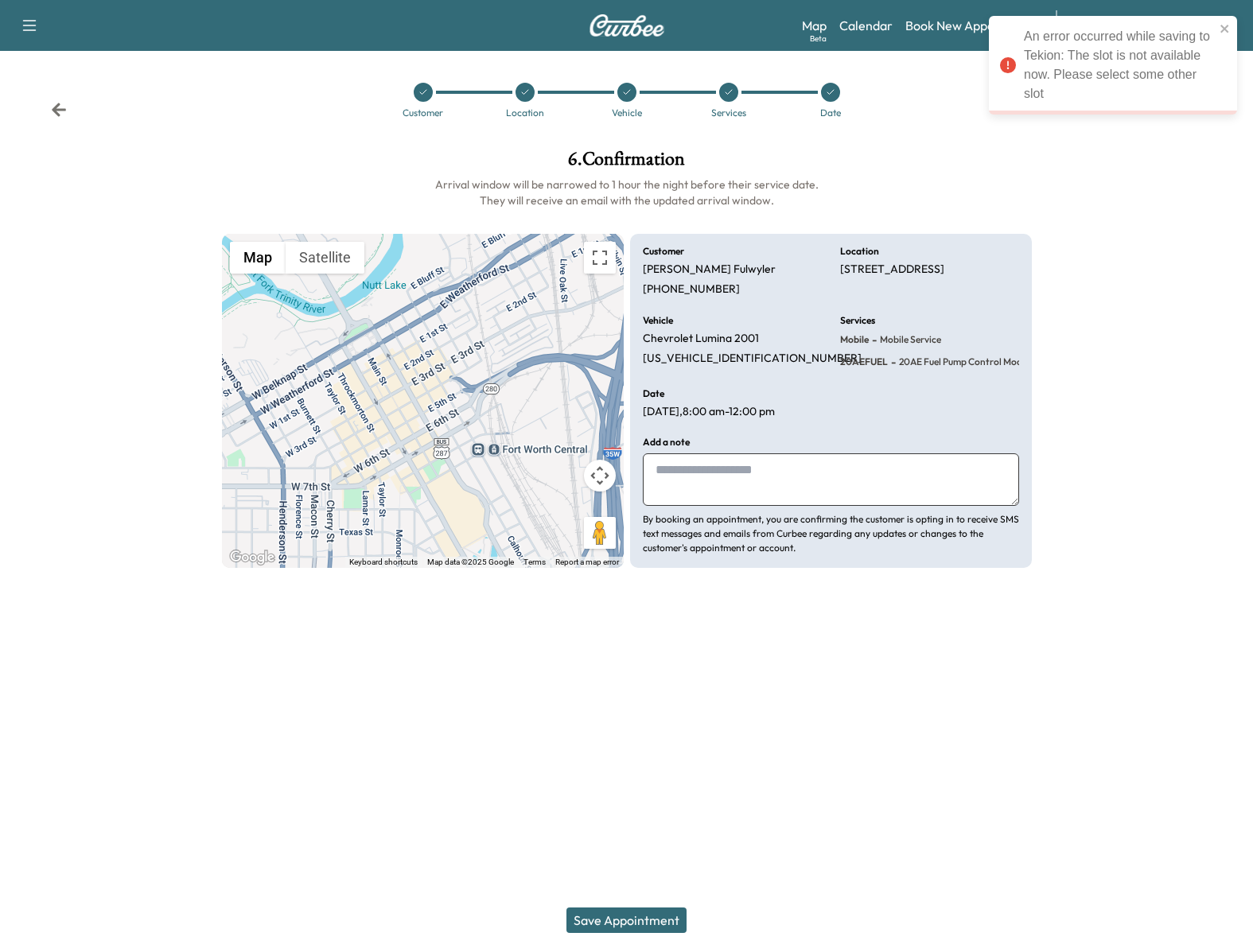
drag, startPoint x: 1146, startPoint y: 270, endPoint x: 1125, endPoint y: 204, distance: 69.3
click at [1146, 269] on div at bounding box center [1149, 374] width 209 height 476
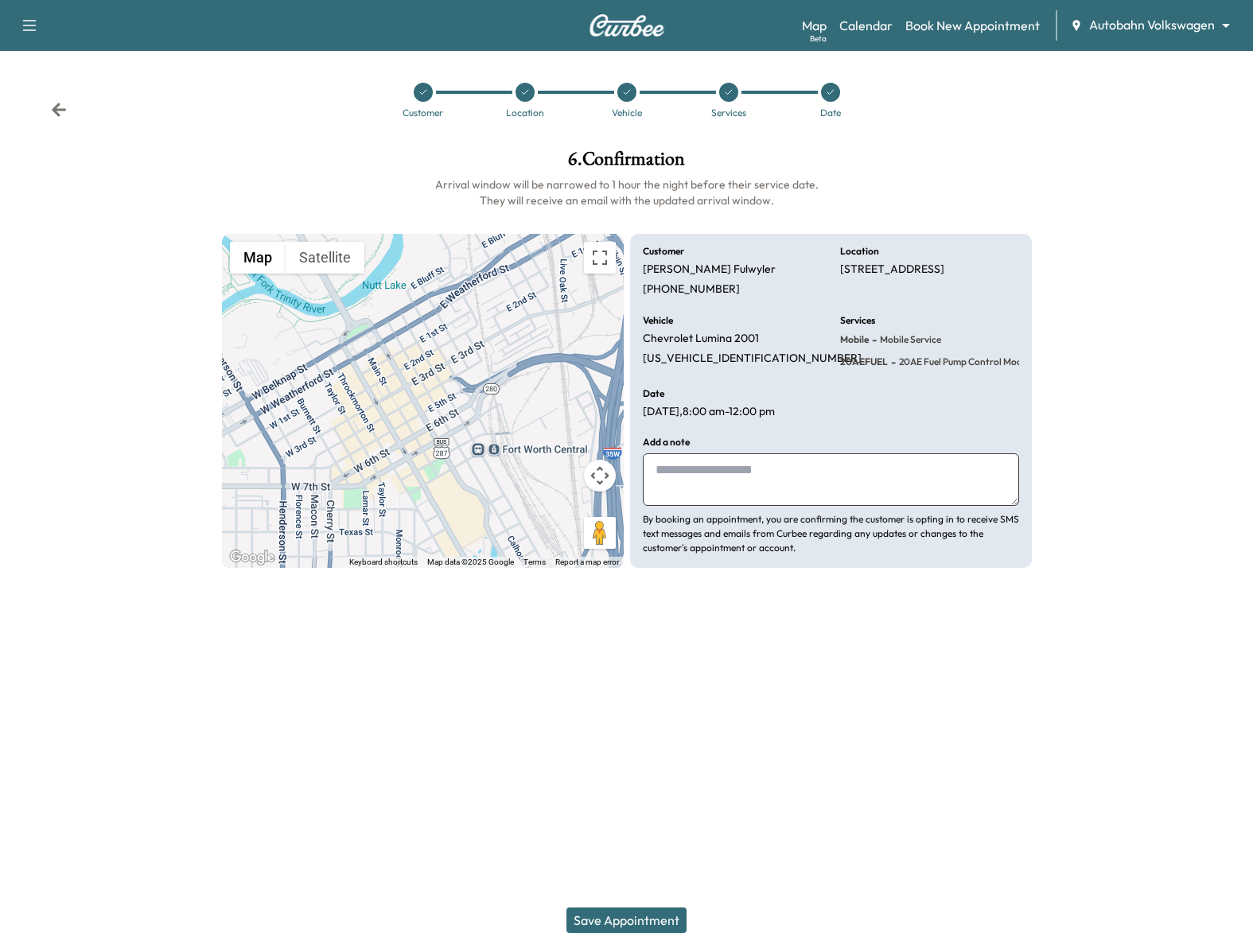
click at [857, 360] on span "20AEFUEL" at bounding box center [863, 362] width 48 height 13
copy span "20AEFUEL"
click at [733, 101] on div at bounding box center [728, 92] width 102 height 19
click at [730, 88] on icon at bounding box center [728, 92] width 10 height 10
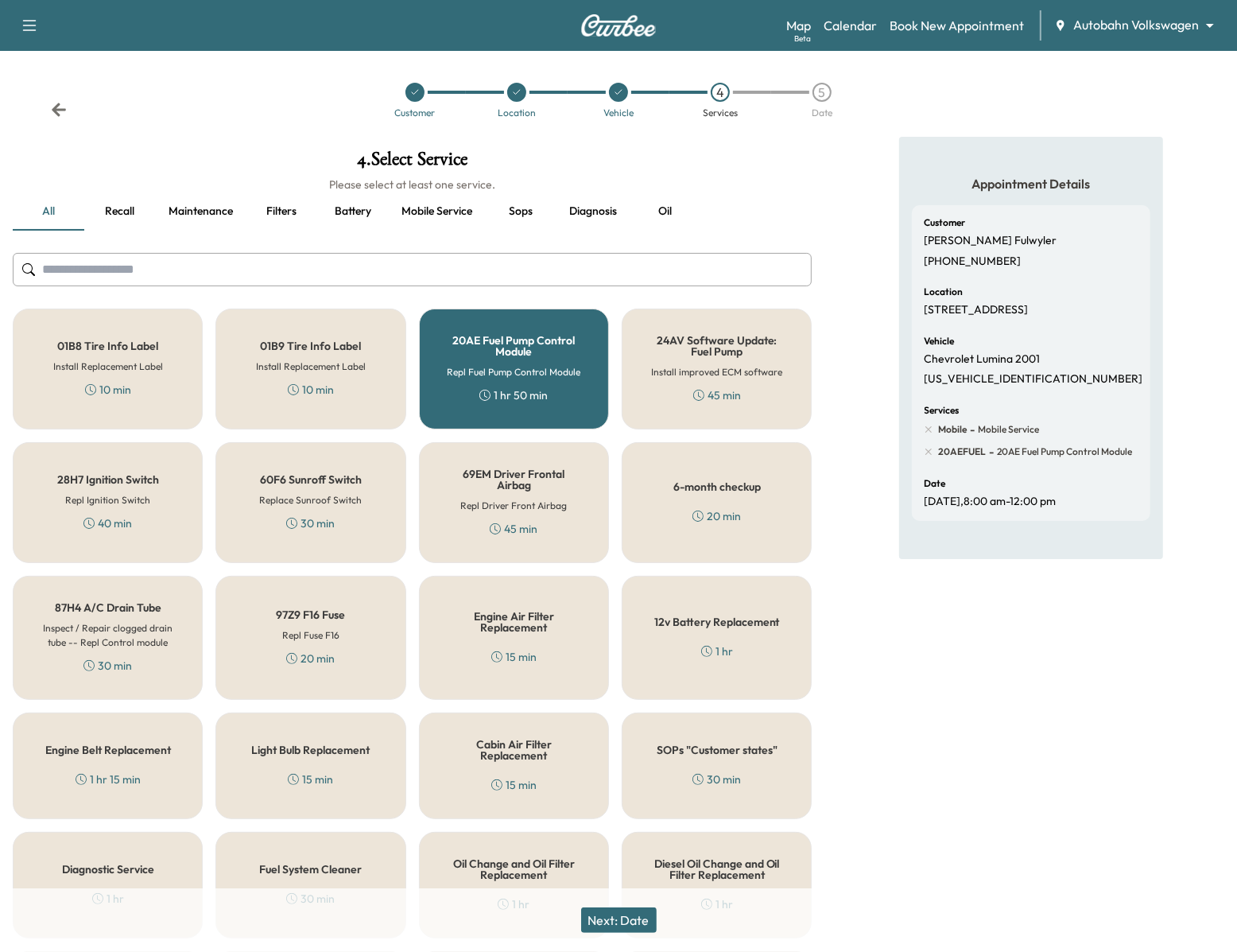
click at [552, 357] on div "20AE Fuel Pump Control Module Repl Fuel Pump Control Module 1 hr 50 min" at bounding box center [514, 369] width 190 height 121
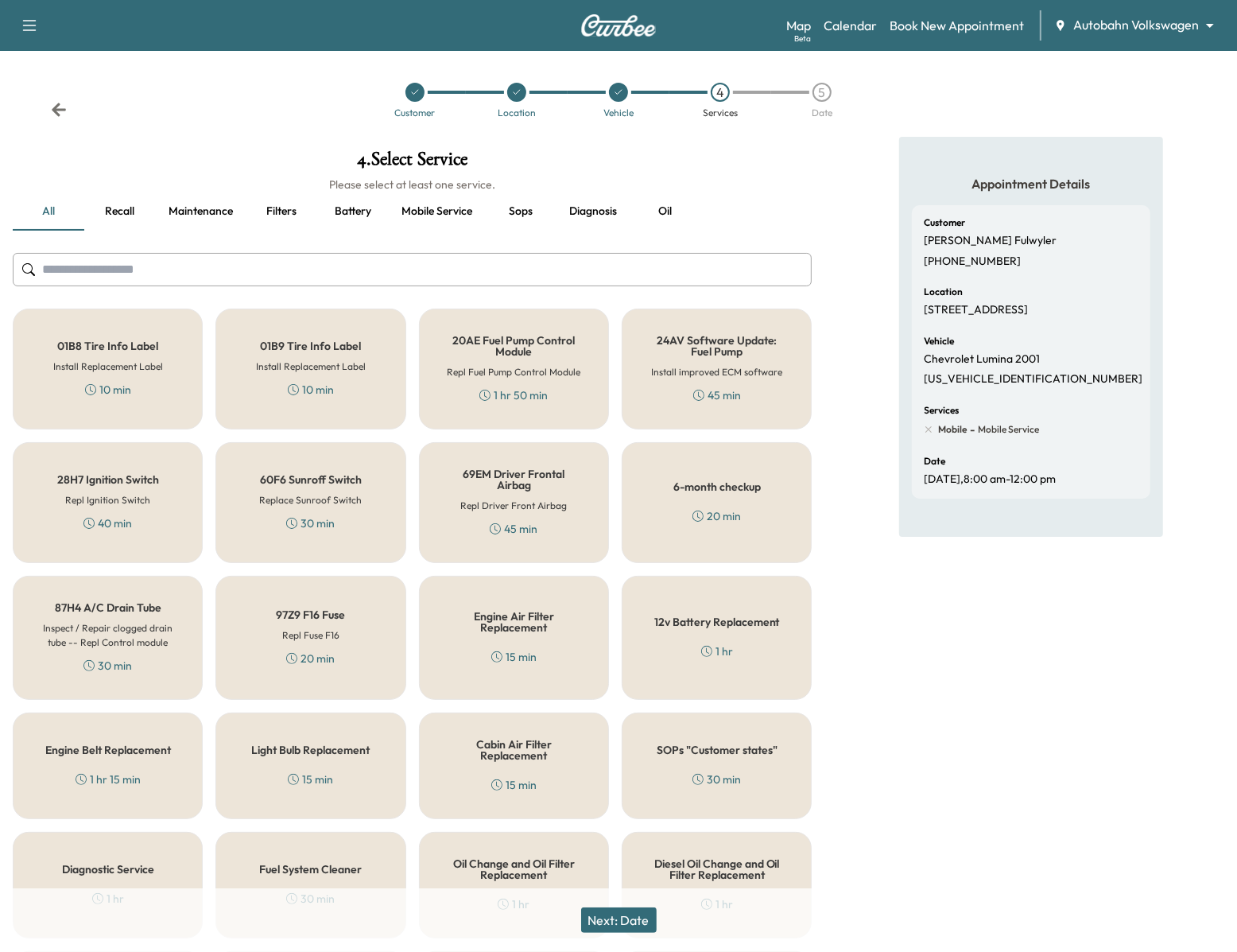
click at [263, 748] on h5 "Light Bulb Replacement" at bounding box center [310, 750] width 119 height 11
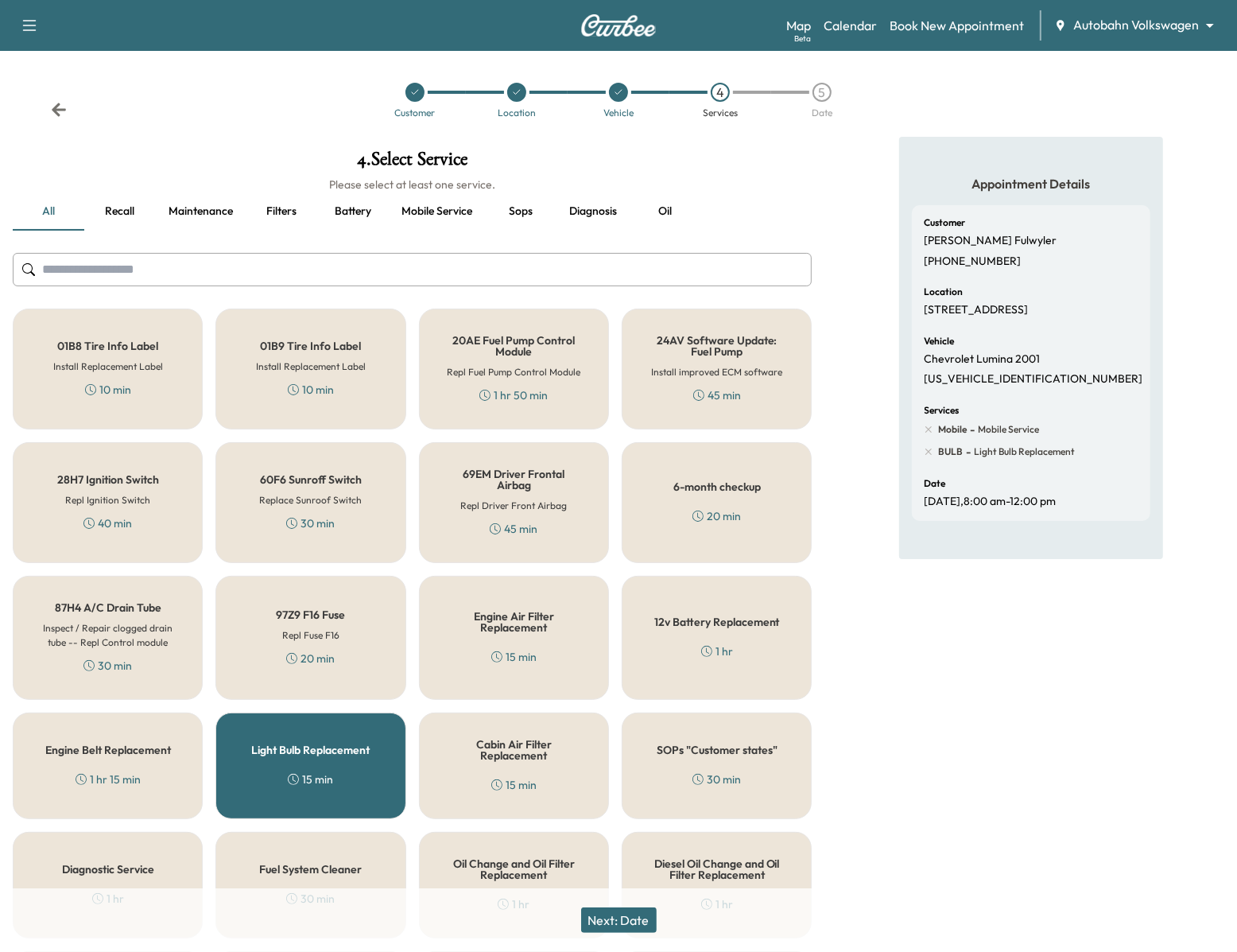
click at [268, 747] on h5 "Light Bulb Replacement" at bounding box center [310, 750] width 119 height 11
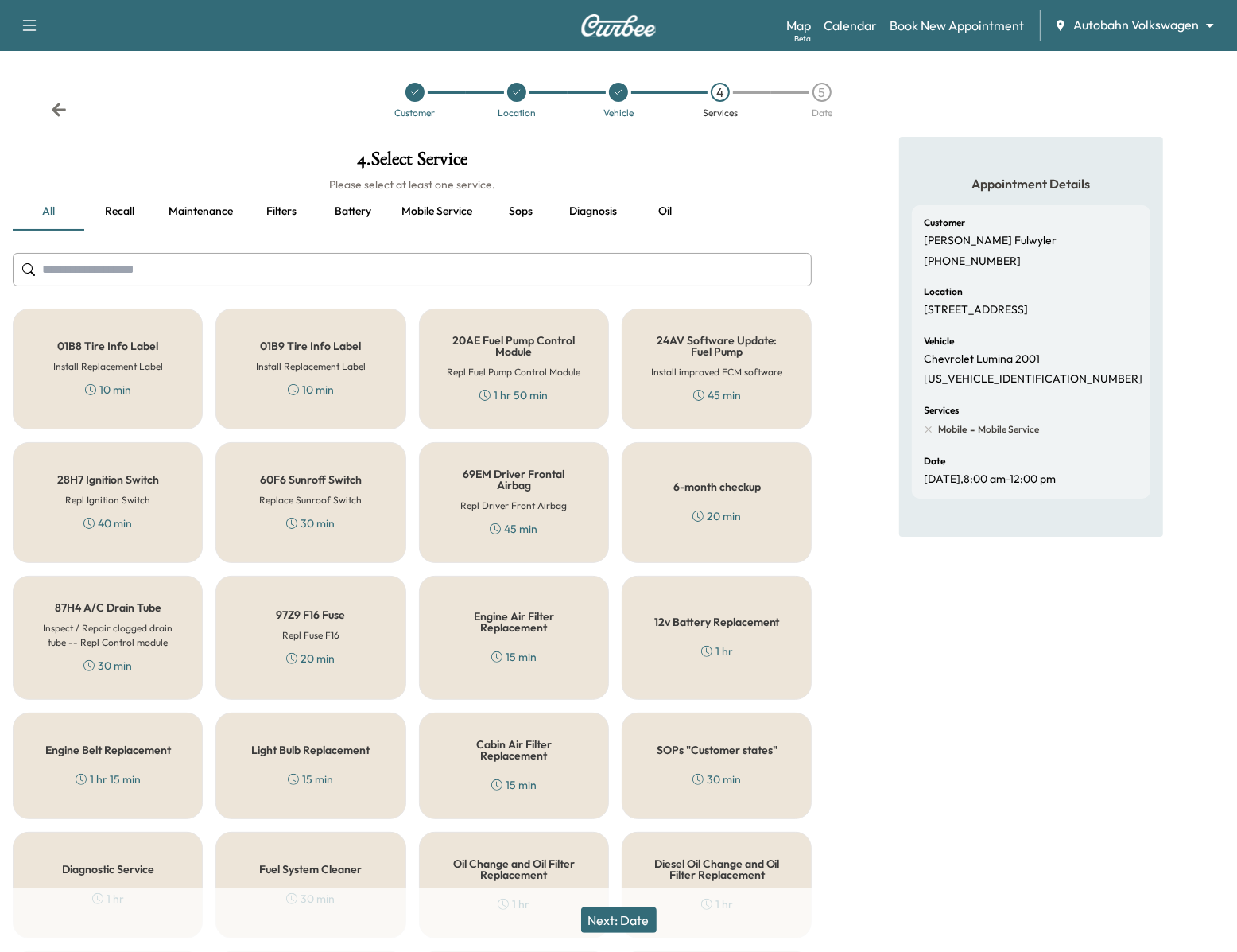
click at [114, 214] on button "Recall" at bounding box center [121, 211] width 72 height 38
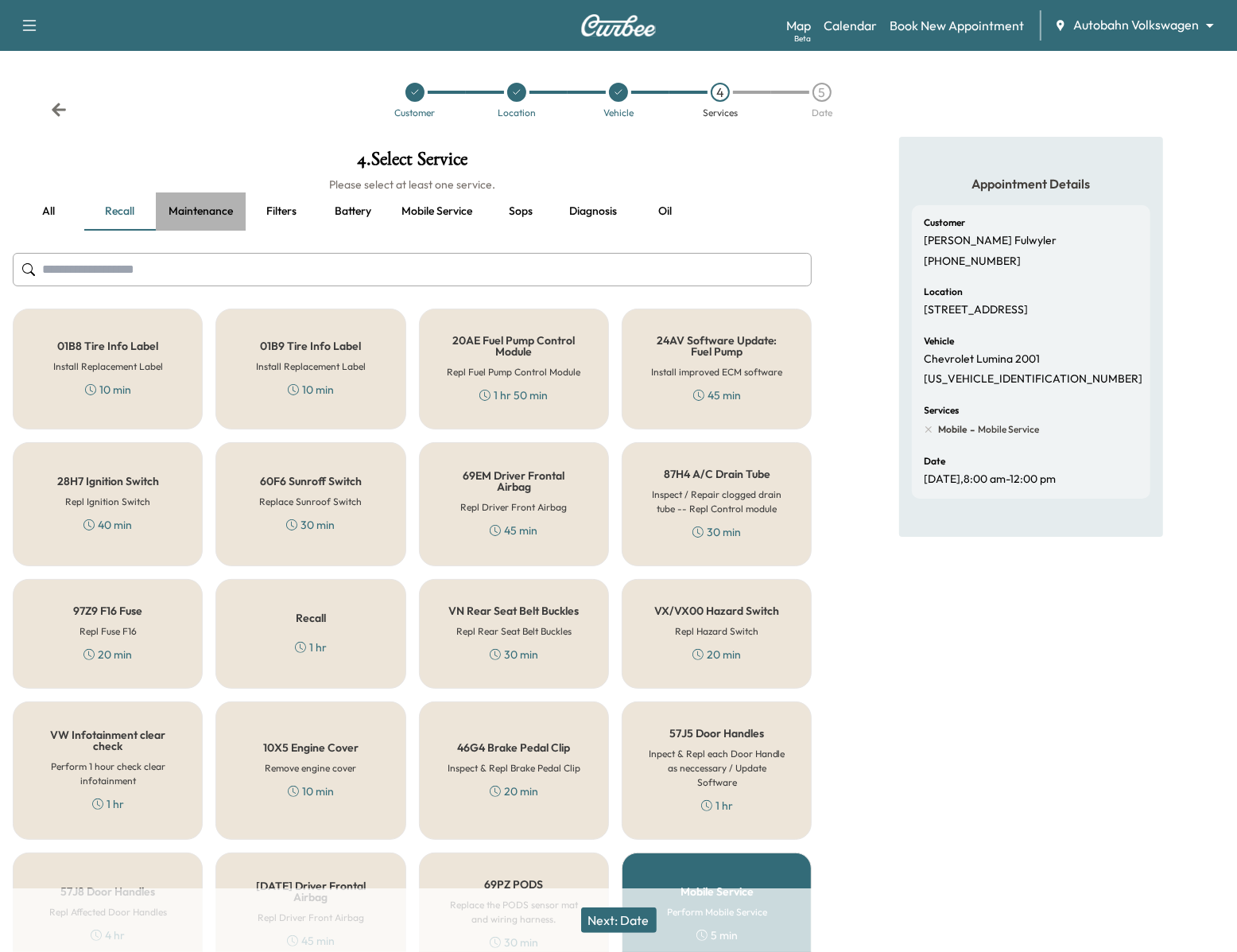
click at [179, 205] on button "Maintenance" at bounding box center [201, 211] width 90 height 38
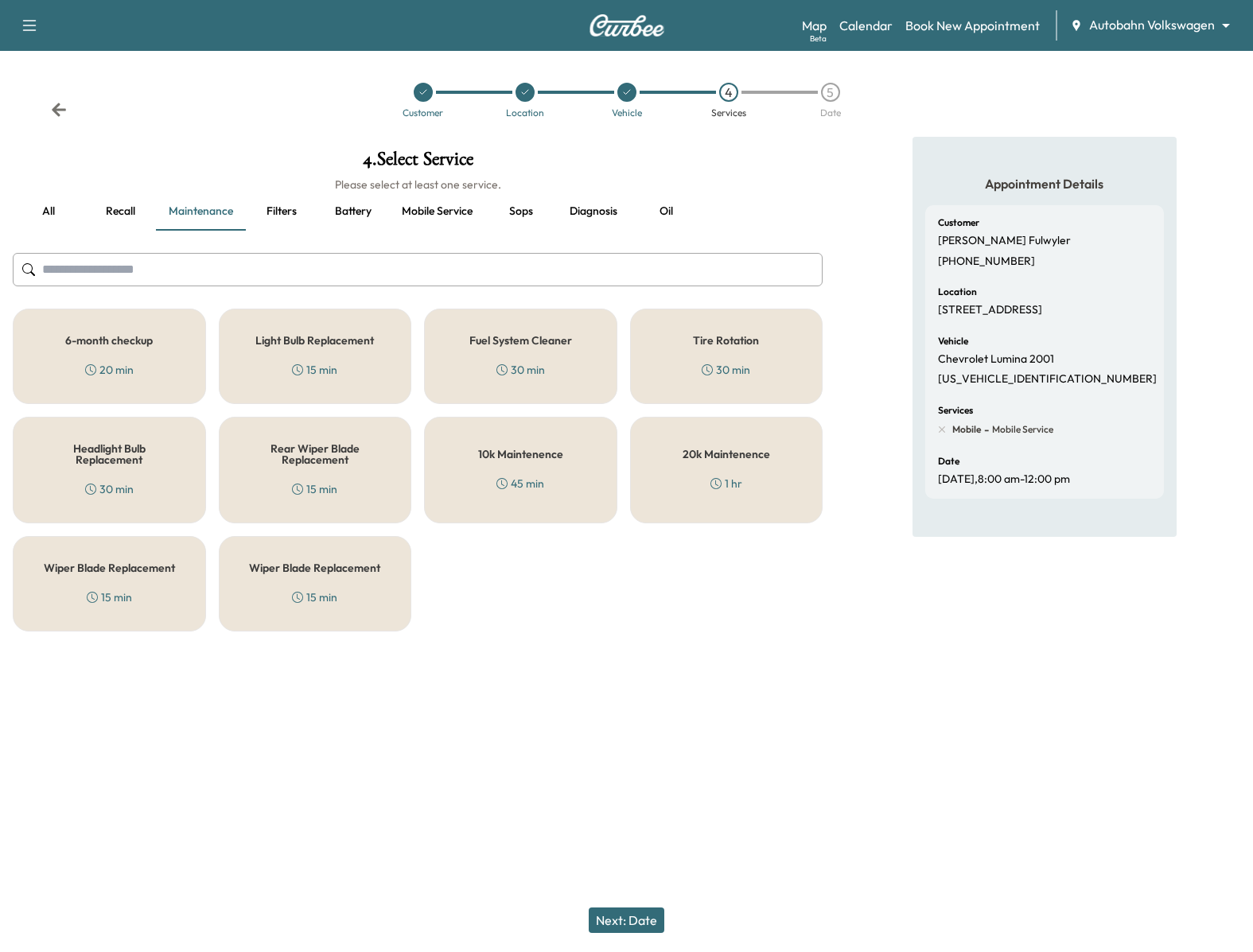
click at [294, 218] on button "Filters" at bounding box center [282, 211] width 72 height 38
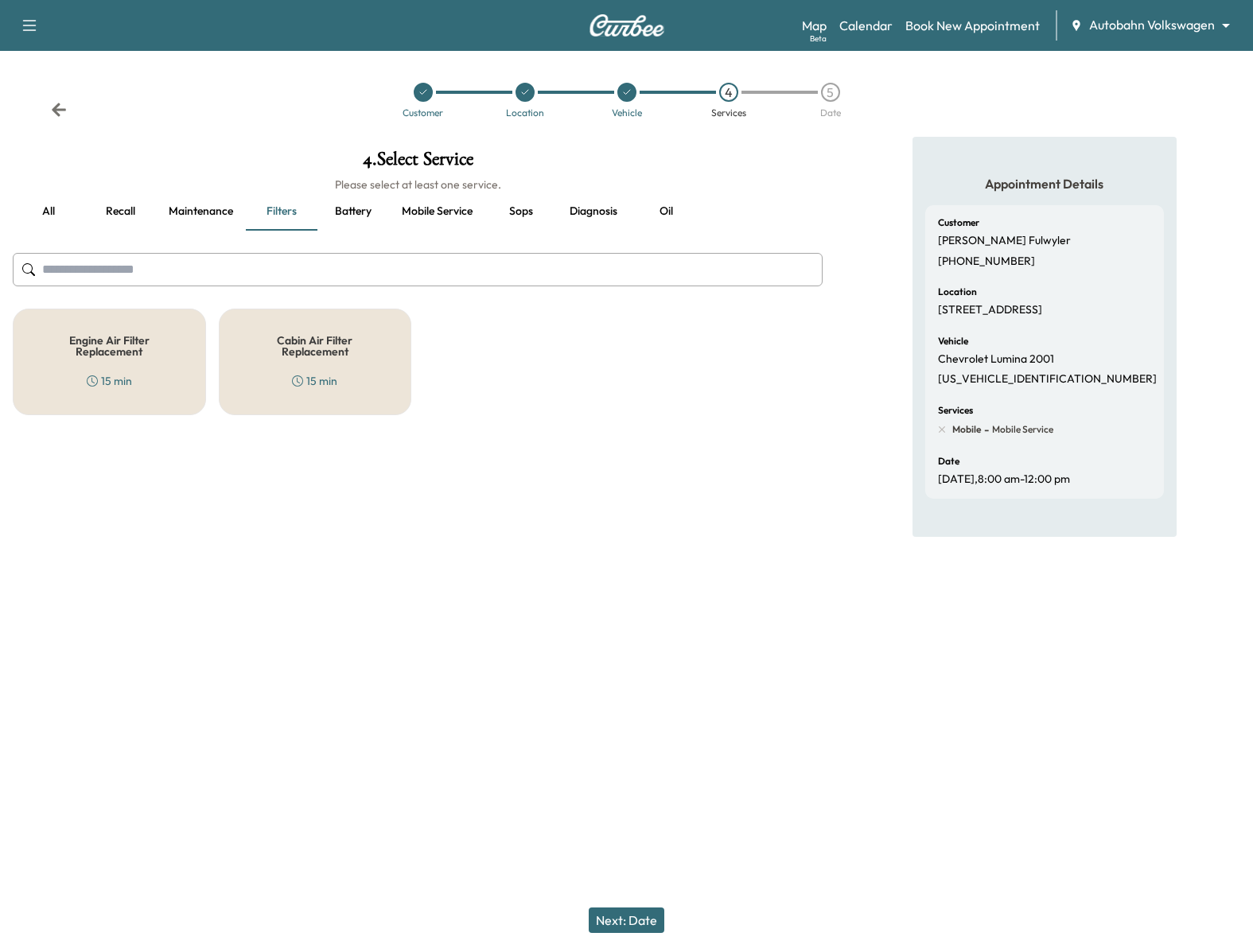
click at [360, 216] on button "Battery" at bounding box center [354, 211] width 72 height 38
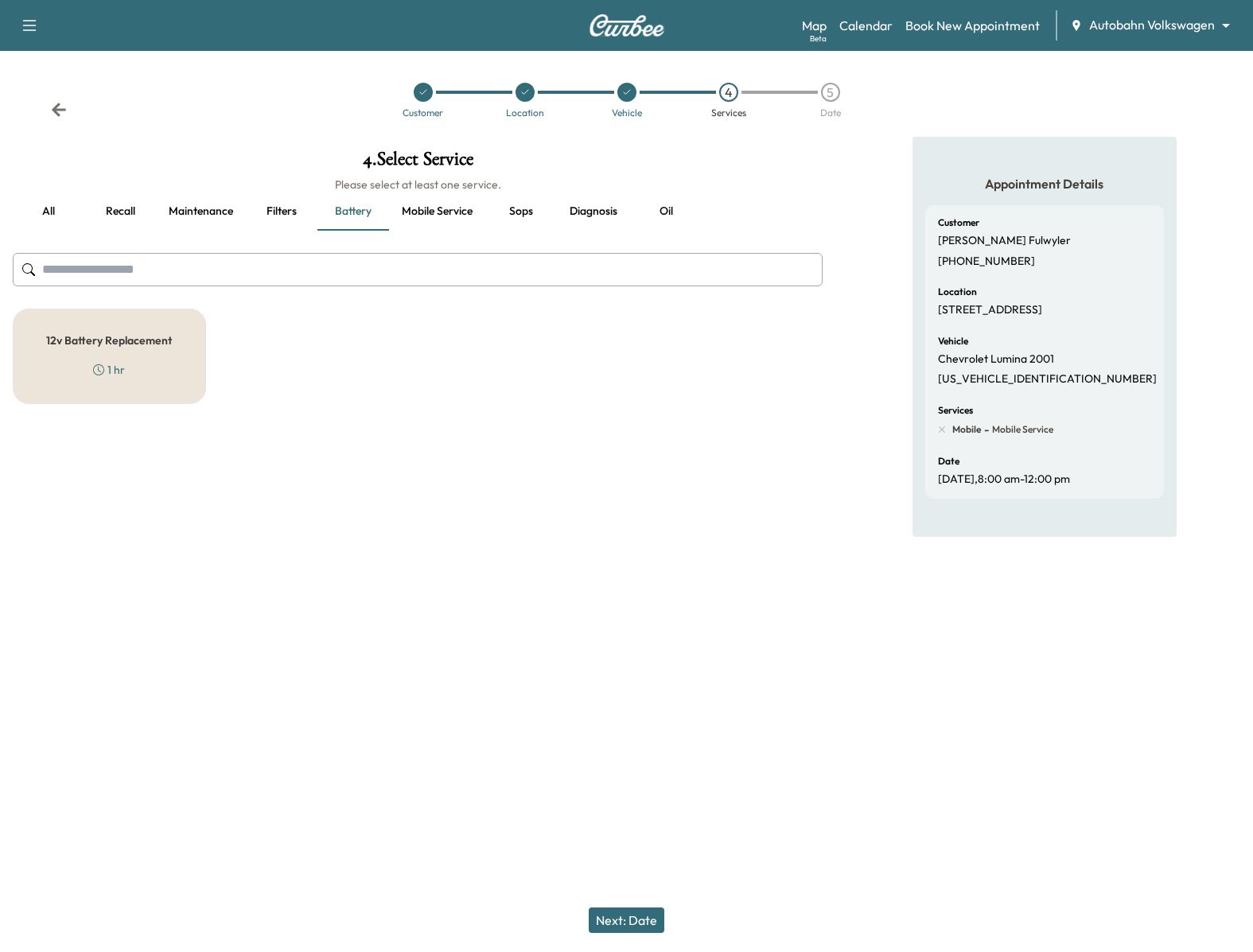
click at [446, 213] on button "Mobile service" at bounding box center [437, 211] width 96 height 38
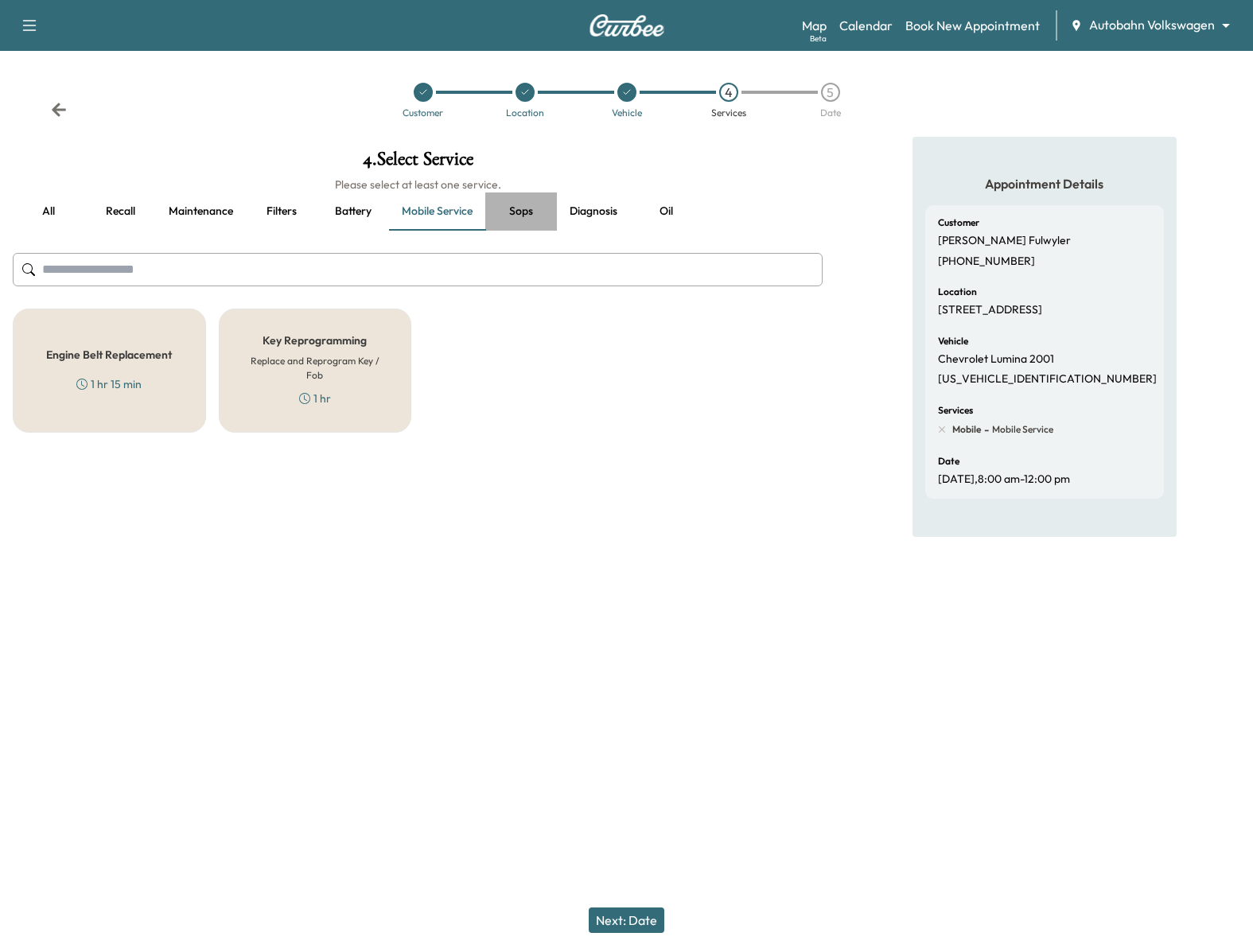
click at [516, 209] on button "Sops" at bounding box center [521, 211] width 72 height 38
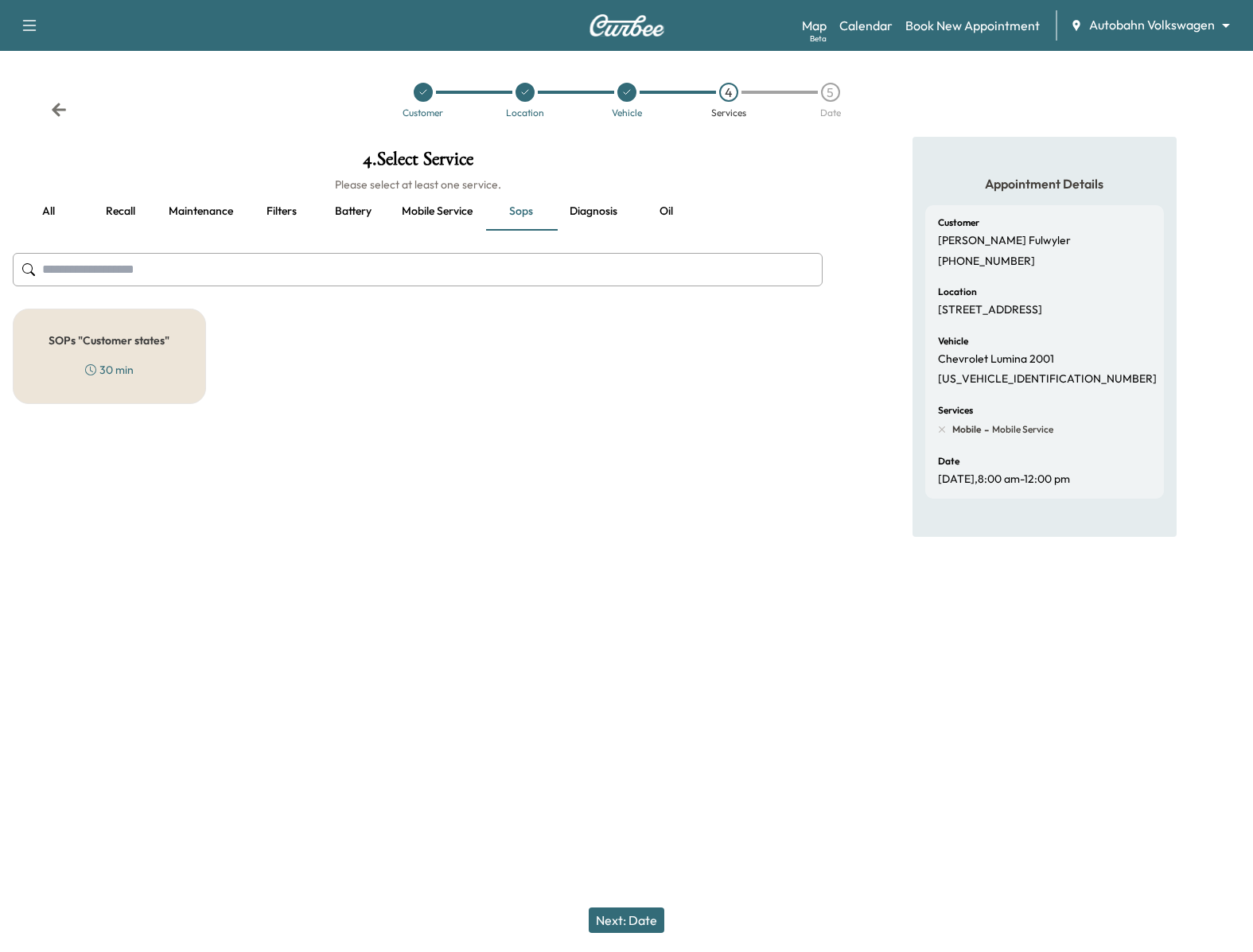
click at [618, 208] on button "Diagnosis" at bounding box center [592, 211] width 73 height 38
click at [677, 207] on button "Oil" at bounding box center [666, 211] width 72 height 38
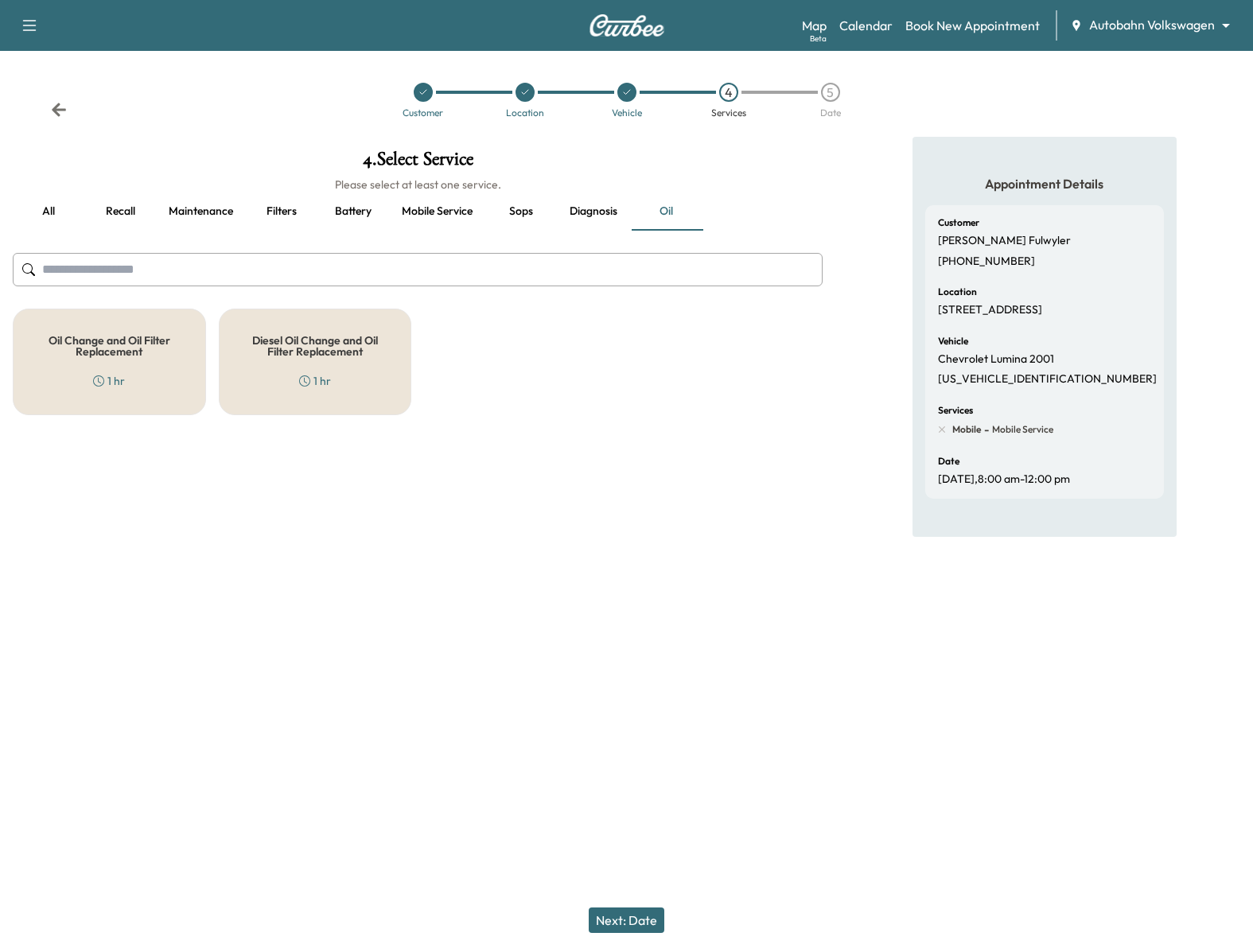
click at [88, 350] on h5 "Oil Change and Oil Filter Replacement" at bounding box center [109, 346] width 140 height 22
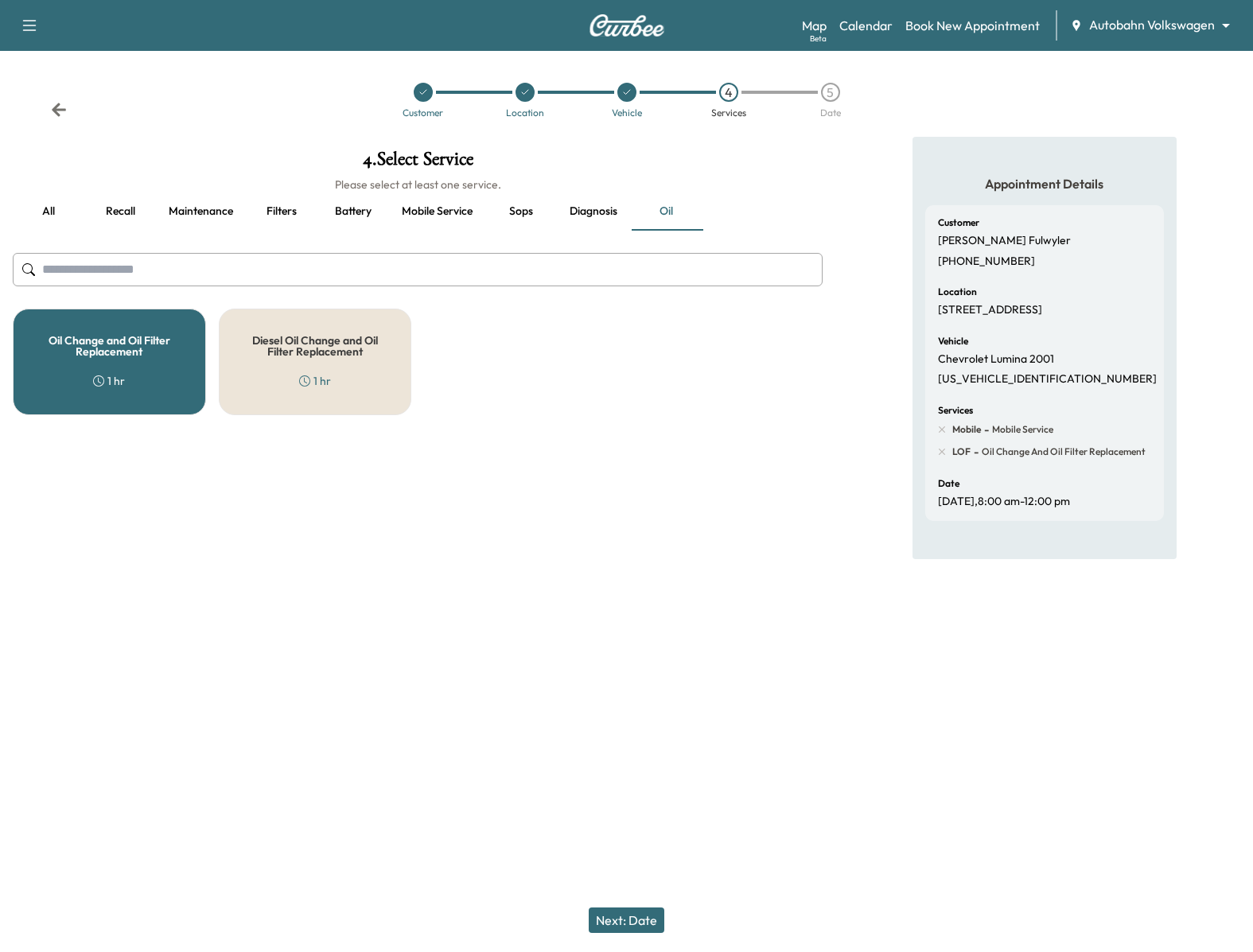
click at [323, 360] on div "Diesel Oil Change and Oil Filter Replacement 1 hr" at bounding box center [315, 362] width 194 height 106
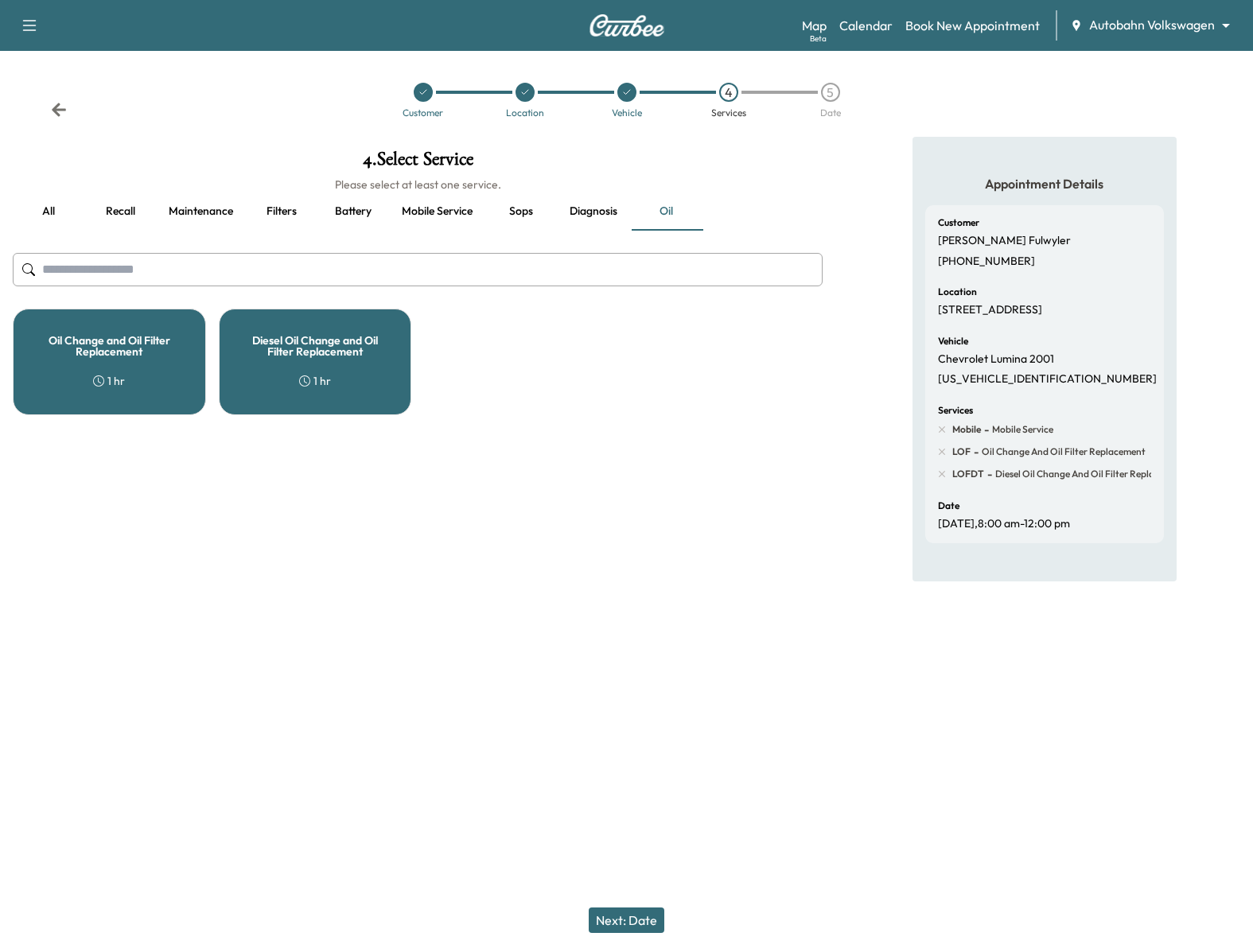
drag, startPoint x: 475, startPoint y: 542, endPoint x: 482, endPoint y: 529, distance: 14.8
click at [478, 536] on div "4 . Select Service Please select at least one service. all Recall Maintenance F…" at bounding box center [418, 374] width 835 height 476
drag, startPoint x: 933, startPoint y: 480, endPoint x: 941, endPoint y: 474, distance: 10.0
click at [935, 480] on div "Customer Paul Fulwyler (661) 477-9974 Location 525 Commerce St, Fort Worth, TX …" at bounding box center [1044, 374] width 239 height 338
drag, startPoint x: 942, startPoint y: 459, endPoint x: 945, endPoint y: 476, distance: 17.3
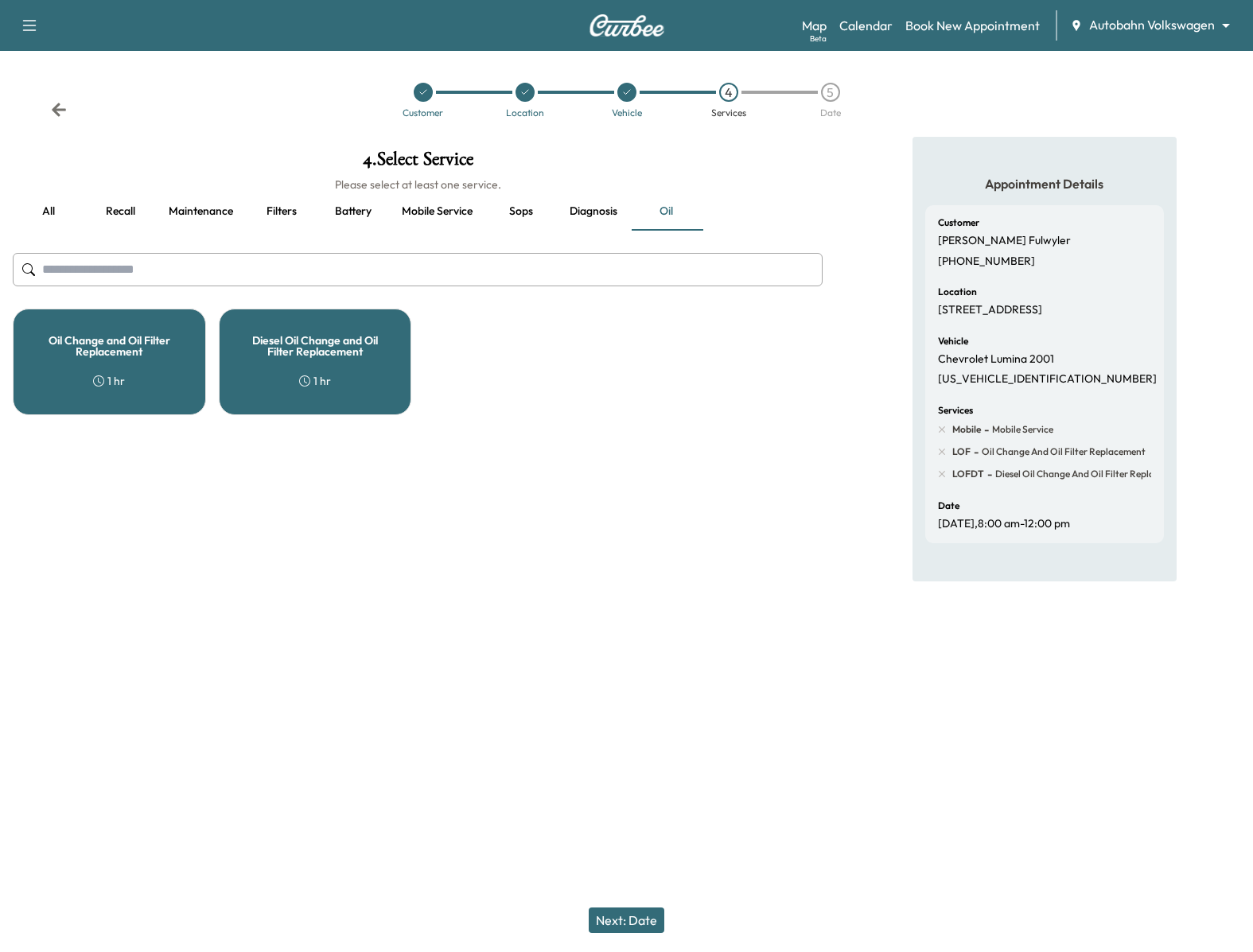
click at [943, 459] on icon at bounding box center [942, 452] width 14 height 14
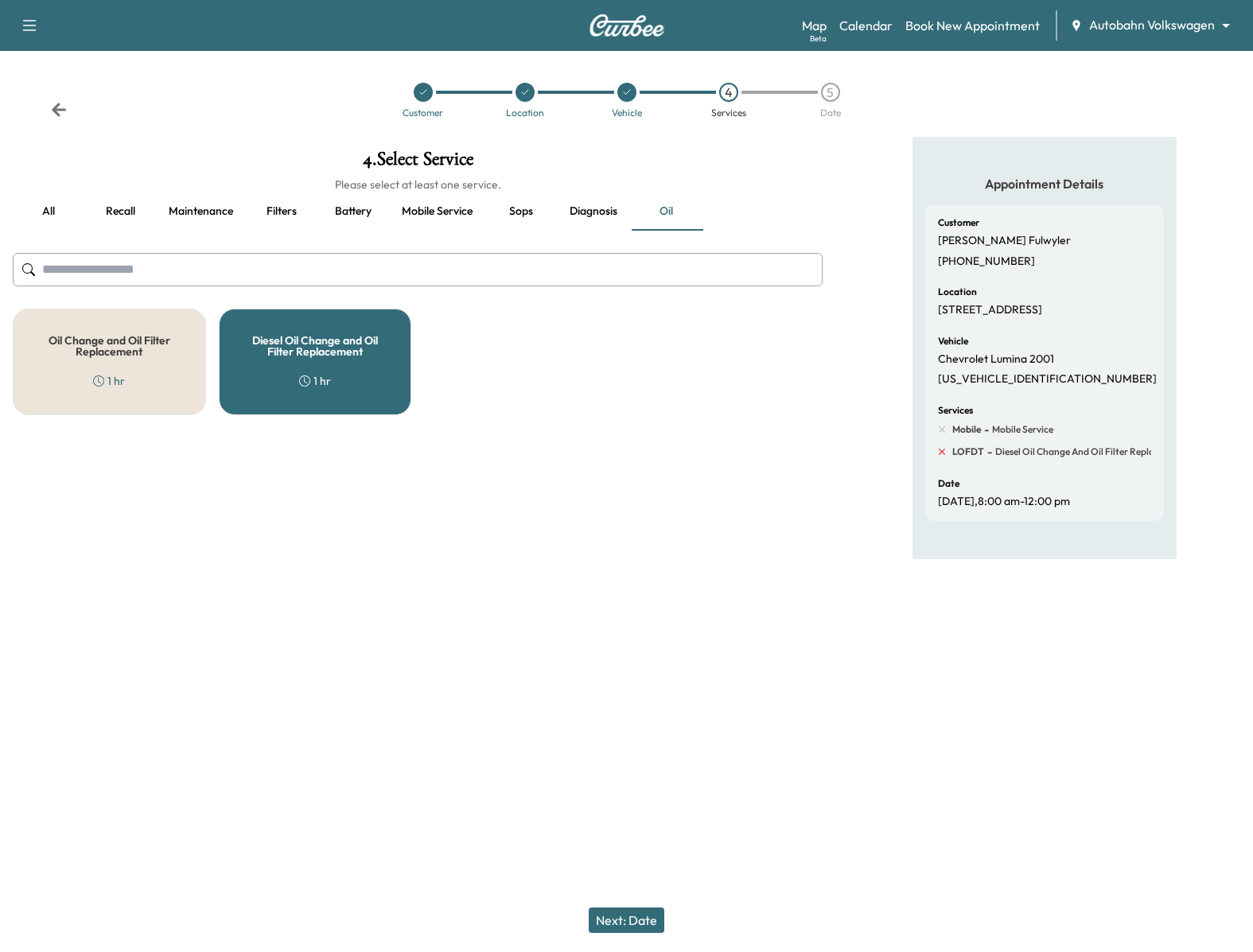
click at [941, 460] on div "LOFDT - Diesel Oil Change and Oil Filter Replacement" at bounding box center [1062, 452] width 248 height 16
click at [945, 459] on icon at bounding box center [942, 452] width 14 height 14
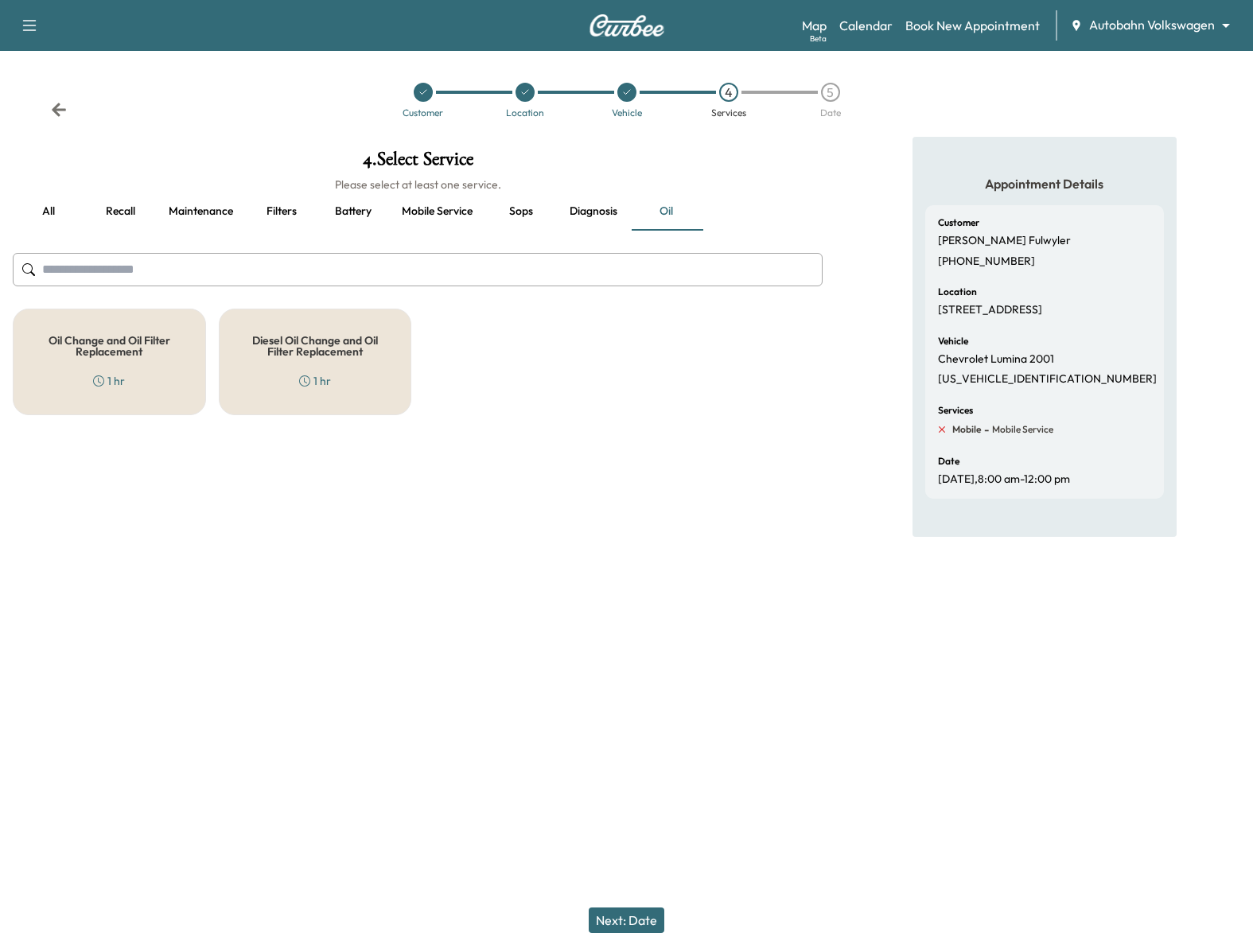
click at [942, 436] on icon at bounding box center [942, 429] width 14 height 14
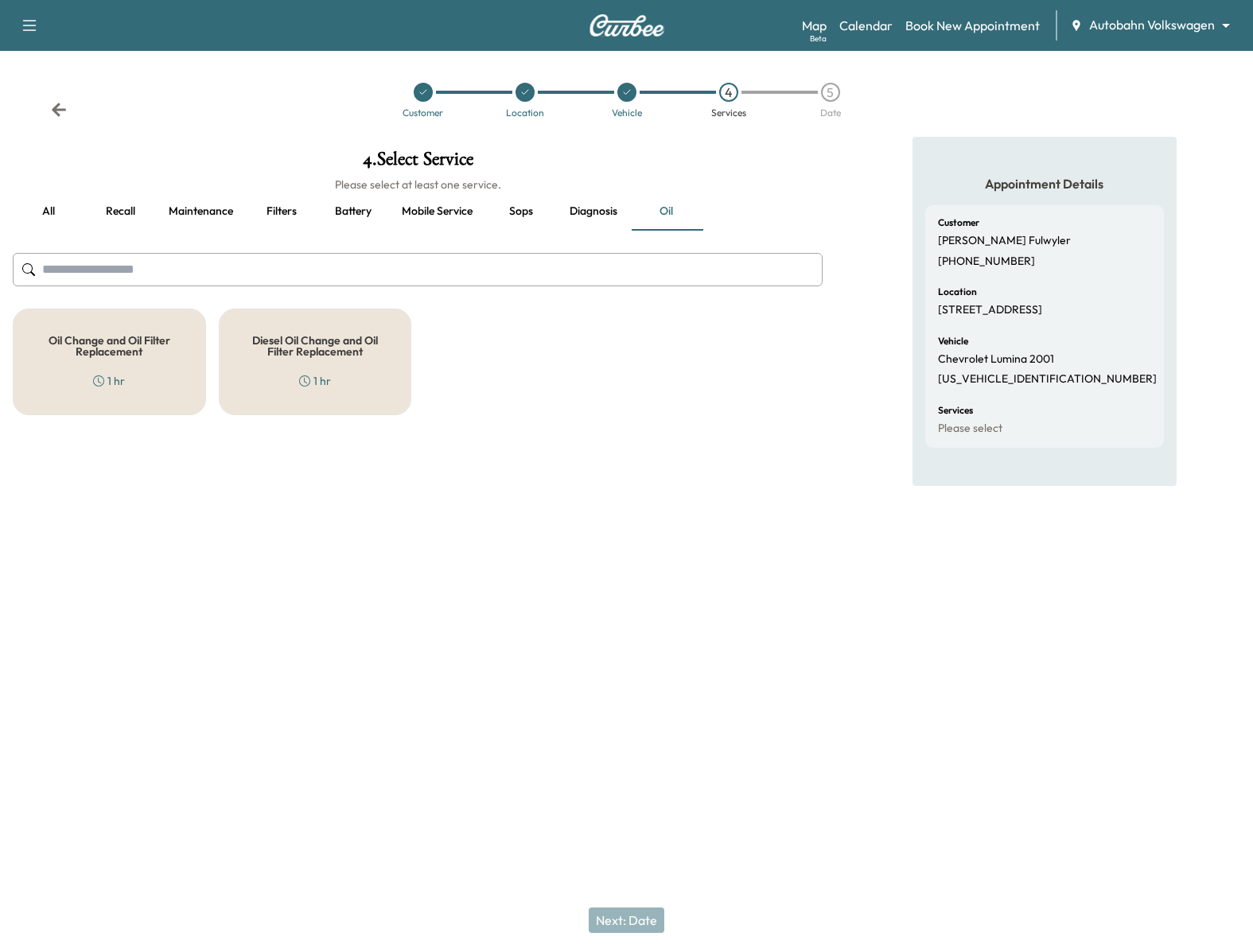
click at [597, 208] on button "Diagnosis" at bounding box center [592, 211] width 73 height 38
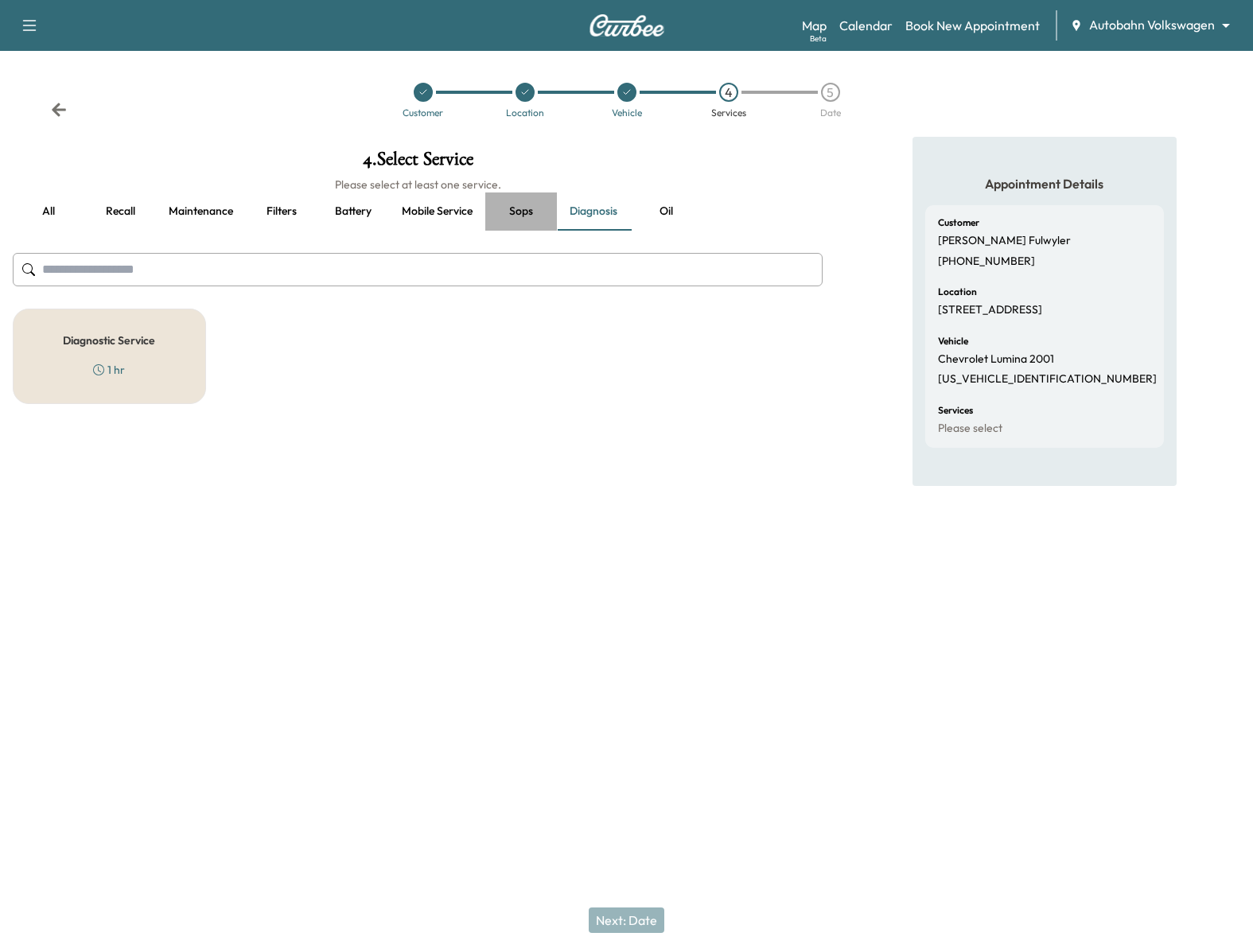
click at [524, 211] on button "Sops" at bounding box center [521, 211] width 72 height 38
click at [477, 209] on button "Mobile service" at bounding box center [437, 211] width 96 height 38
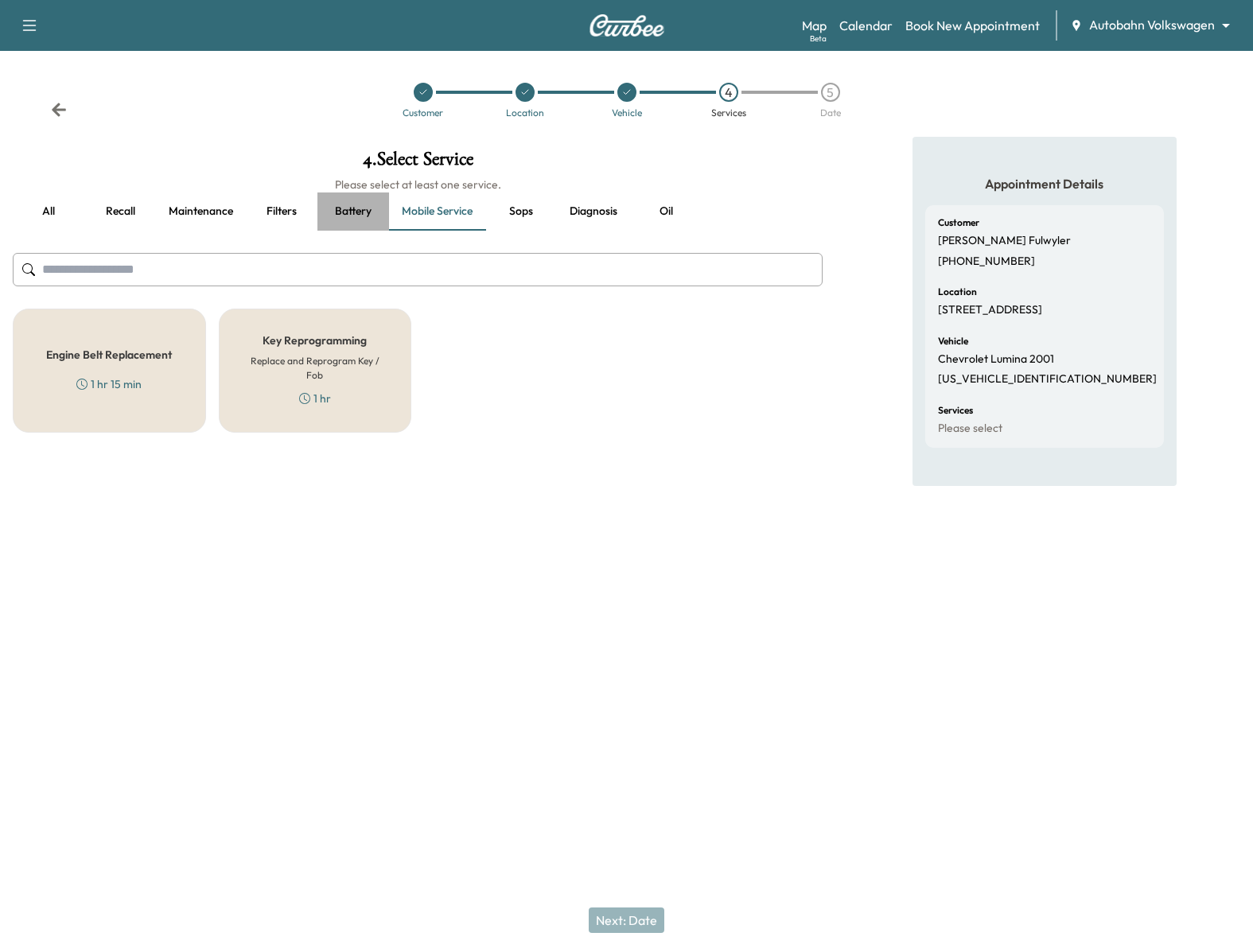
click at [324, 216] on button "Battery" at bounding box center [354, 211] width 72 height 38
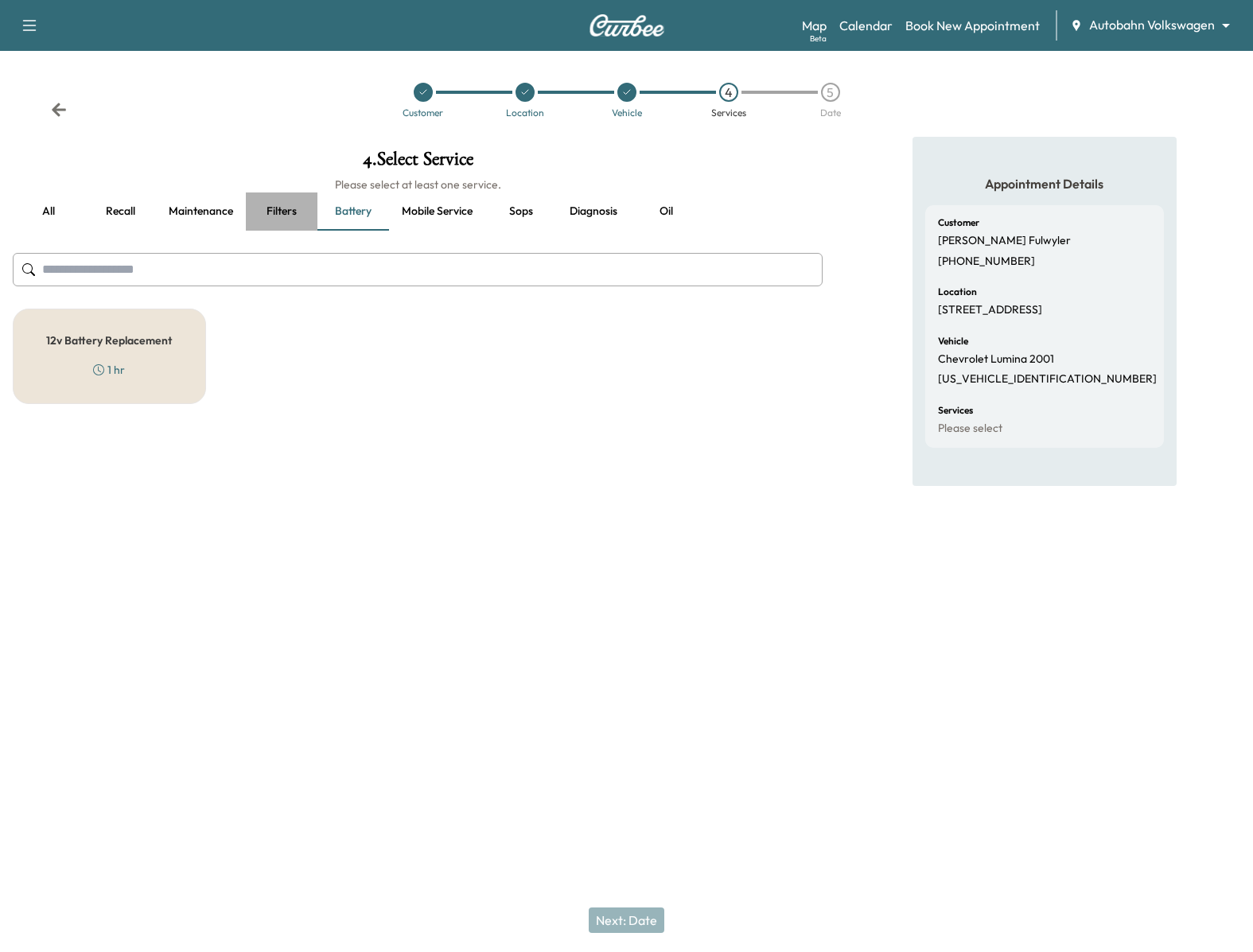
click at [271, 215] on button "Filters" at bounding box center [282, 211] width 72 height 38
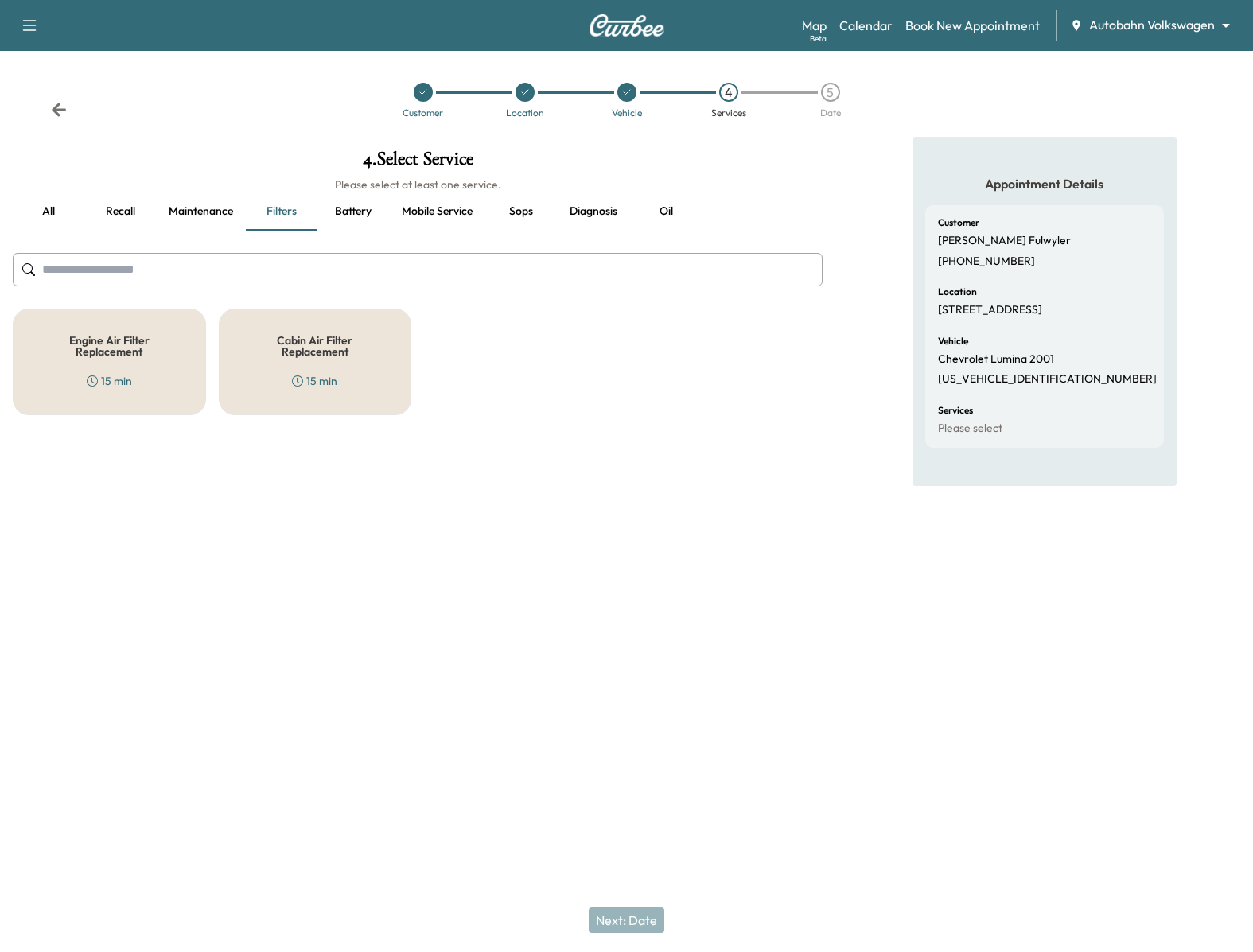
click at [100, 271] on input "text" at bounding box center [417, 269] width 809 height 33
type input "*******"
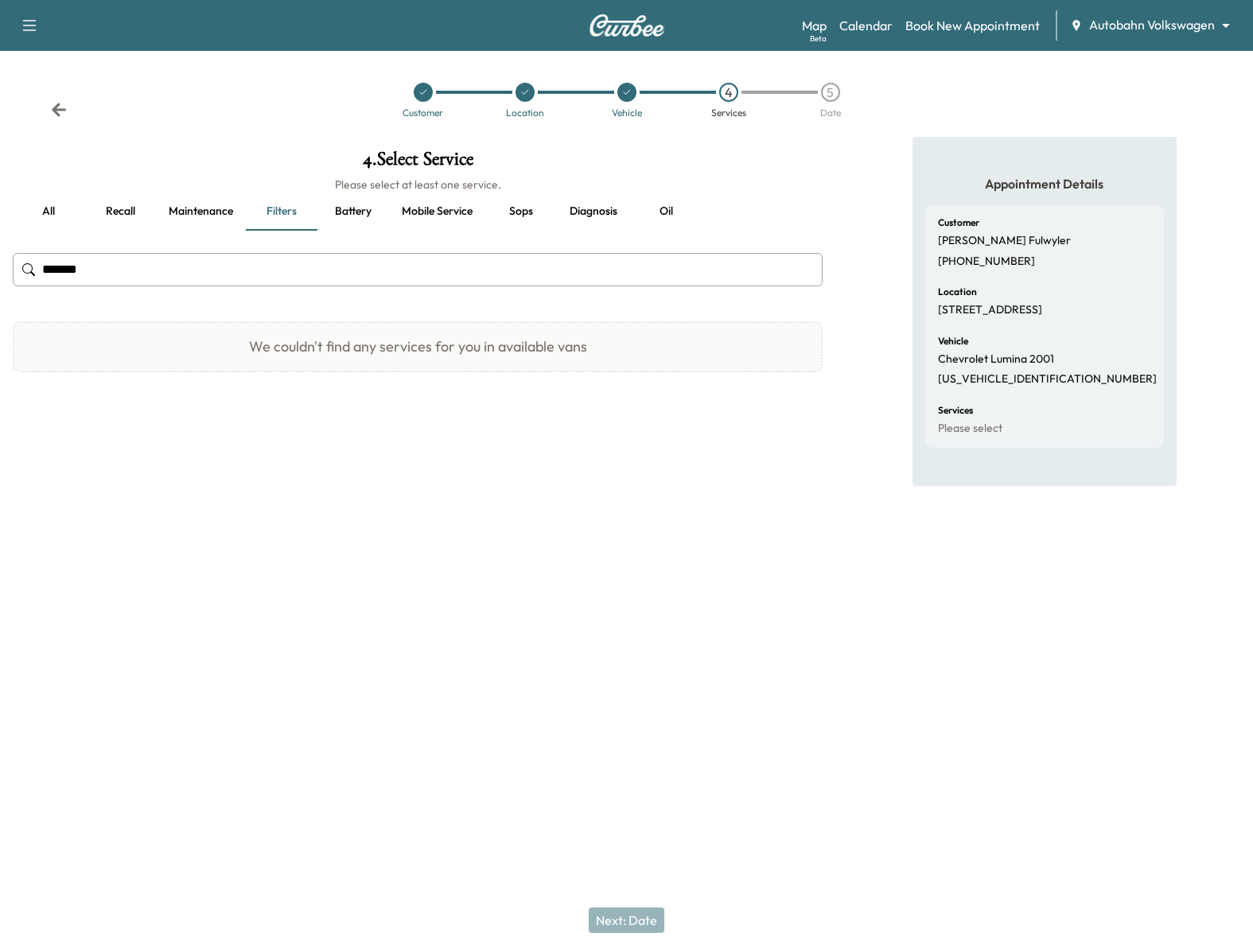
click at [99, 268] on input "*******" at bounding box center [417, 269] width 809 height 33
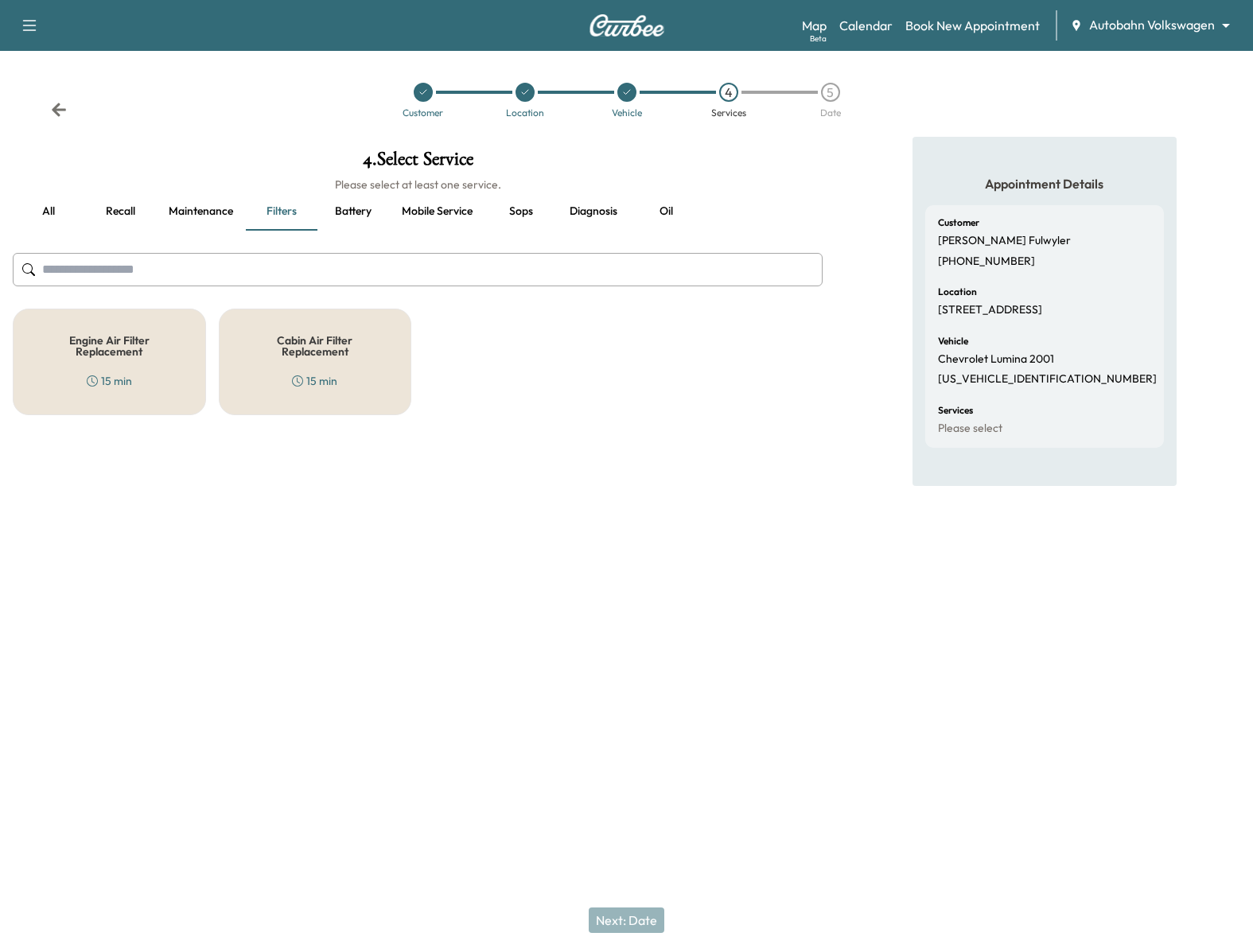
click at [123, 209] on button "Recall" at bounding box center [121, 211] width 72 height 38
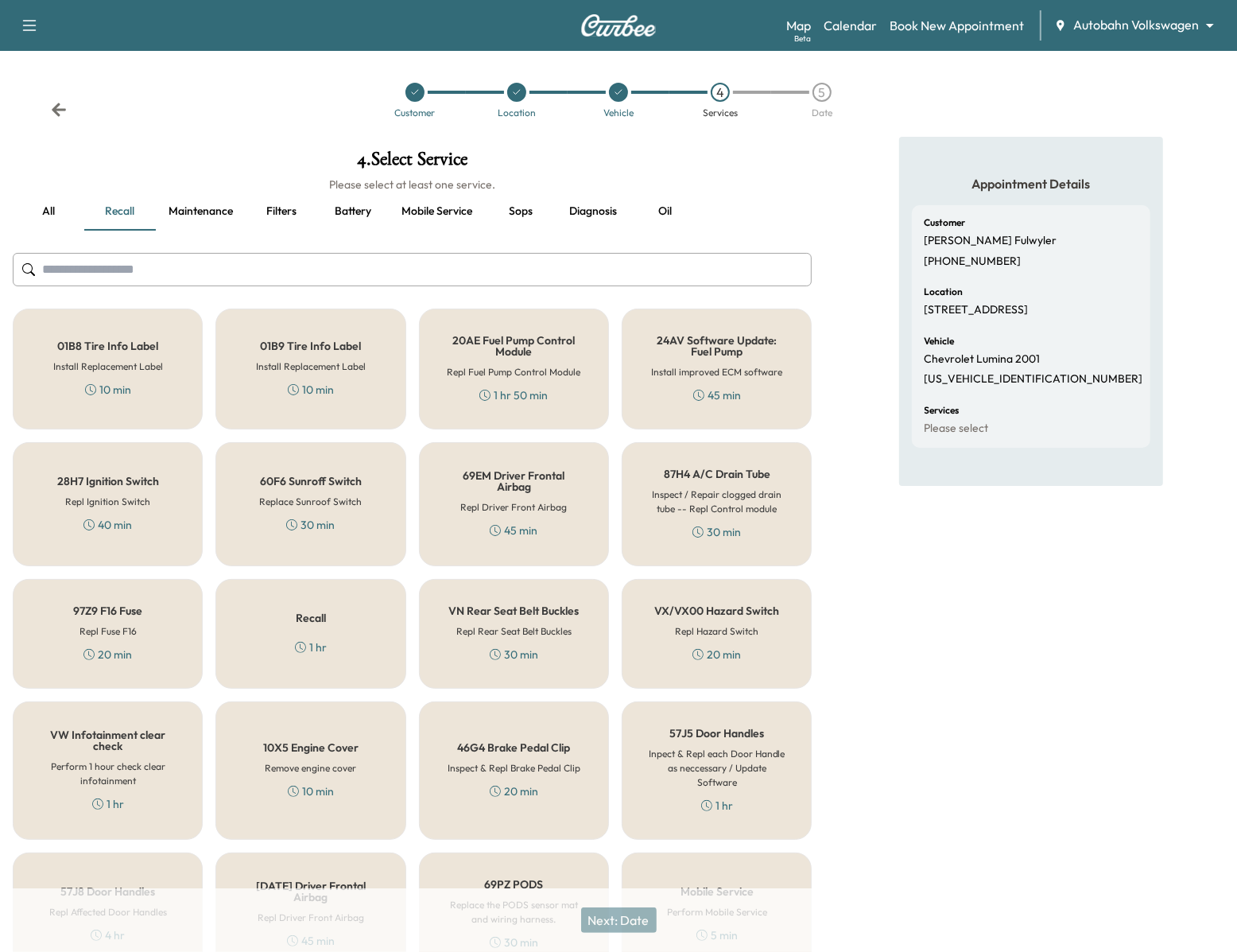
click at [462, 213] on button "Mobile service" at bounding box center [436, 211] width 96 height 38
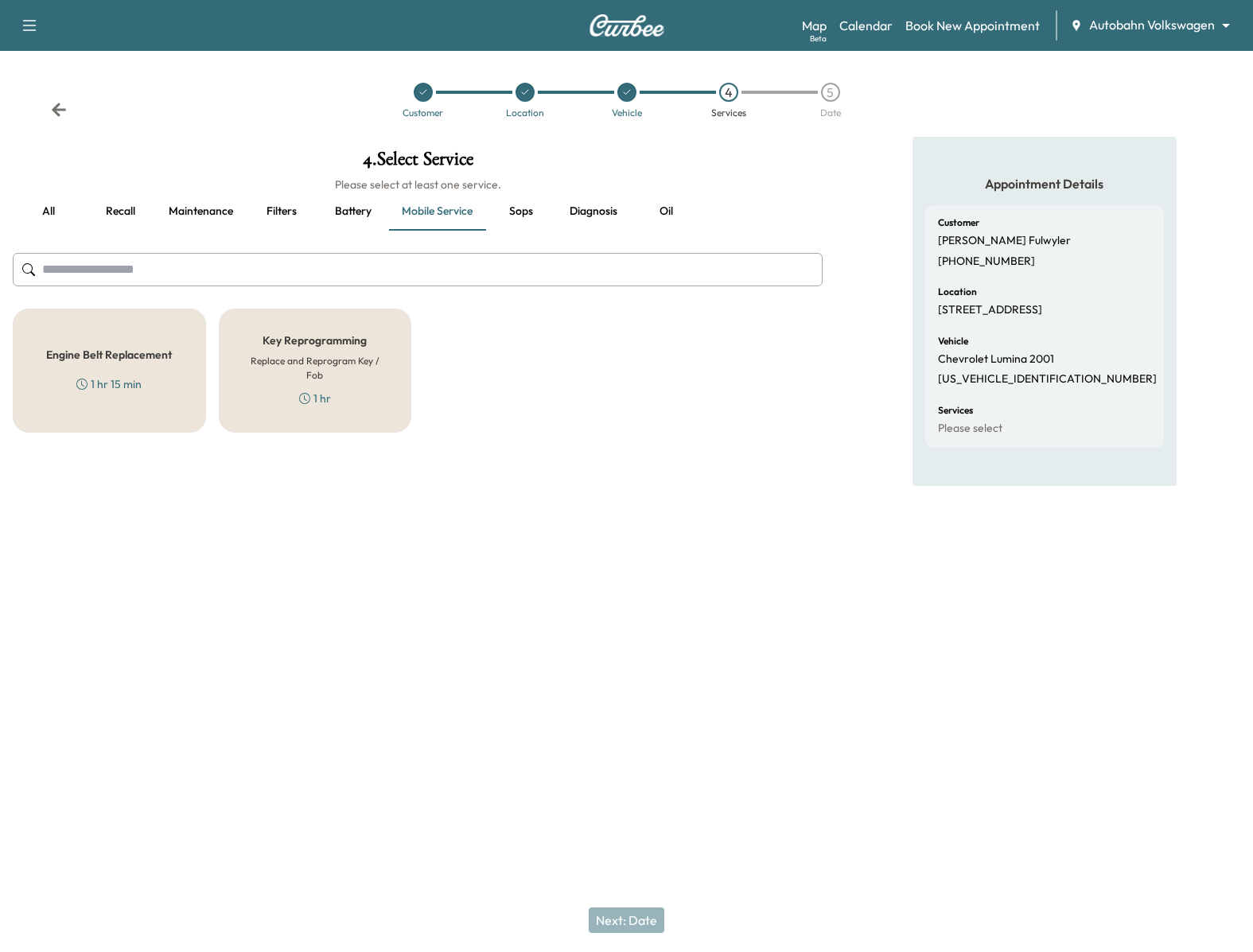
click at [206, 220] on button "Maintenance" at bounding box center [201, 211] width 90 height 38
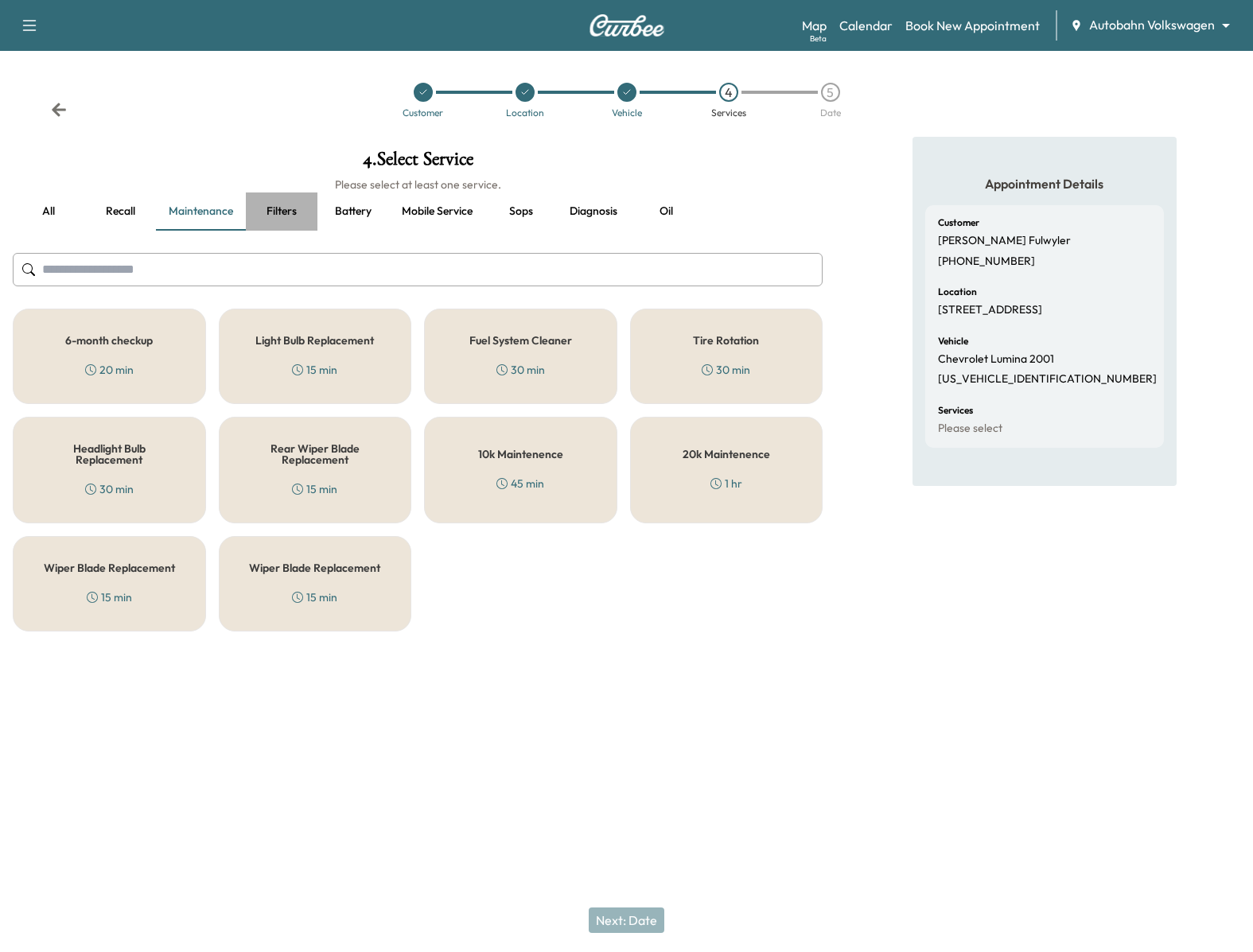
click at [288, 207] on button "Filters" at bounding box center [282, 211] width 72 height 38
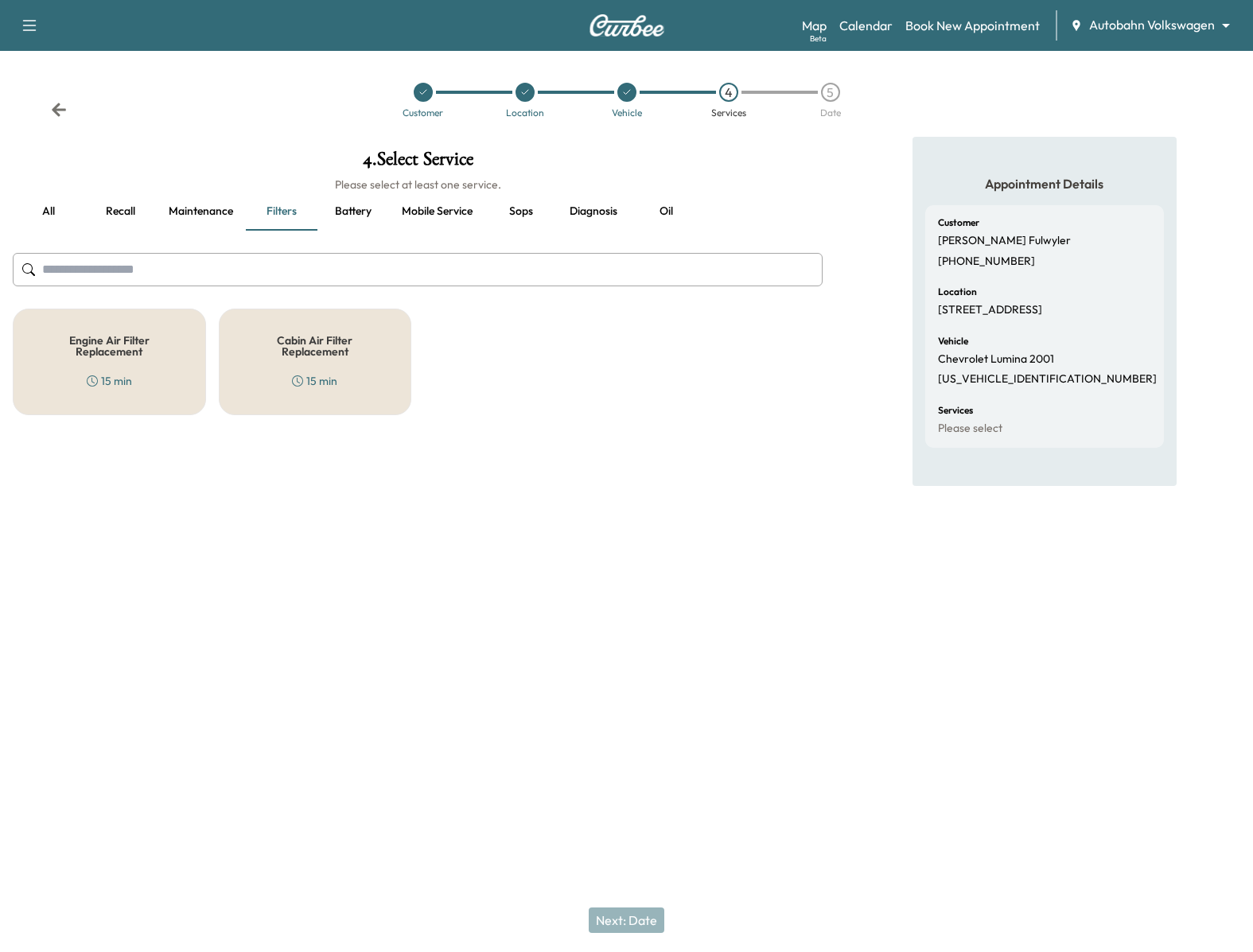
click at [364, 215] on button "Battery" at bounding box center [354, 211] width 72 height 38
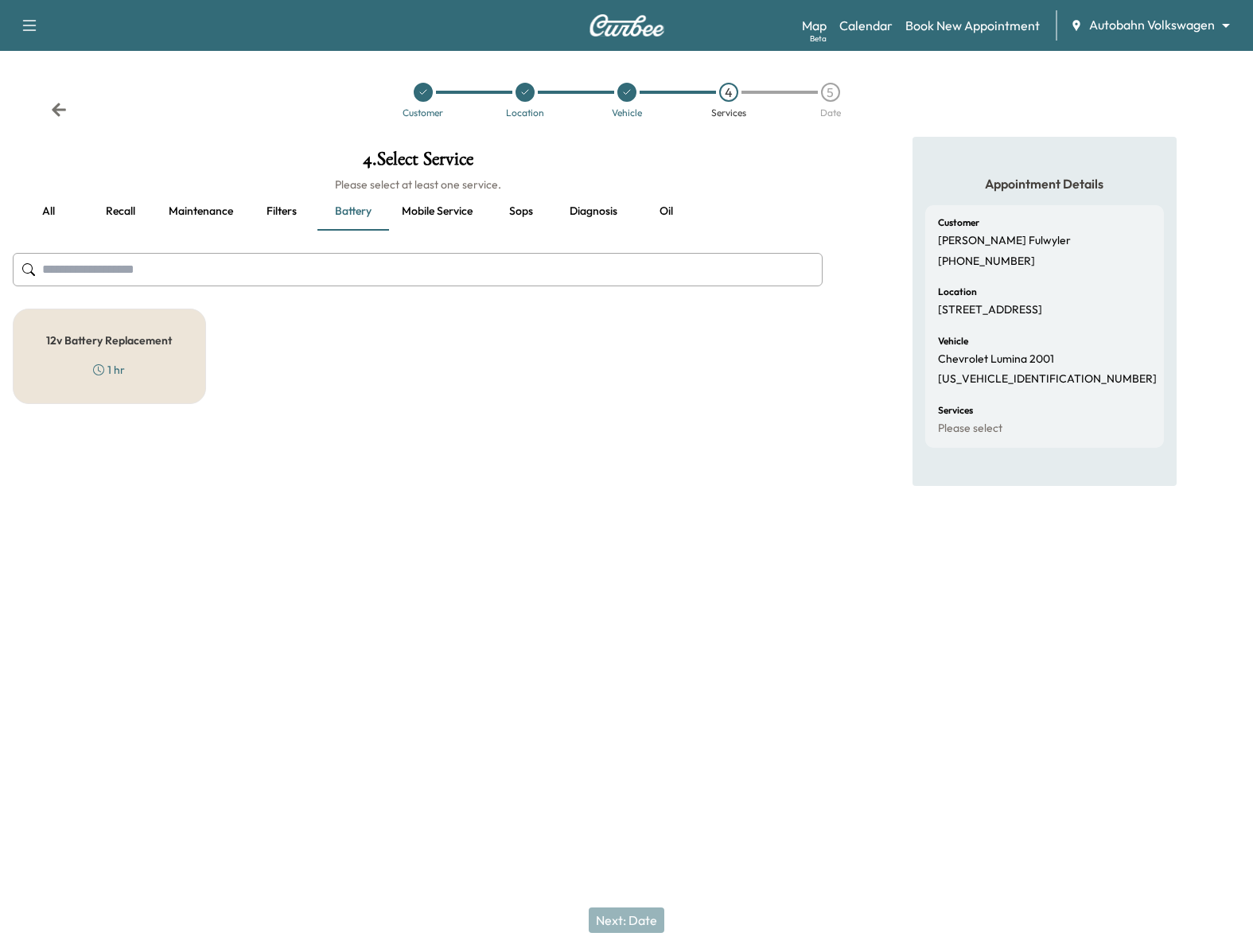
click at [427, 217] on button "Mobile service" at bounding box center [437, 211] width 96 height 38
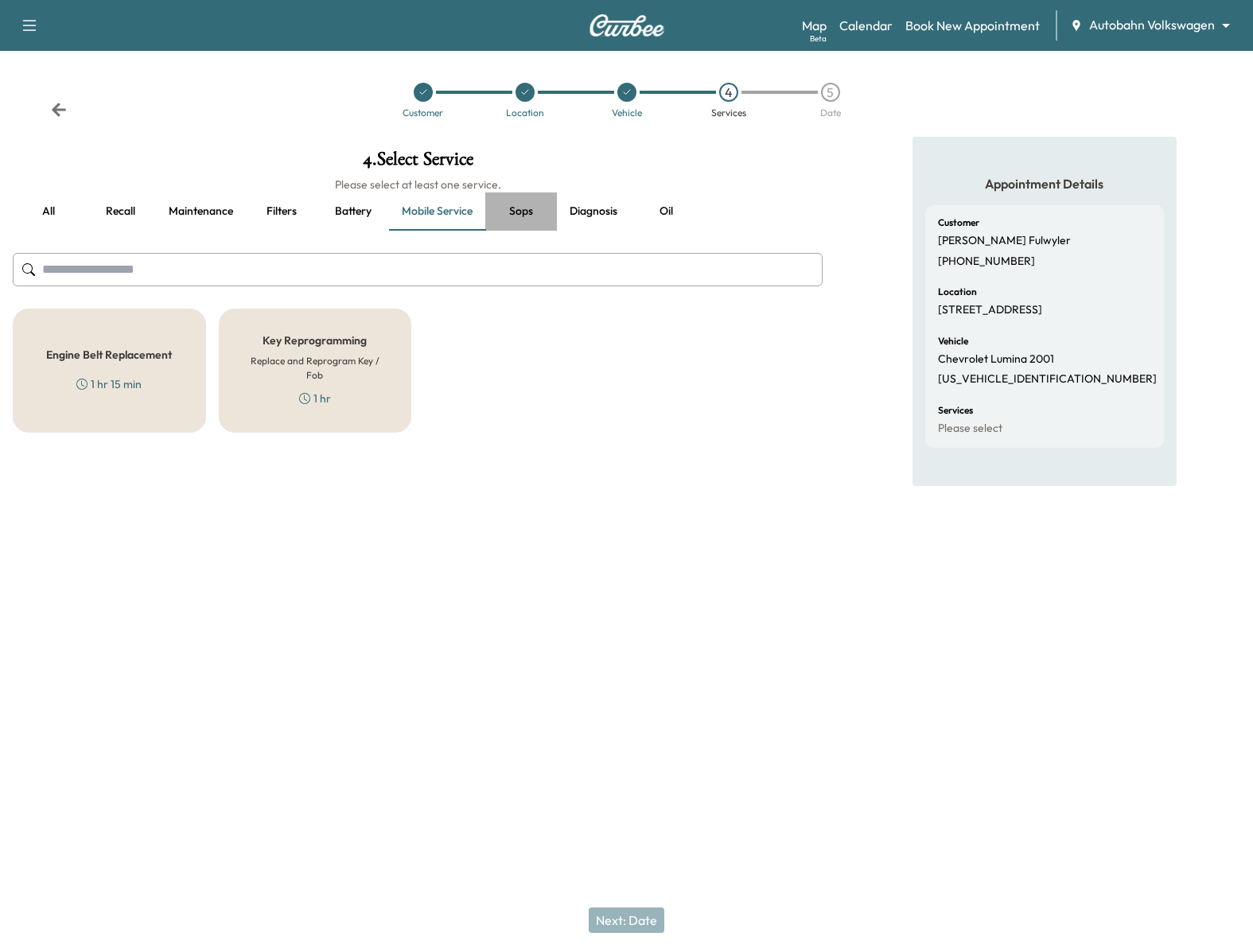
click at [522, 214] on button "Sops" at bounding box center [521, 211] width 72 height 38
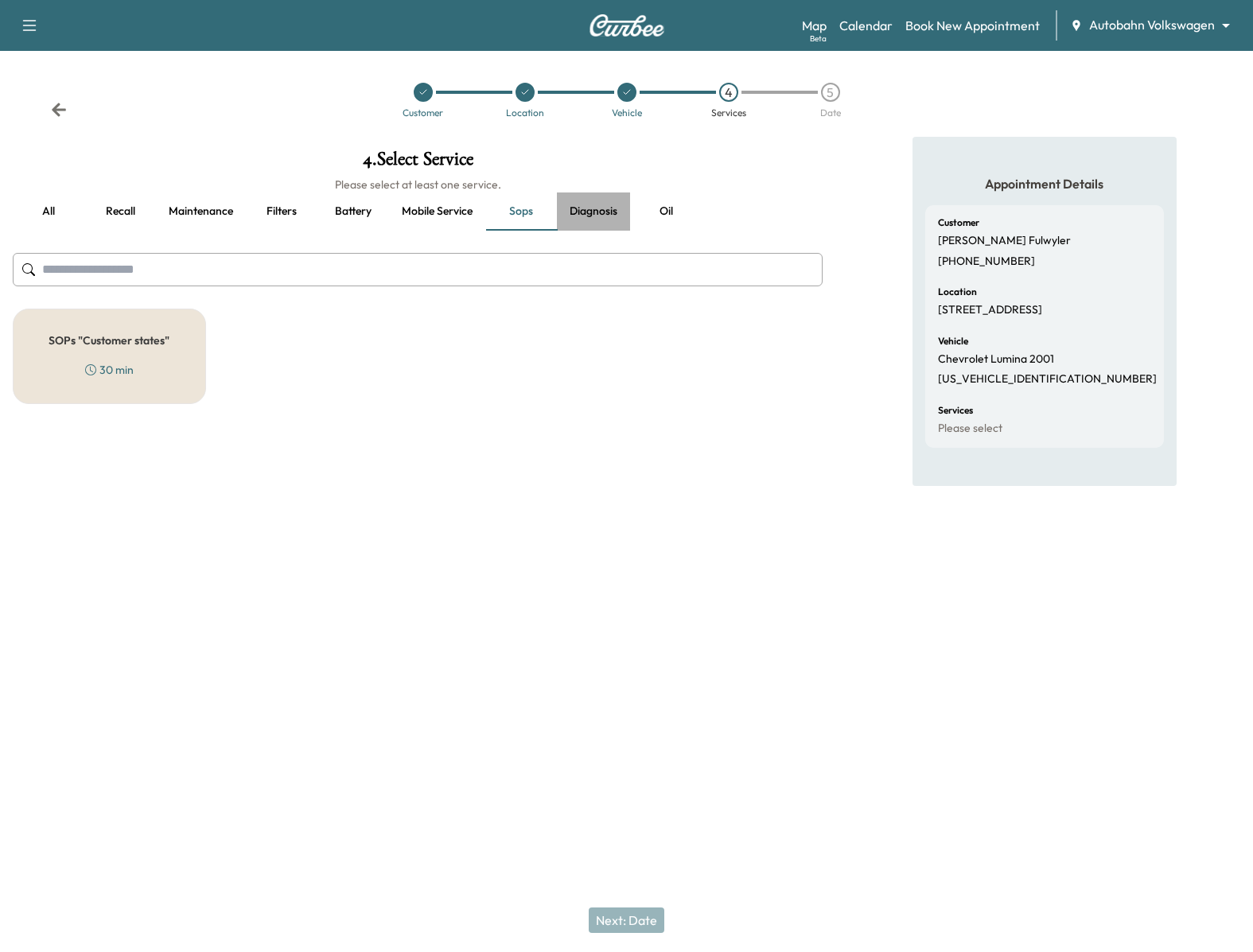
click at [590, 211] on button "Diagnosis" at bounding box center [592, 211] width 73 height 38
click at [645, 211] on button "Oil" at bounding box center [666, 211] width 72 height 38
